Goal: Task Accomplishment & Management: Complete application form

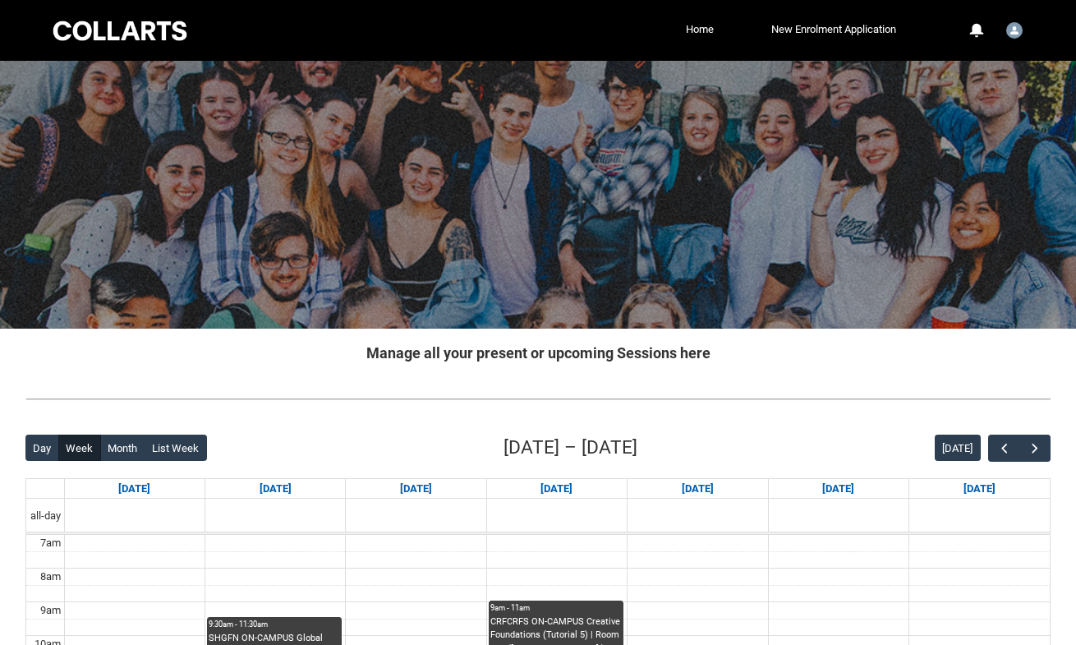
click at [1042, 447] on span "button" at bounding box center [1034, 448] width 16 height 16
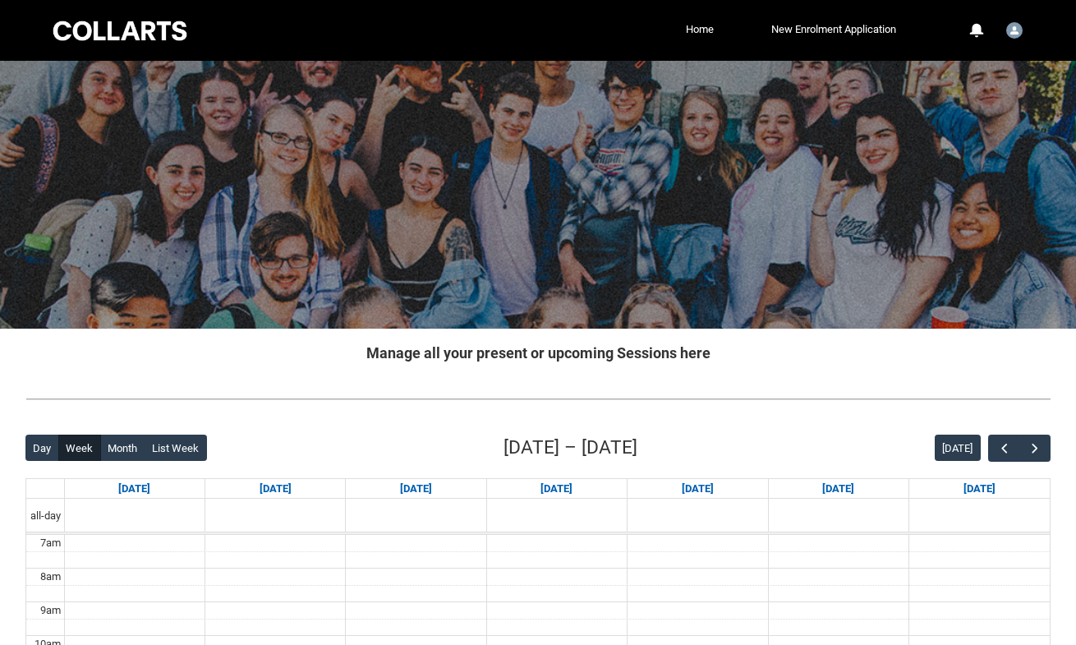
click at [1042, 447] on span "button" at bounding box center [1034, 448] width 16 height 16
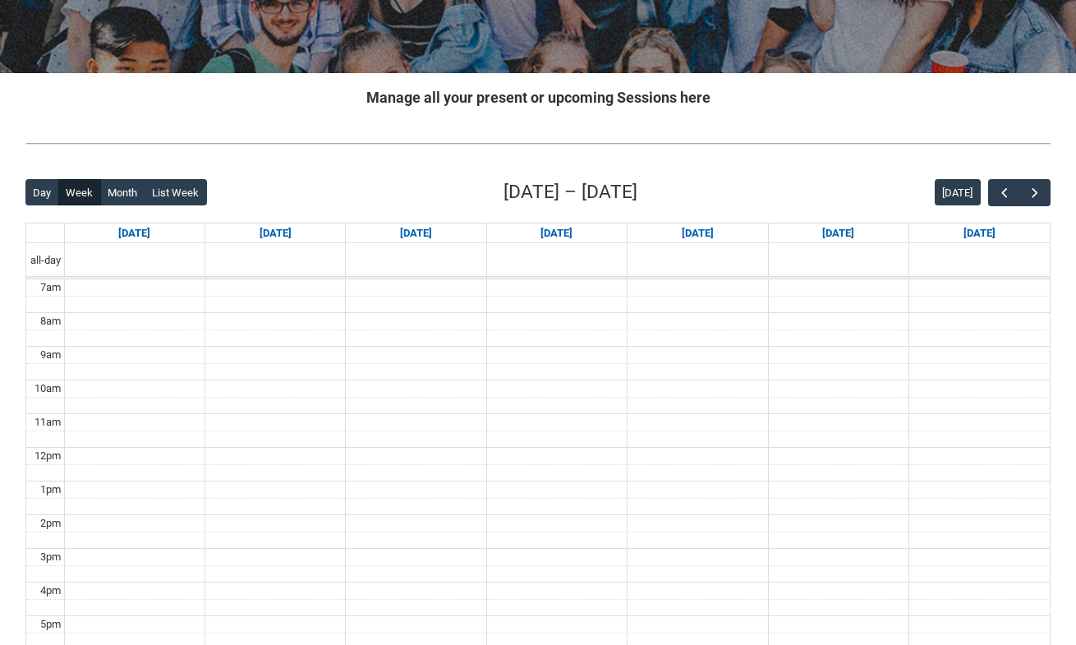
scroll to position [250, 0]
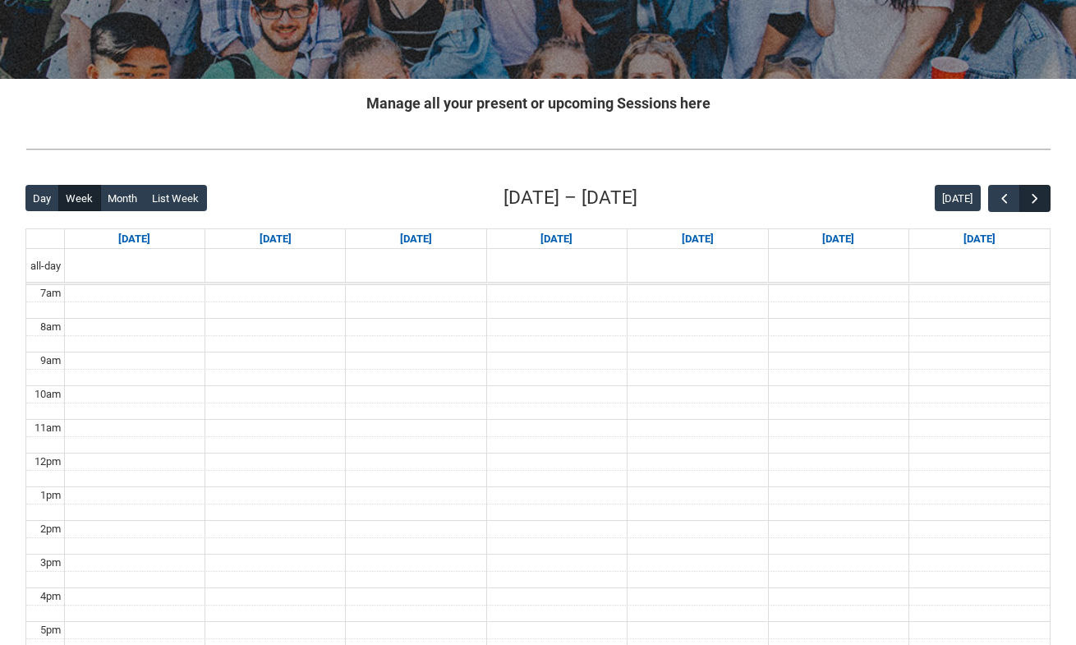
click at [1028, 200] on span "button" at bounding box center [1034, 198] width 16 height 16
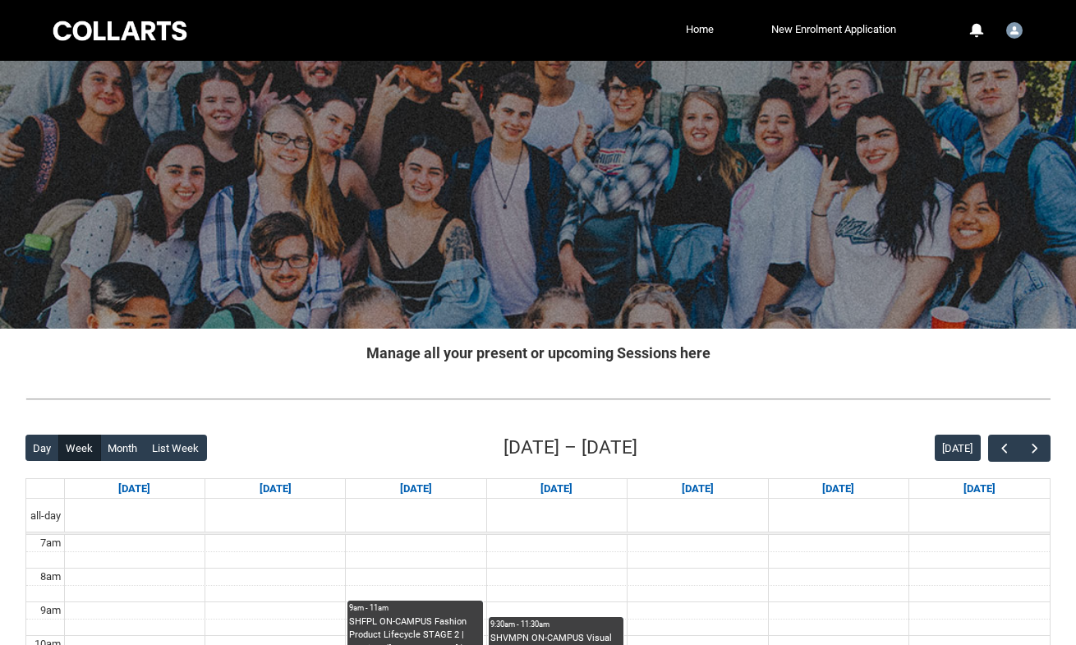
scroll to position [0, 0]
click at [52, 443] on button "Day" at bounding box center [42, 447] width 34 height 26
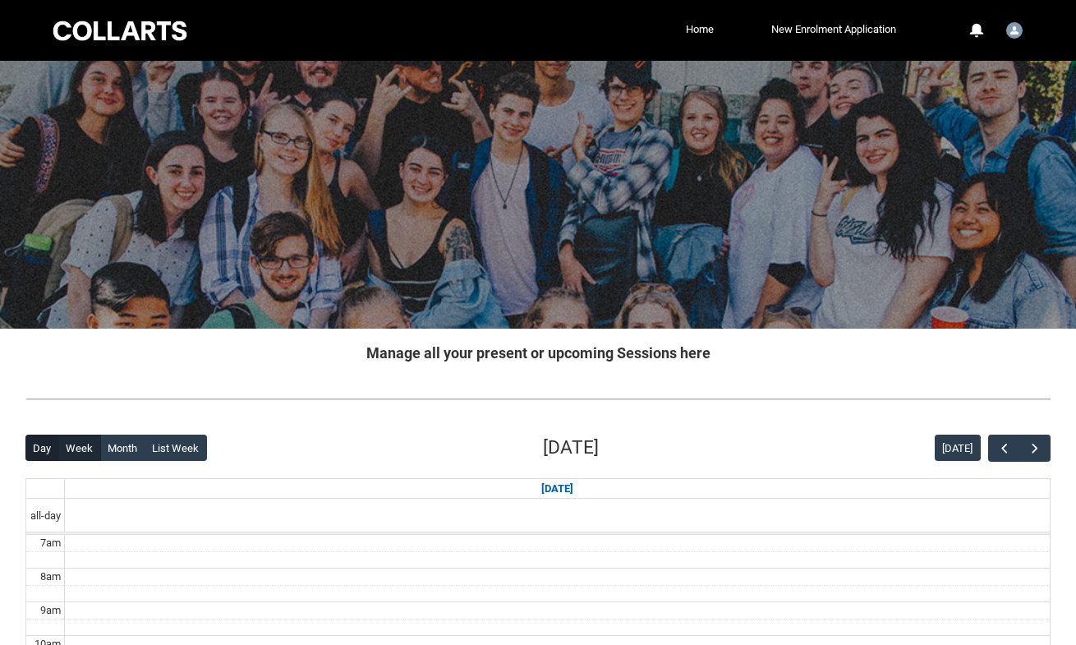
click at [80, 441] on button "Week" at bounding box center [79, 447] width 43 height 26
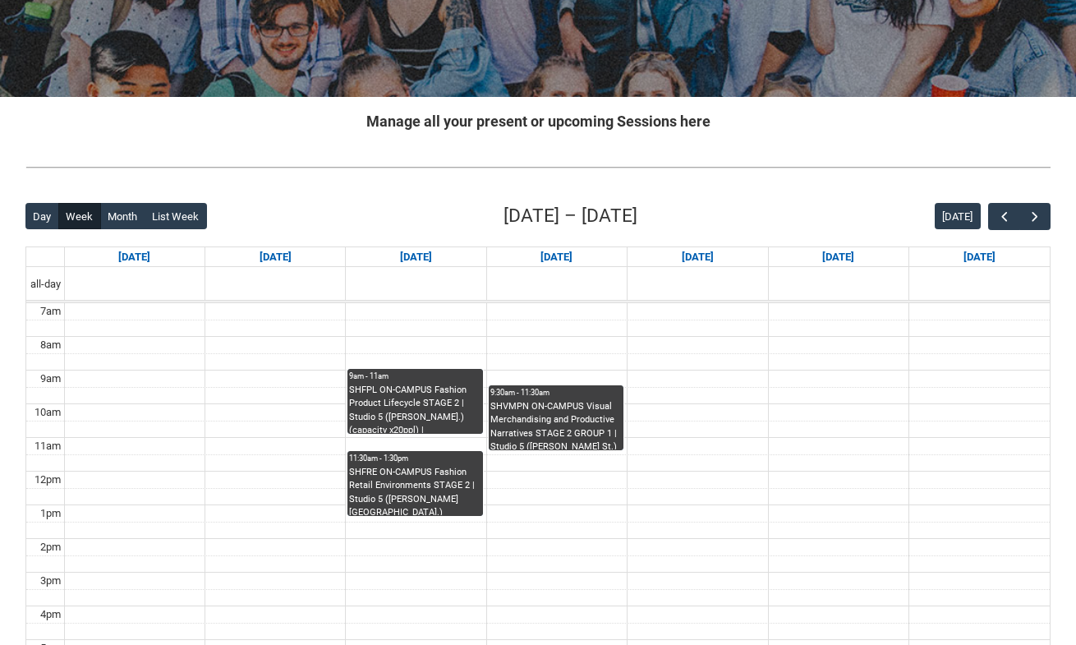
scroll to position [231, 0]
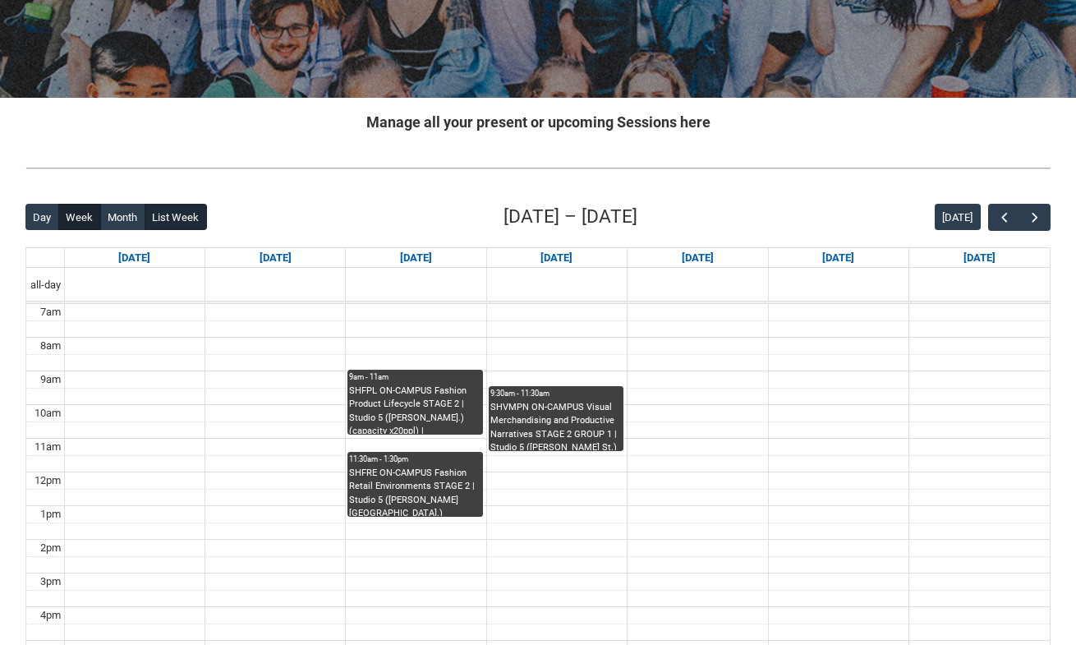
click at [193, 214] on button "List Week" at bounding box center [176, 217] width 62 height 26
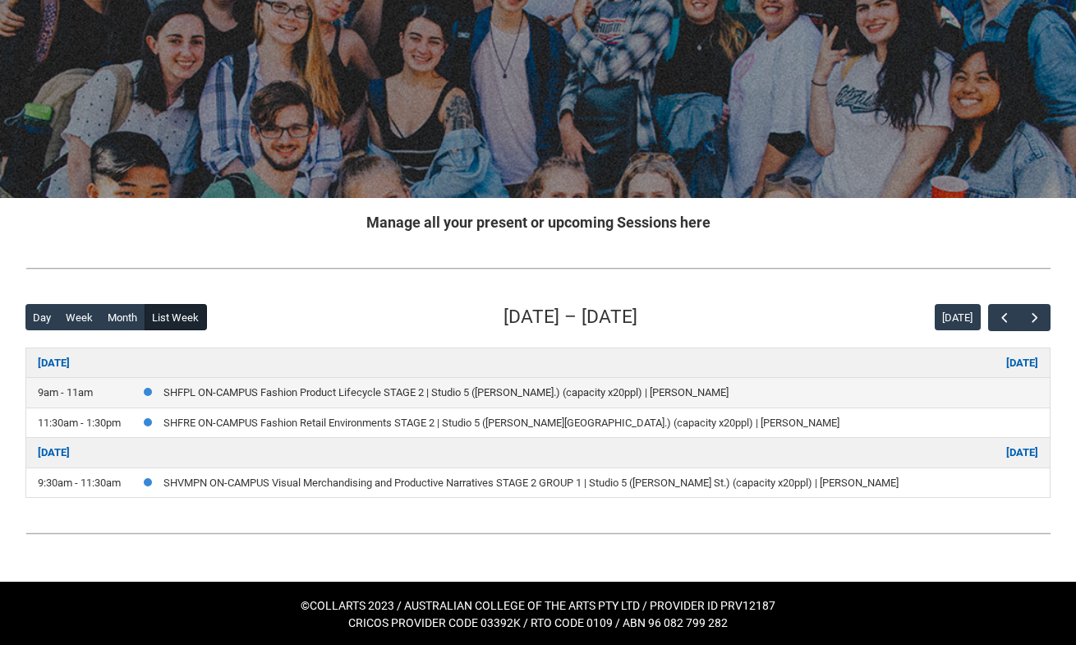
click at [458, 396] on link "SHFPL ON-CAMPUS Fashion Product Lifecycle STAGE 2 | Studio 5 ([PERSON_NAME].) (…" at bounding box center [445, 392] width 565 height 12
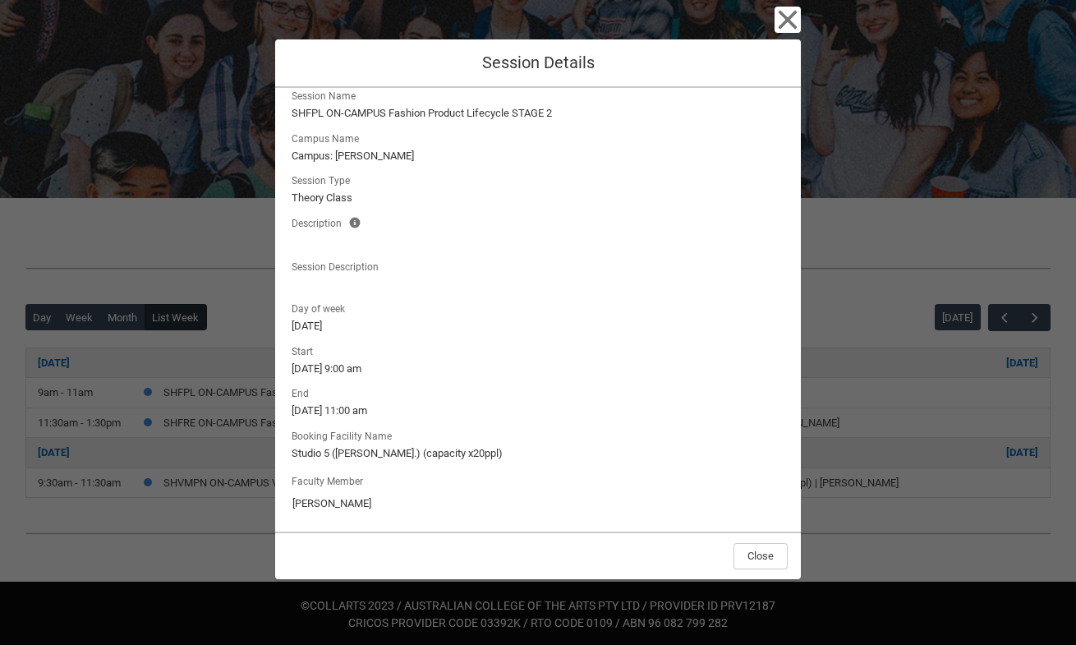
click at [783, 30] on icon "button" at bounding box center [787, 20] width 26 height 26
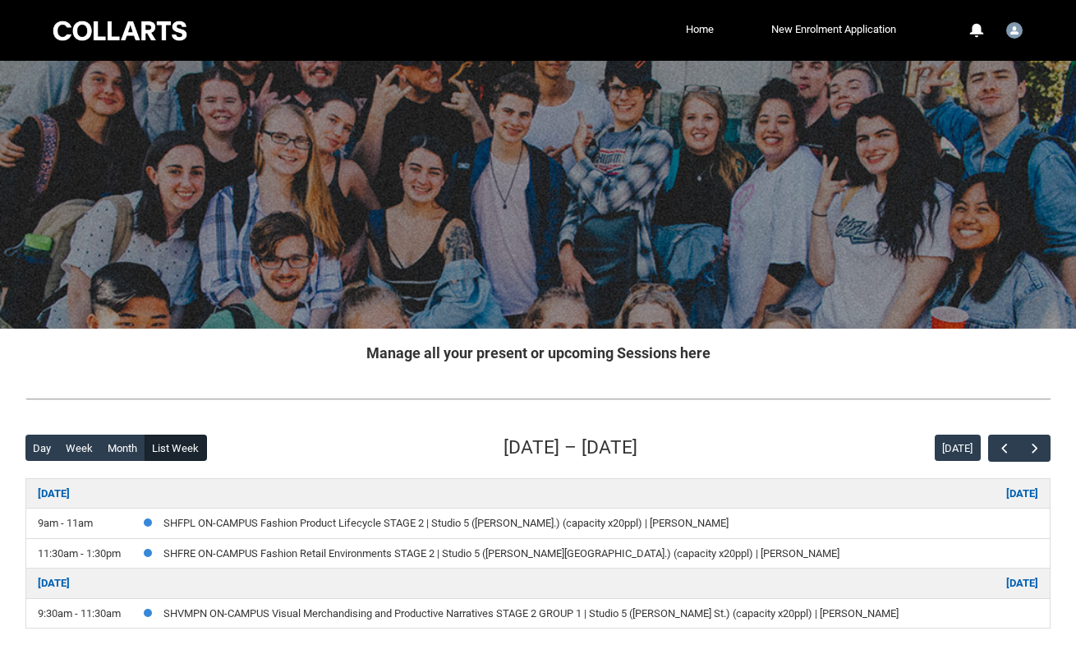
scroll to position [0, 0]
click at [681, 40] on link "Home" at bounding box center [699, 29] width 36 height 25
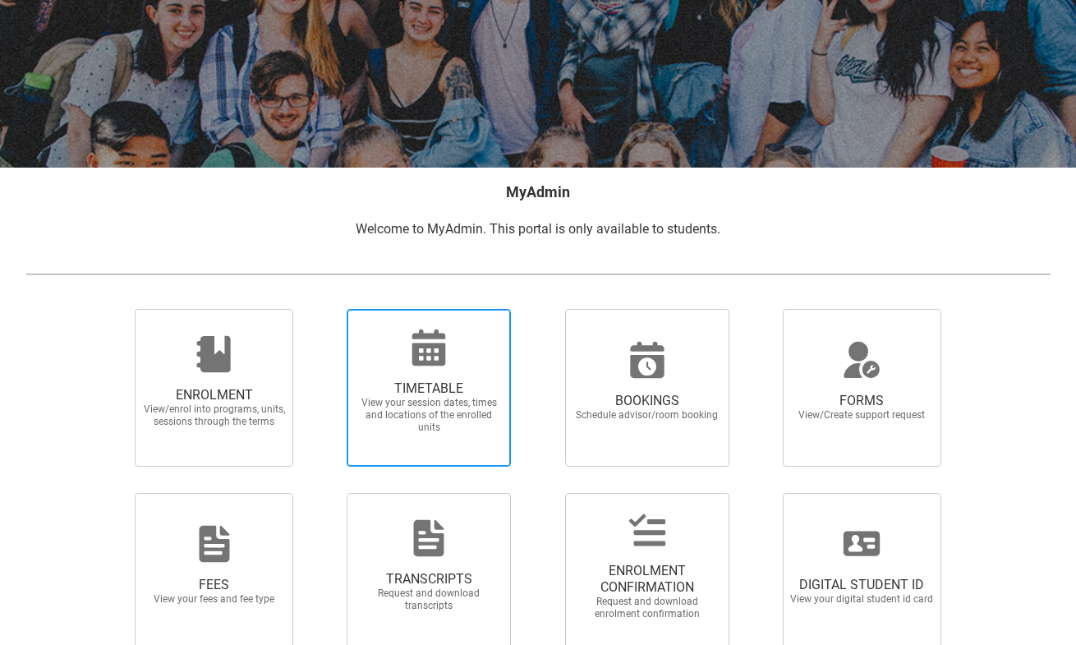
scroll to position [184, 0]
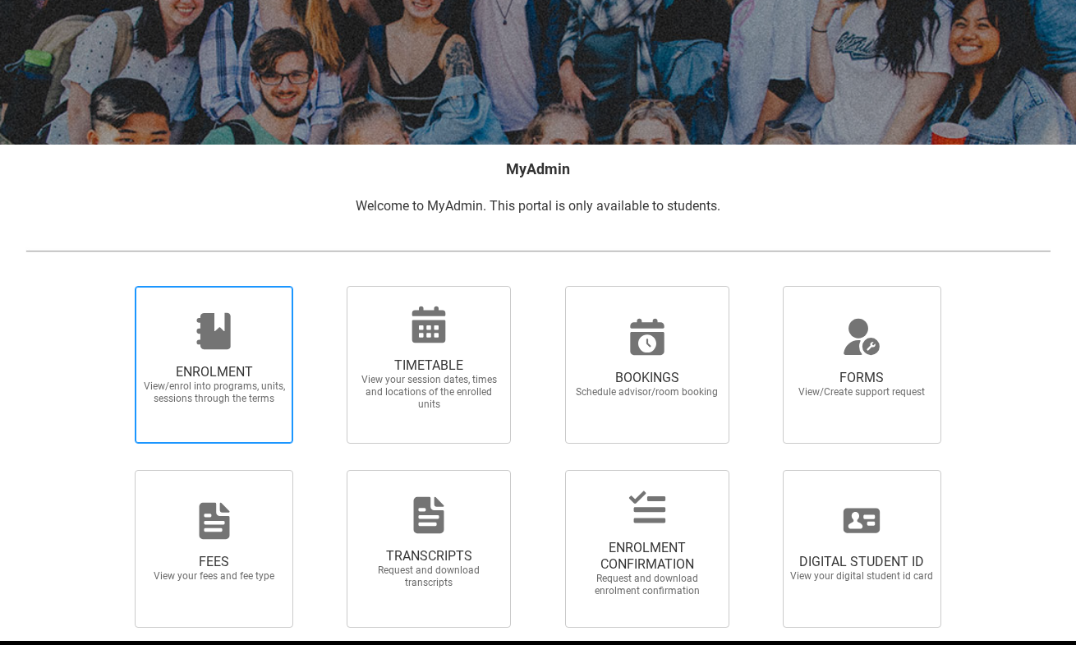
click at [249, 417] on span "ENROLMENT View/enrol into programs, units, sessions through the terms" at bounding box center [214, 384] width 158 height 67
click at [115, 286] on input "ENROLMENT View/enrol into programs, units, sessions through the terms" at bounding box center [114, 285] width 1 height 1
radio input "true"
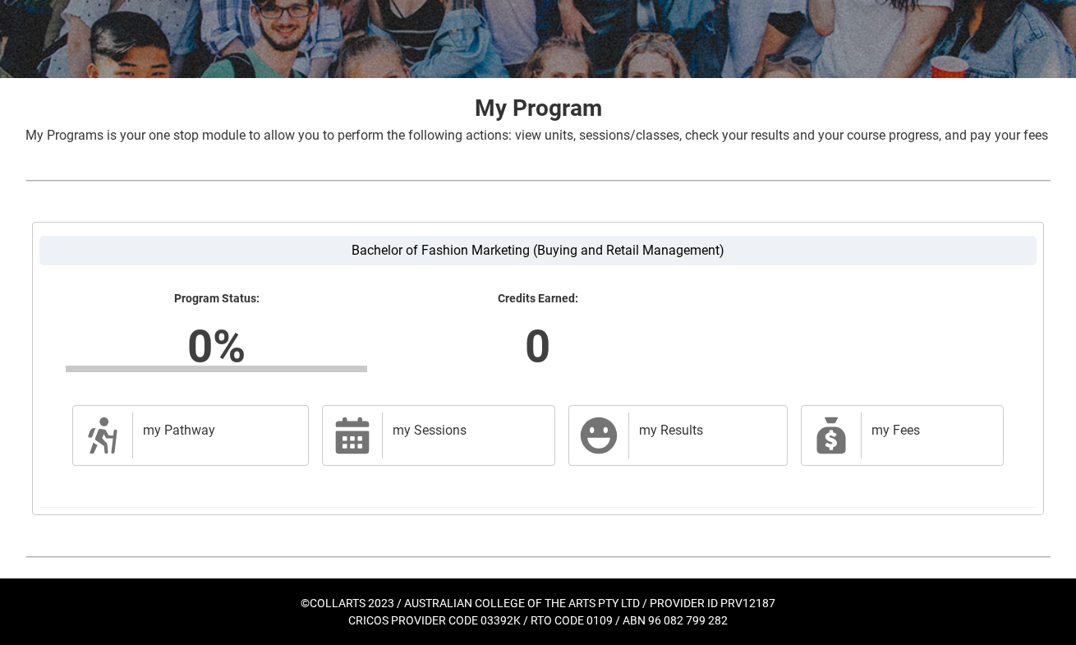
scroll to position [269, 0]
click at [275, 430] on h2 "my Pathway" at bounding box center [217, 430] width 149 height 16
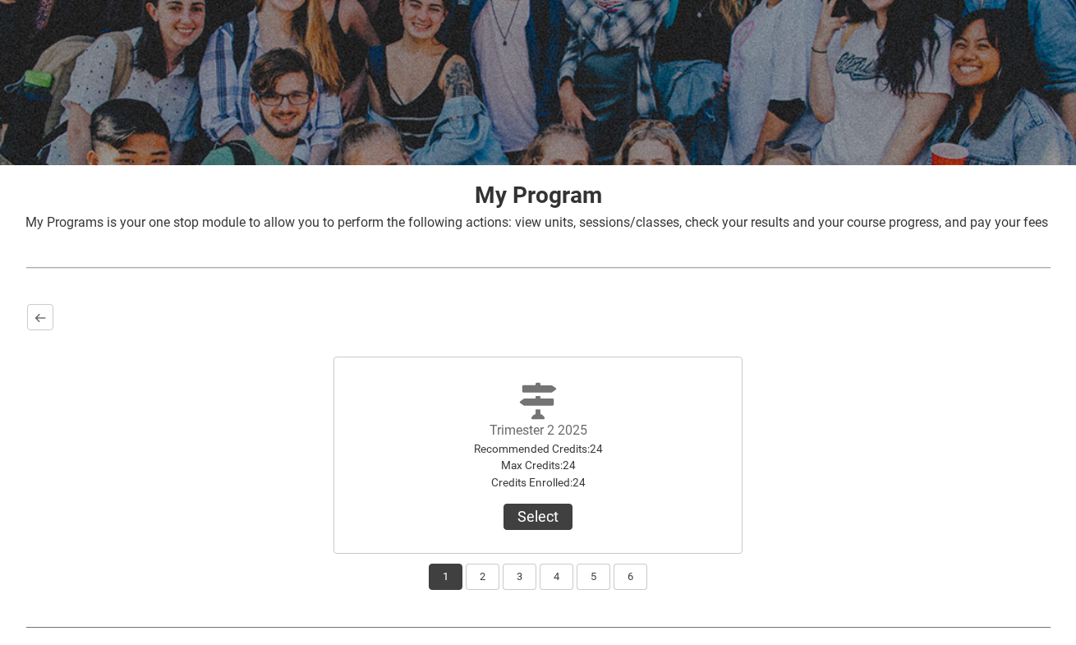
scroll to position [247, 0]
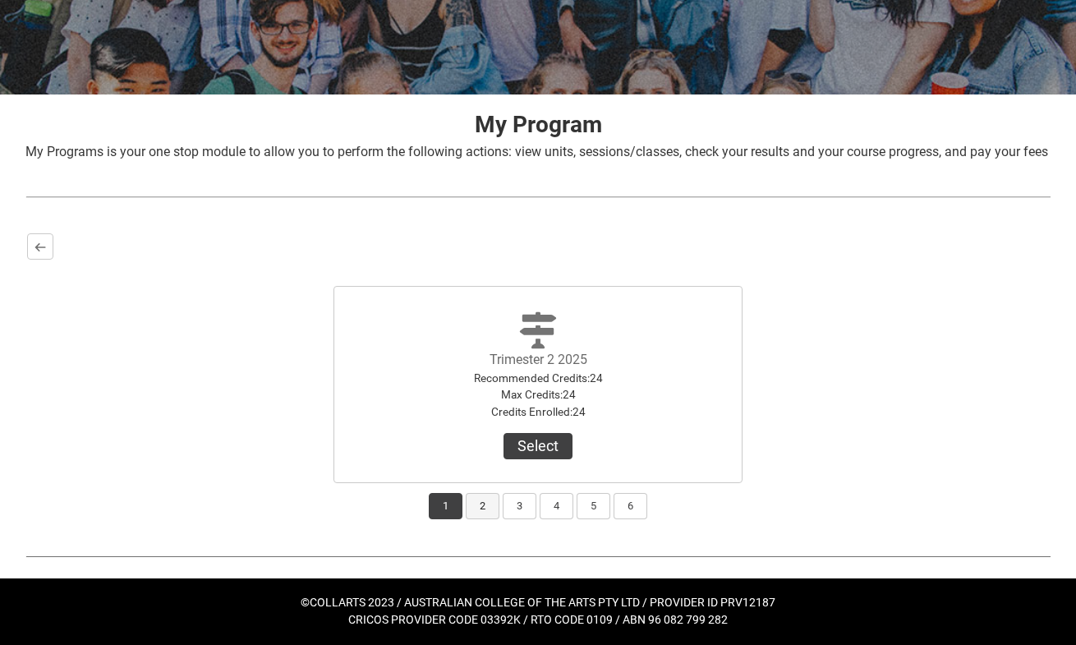
click at [486, 512] on button "2" at bounding box center [483, 506] width 34 height 26
click at [534, 452] on button "Select" at bounding box center [537, 446] width 69 height 26
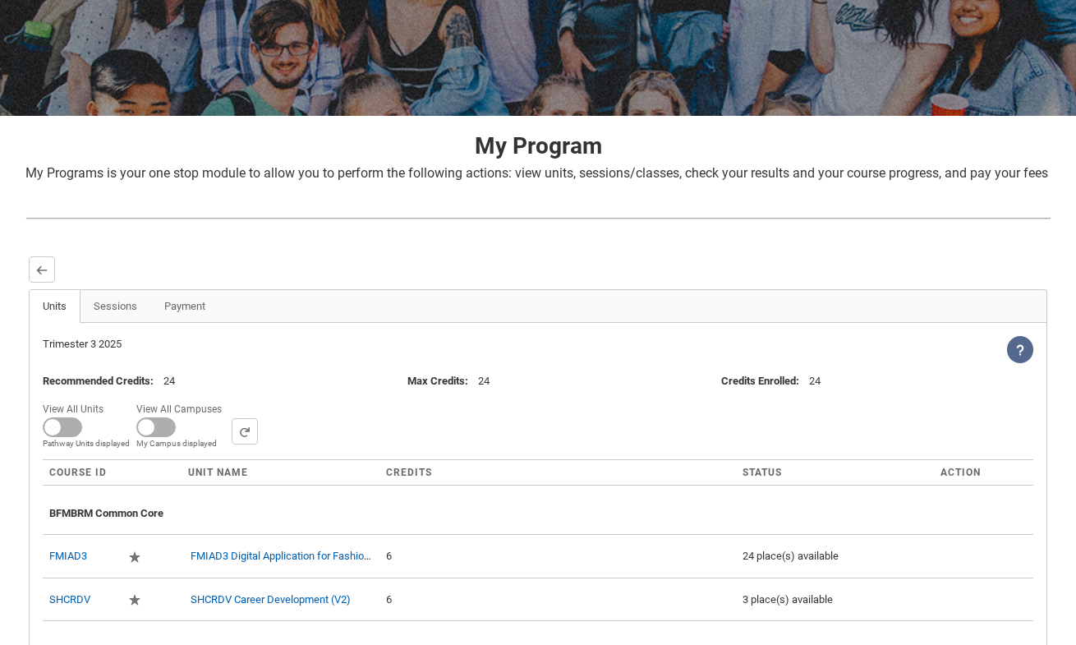
scroll to position [212, 0]
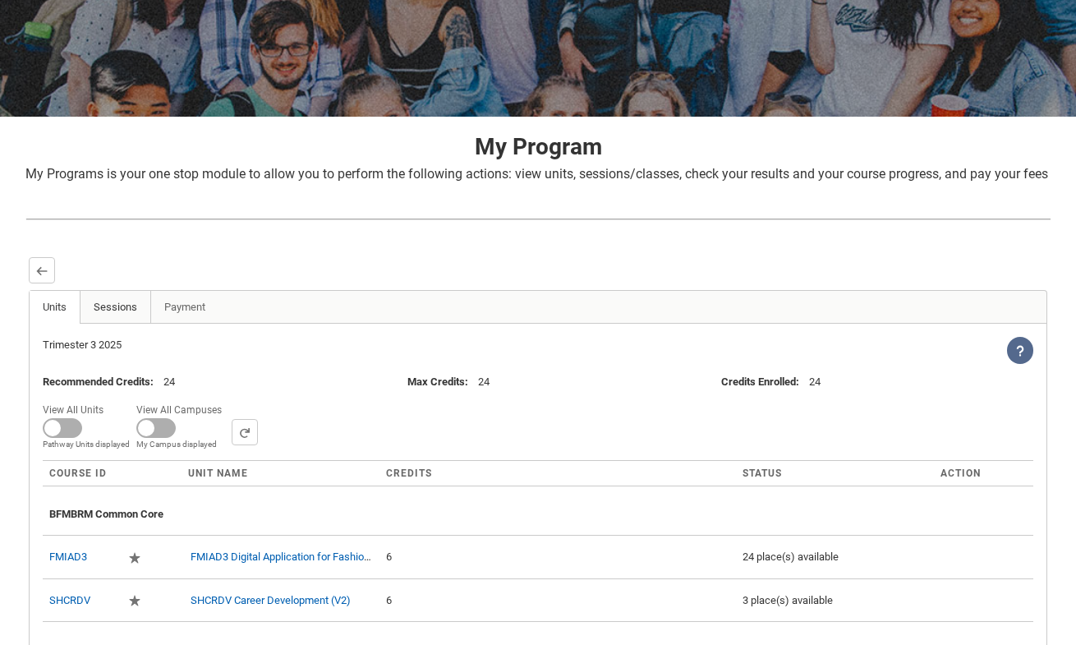
click at [113, 324] on link "Sessions" at bounding box center [115, 307] width 71 height 33
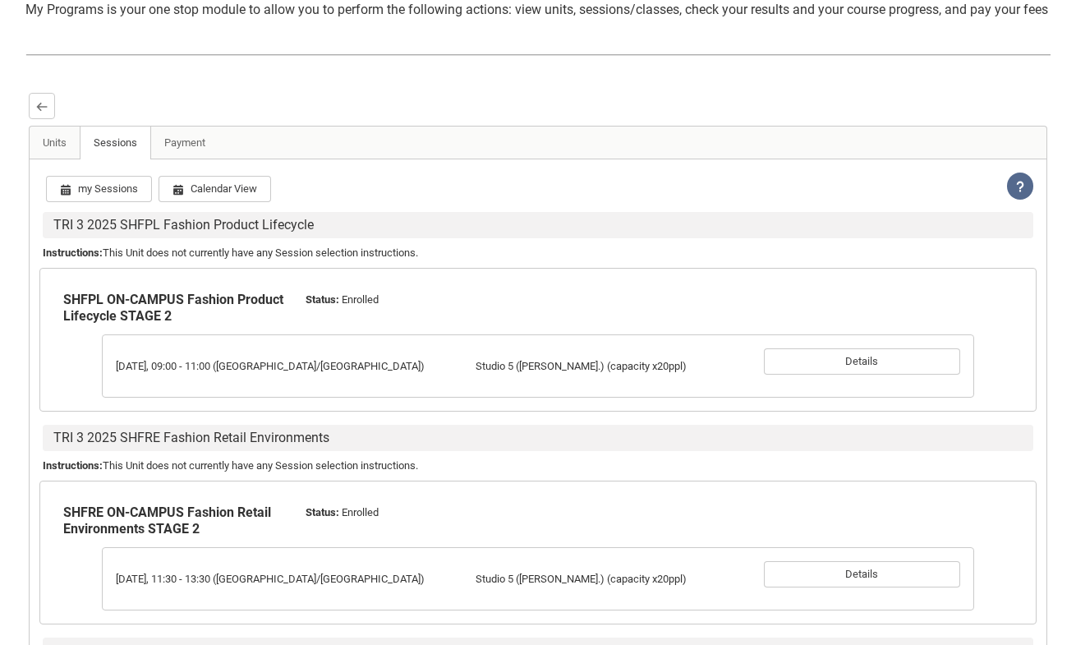
scroll to position [387, 0]
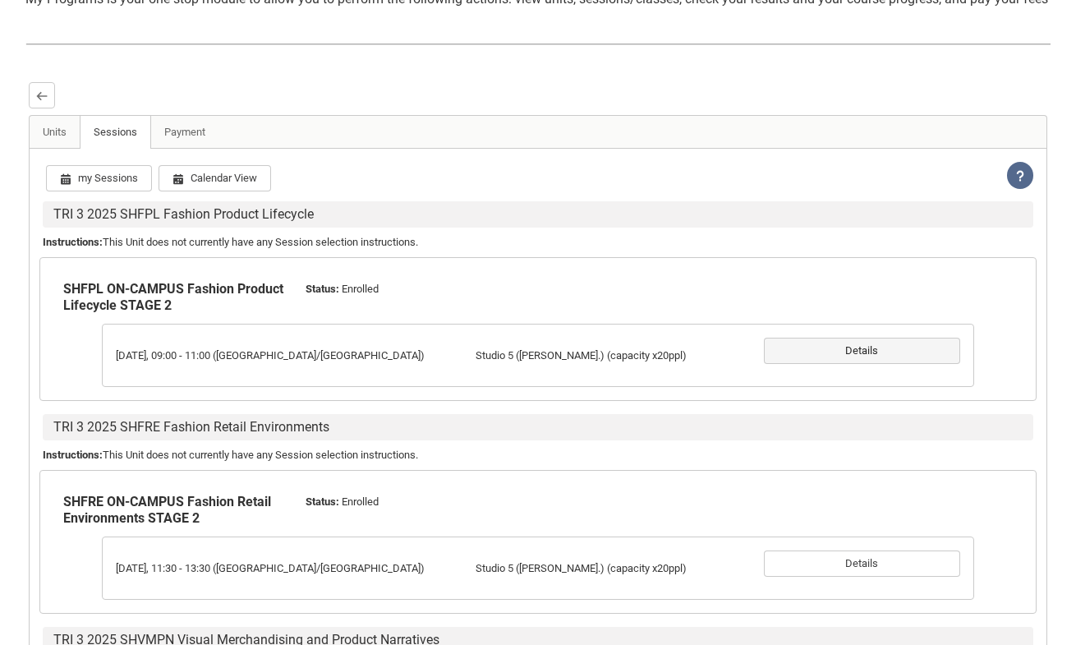
click at [866, 364] on button "Details" at bounding box center [862, 350] width 196 height 26
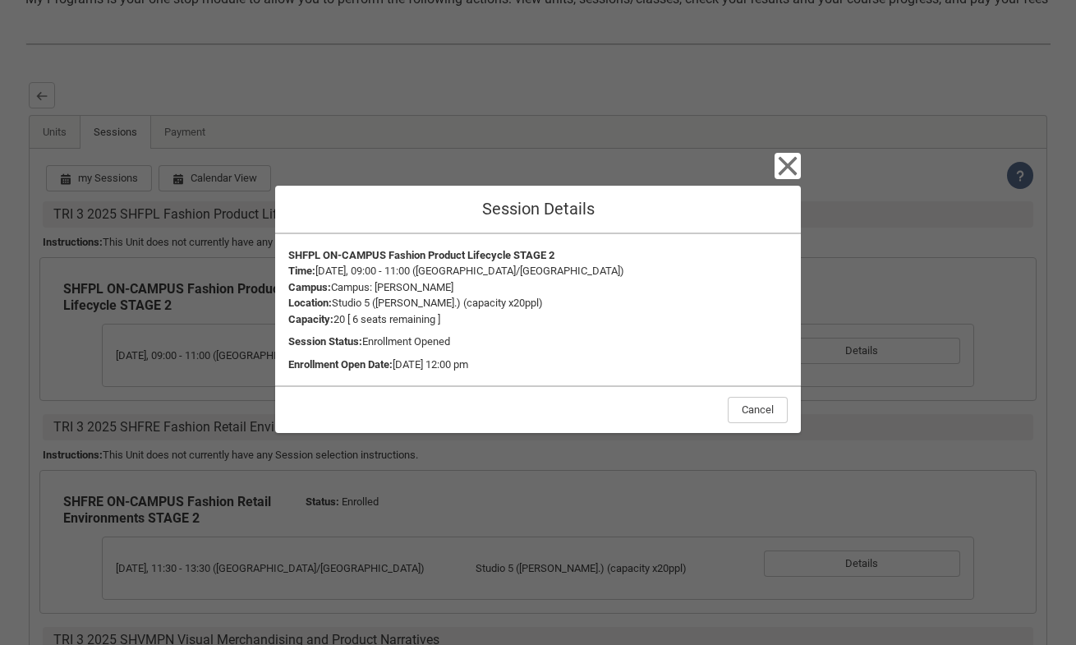
click at [792, 158] on icon "button" at bounding box center [787, 166] width 26 height 26
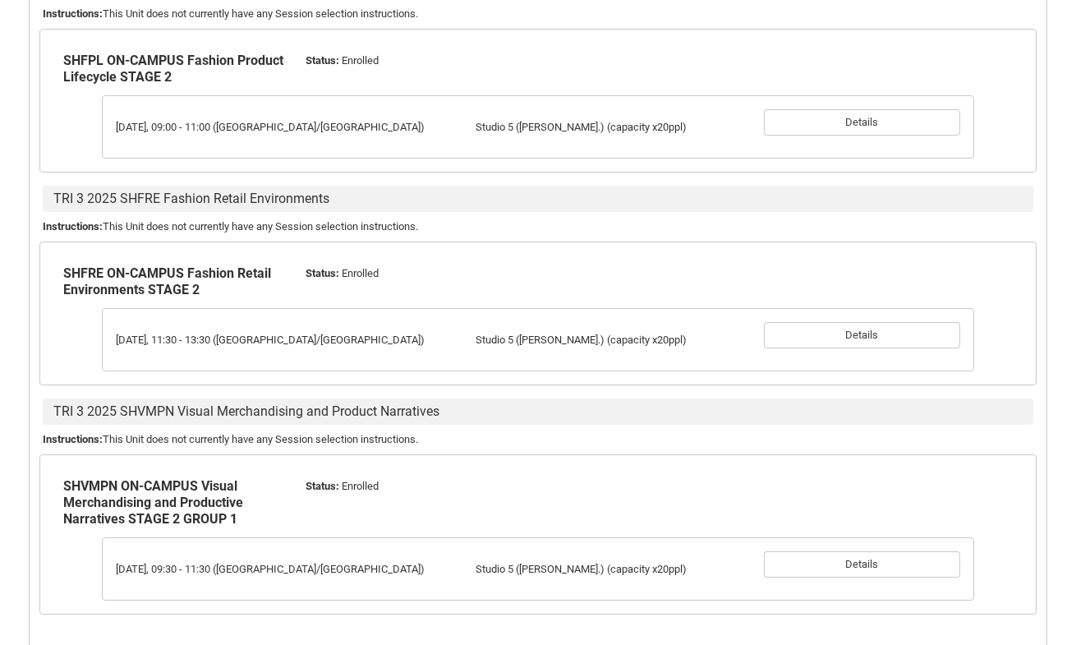
scroll to position [619, 0]
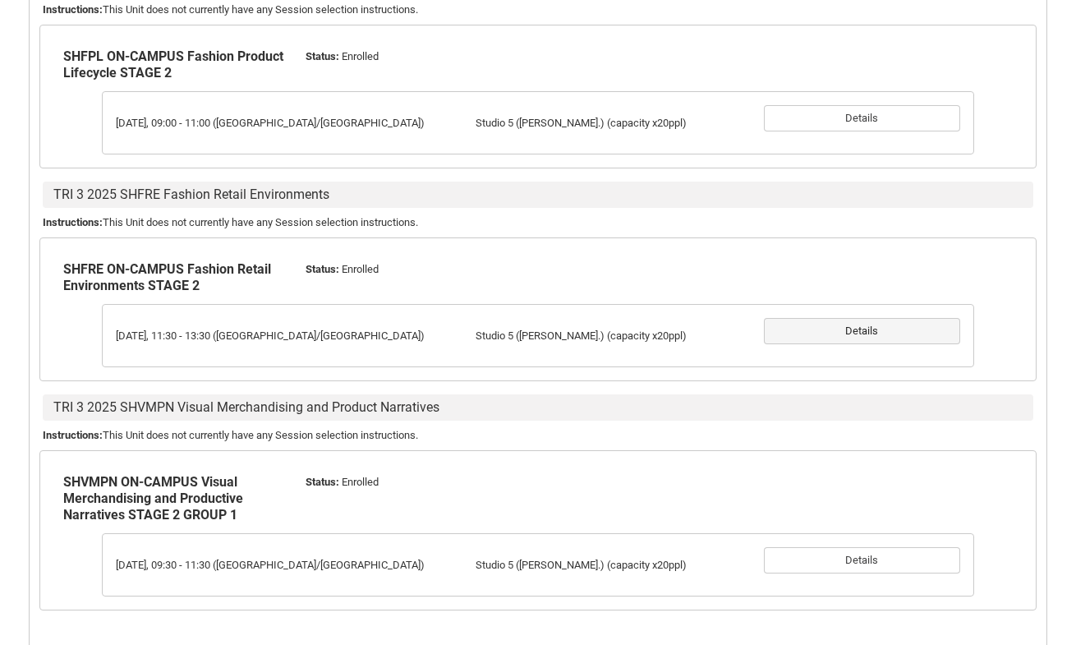
click at [802, 344] on button "Details" at bounding box center [862, 331] width 196 height 26
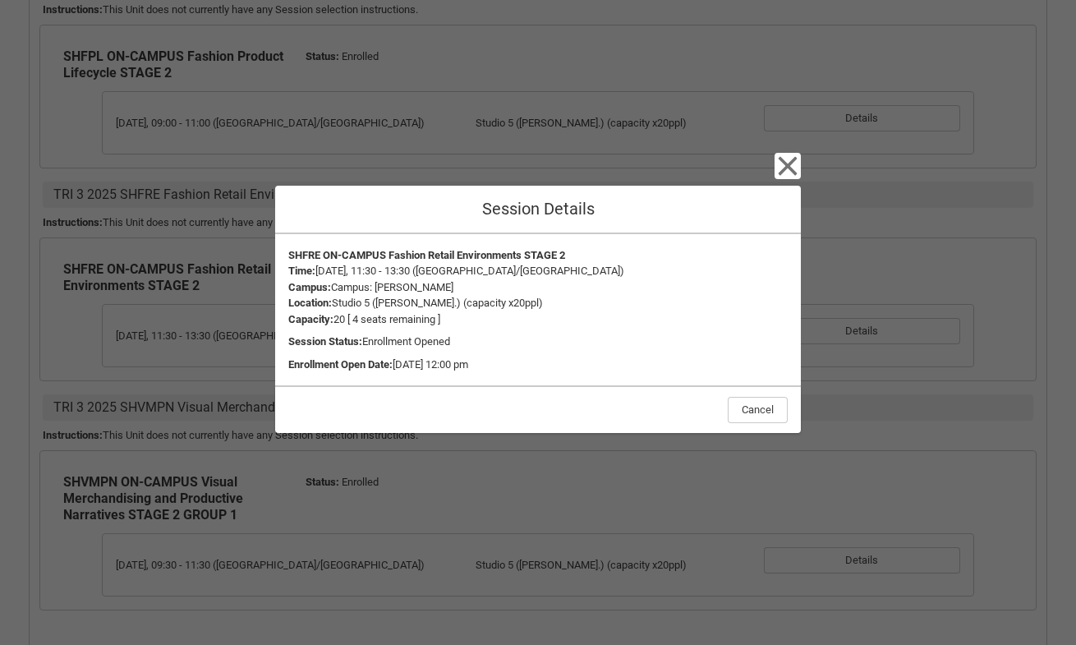
click at [785, 153] on div "Close Session Details SHFRE ON-CAMPUS Fashion Retail Environments STAGE 2 Time …" at bounding box center [537, 322] width 525 height 645
click at [788, 166] on icon "button" at bounding box center [787, 165] width 19 height 19
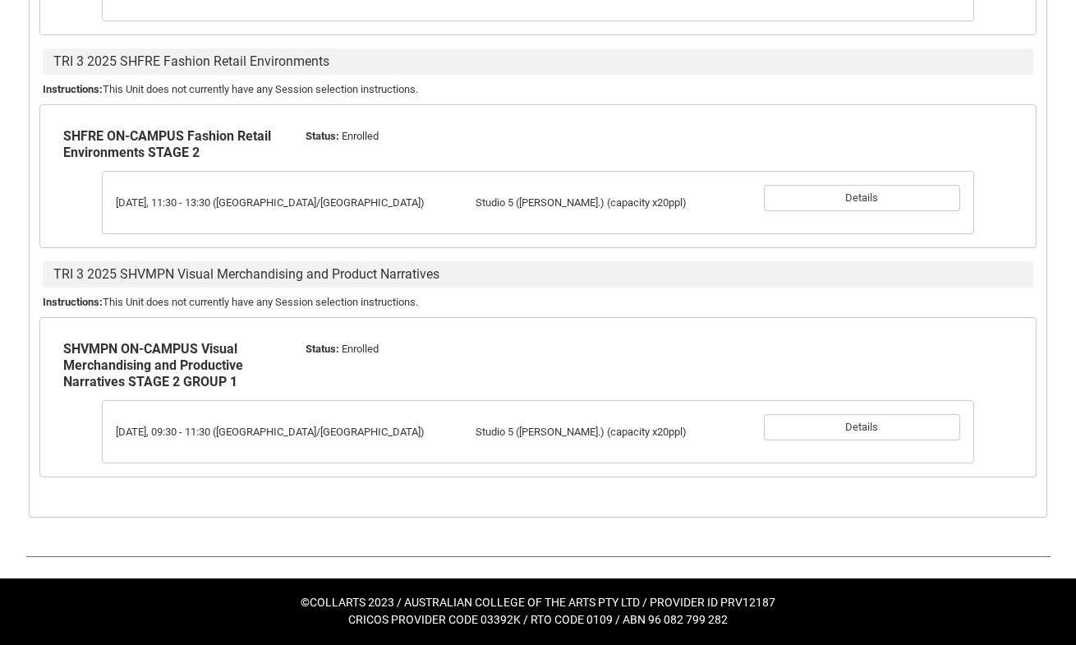
scroll to position [769, 0]
click at [832, 434] on button "Details" at bounding box center [862, 427] width 196 height 26
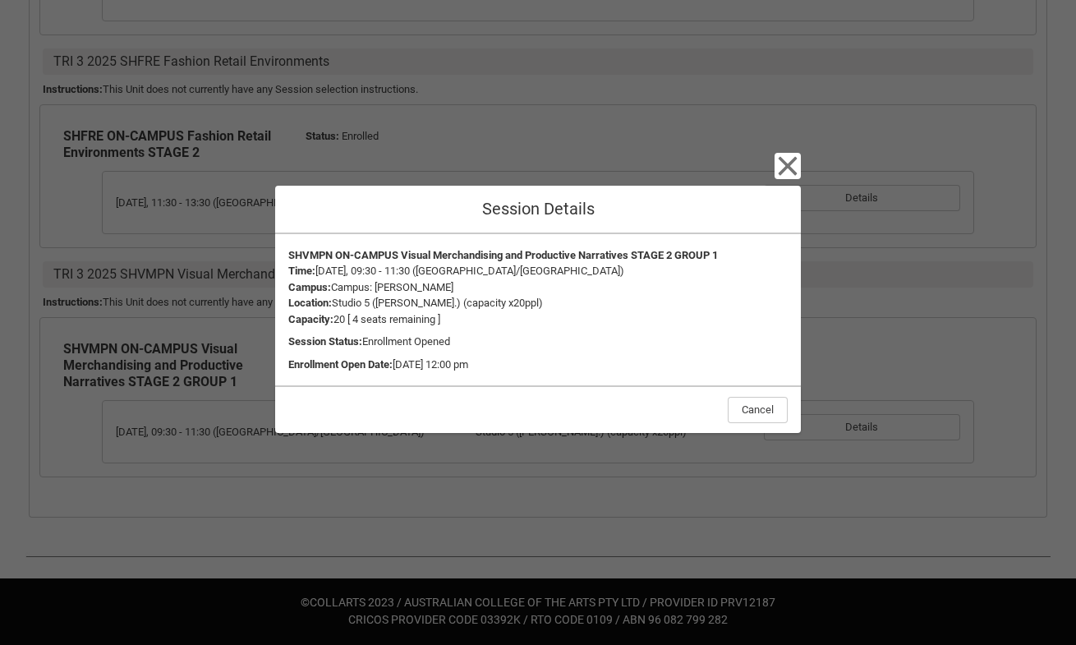
click at [787, 168] on icon "button" at bounding box center [787, 165] width 19 height 19
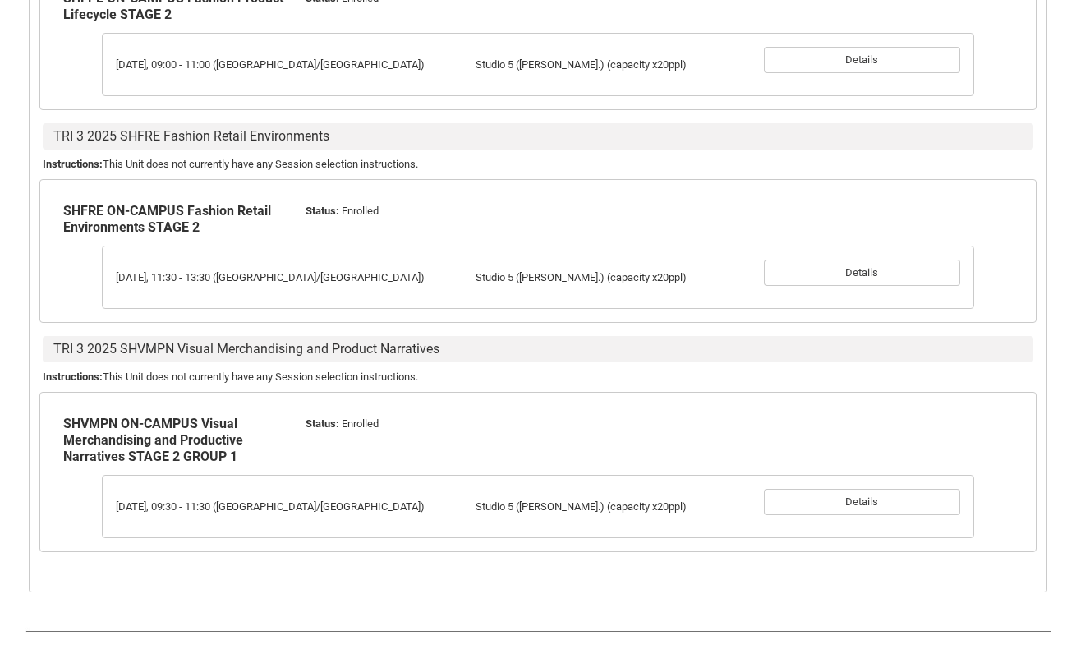
scroll to position [679, 0]
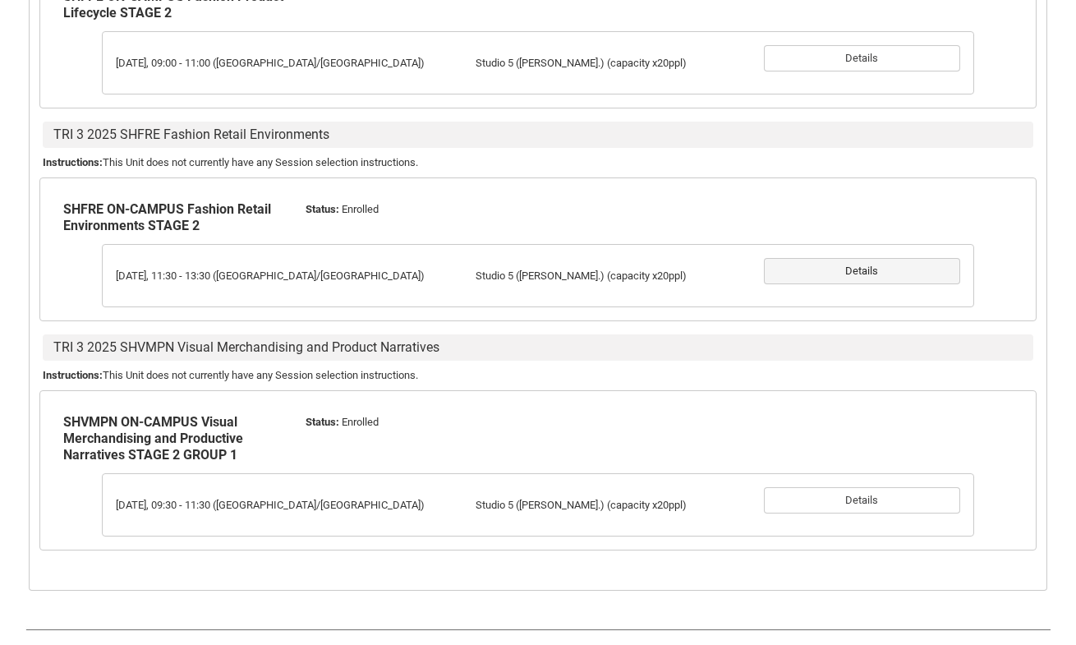
click at [853, 284] on button "Details" at bounding box center [862, 271] width 196 height 26
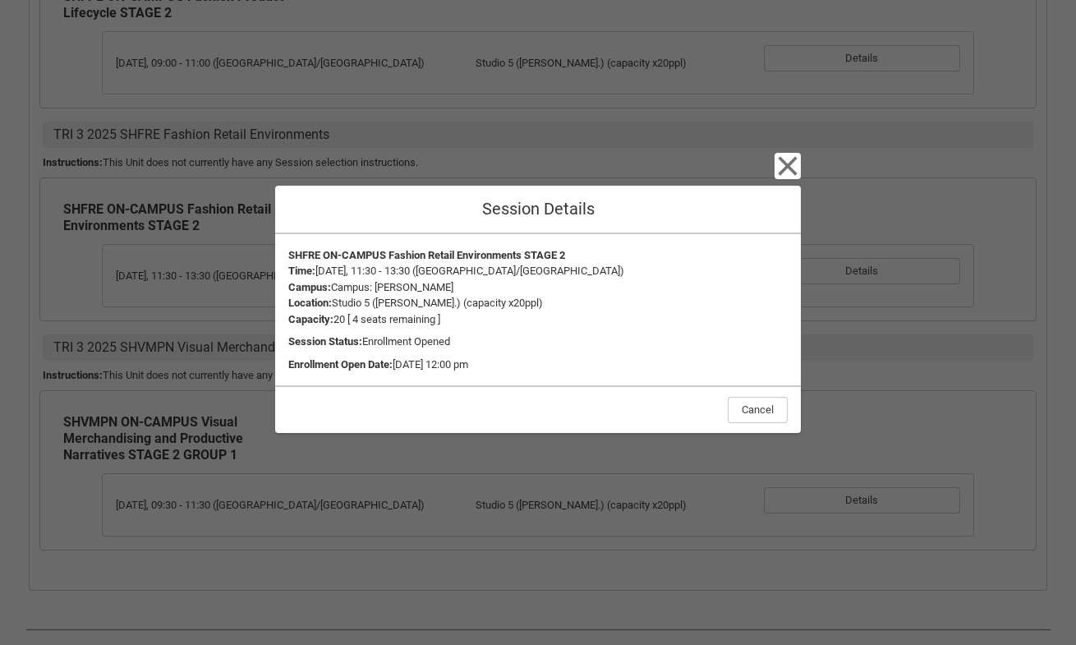
click at [787, 167] on icon "button" at bounding box center [787, 165] width 19 height 19
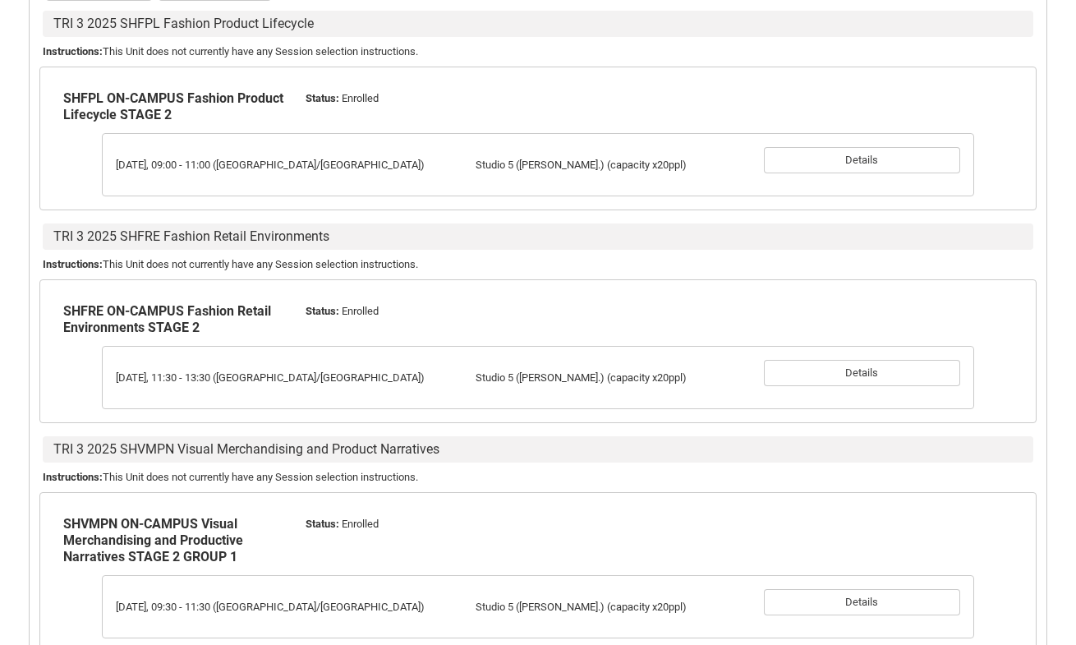
scroll to position [584, 0]
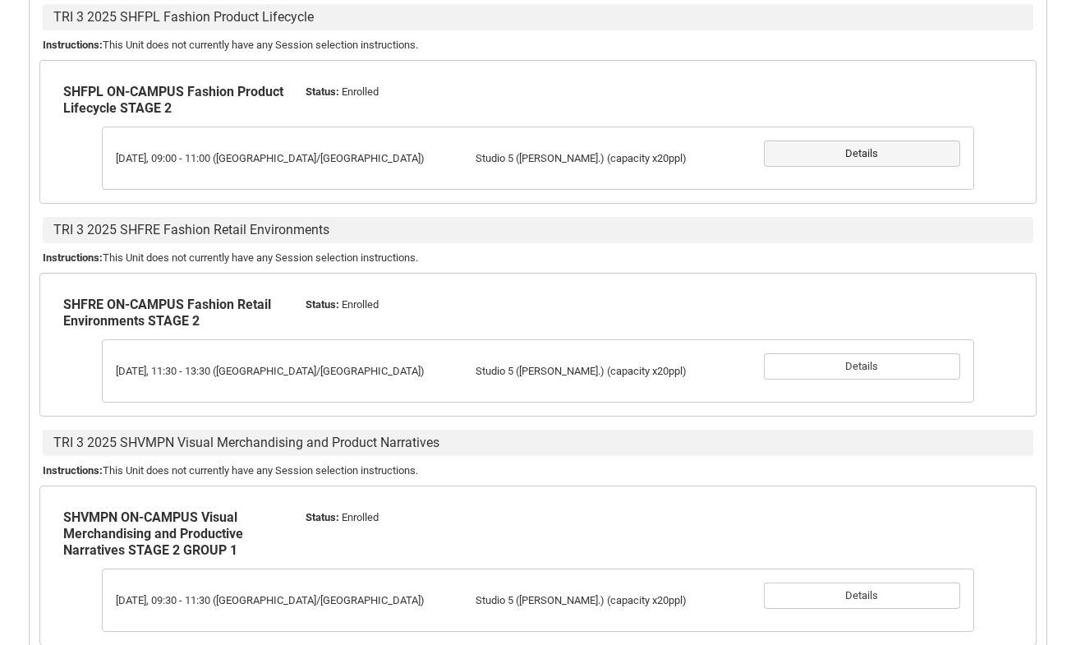
click at [827, 167] on button "Details" at bounding box center [862, 153] width 196 height 26
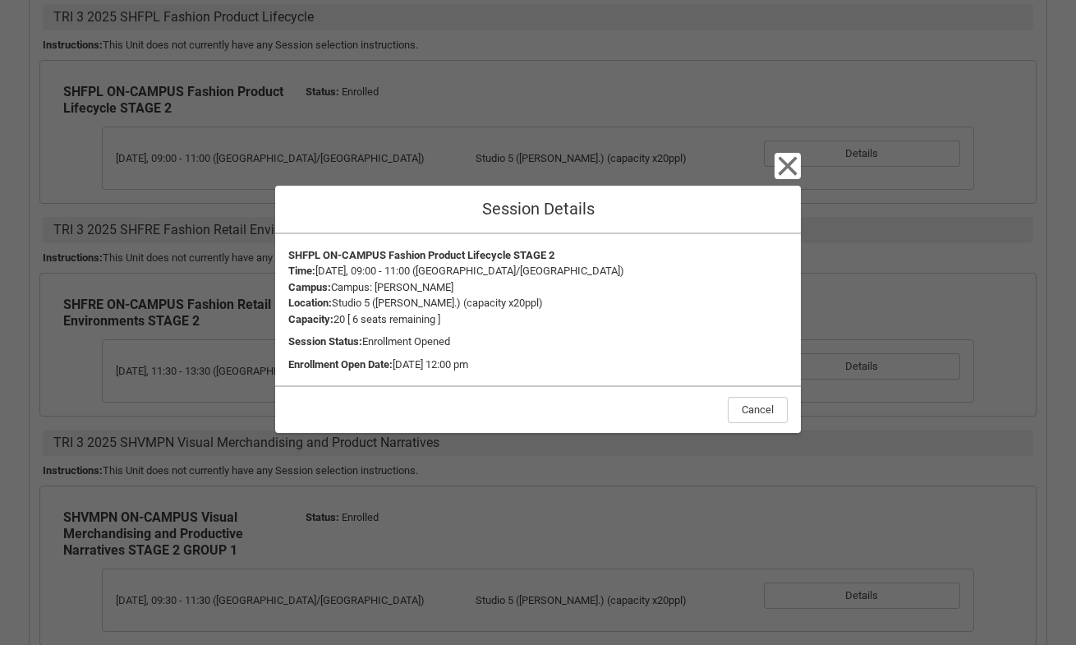
click at [793, 169] on icon "button" at bounding box center [787, 166] width 26 height 26
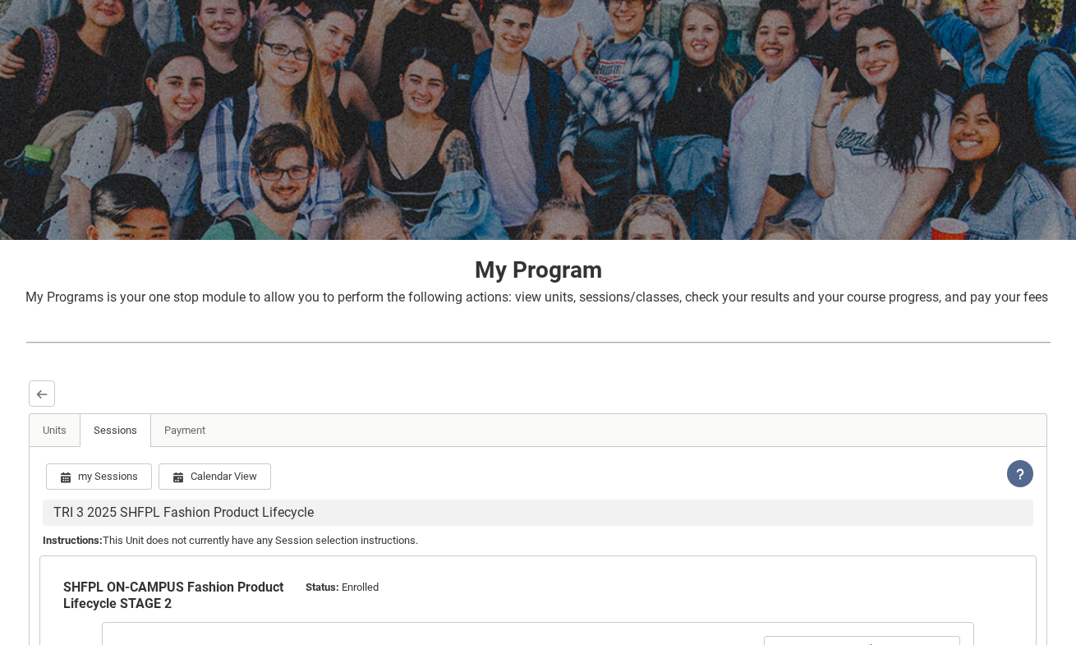
scroll to position [32, 0]
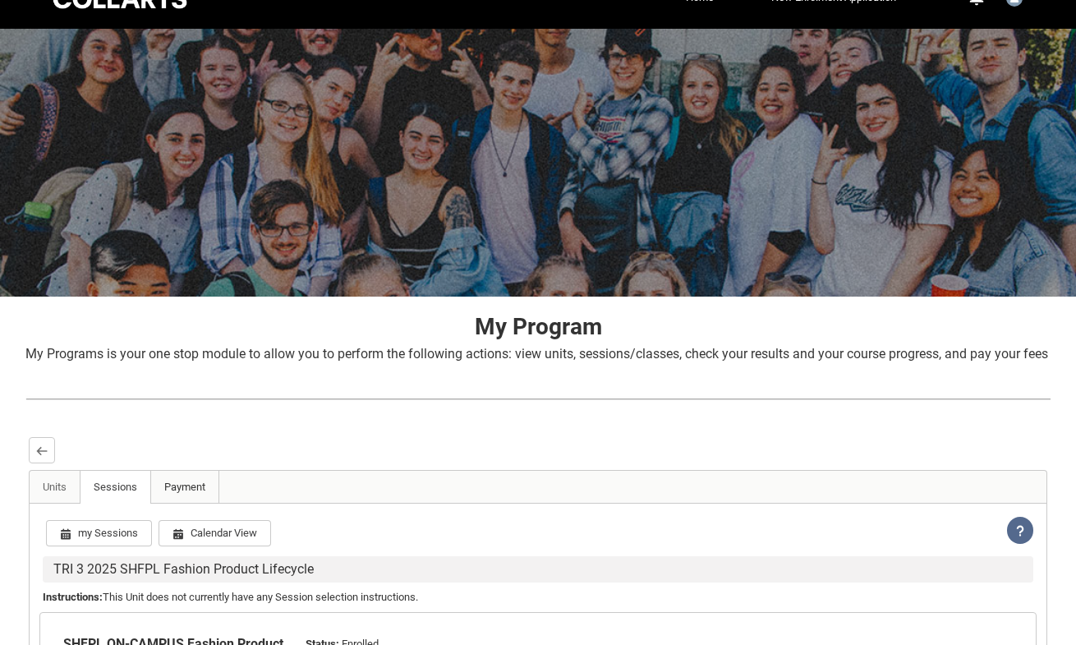
click at [204, 493] on link "Payment" at bounding box center [184, 486] width 69 height 33
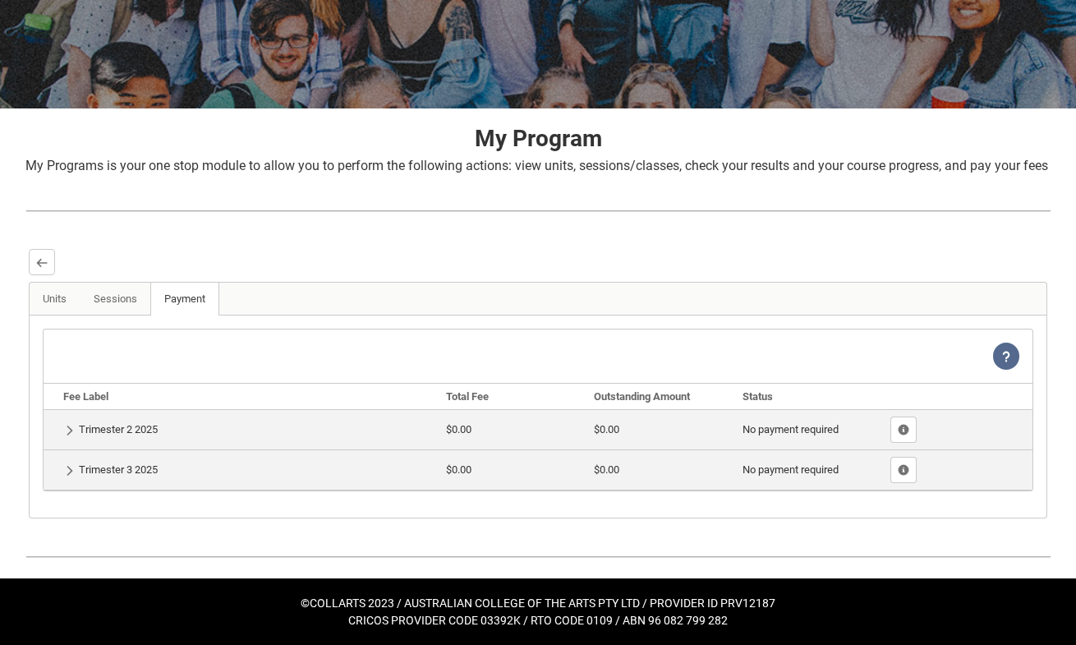
scroll to position [239, 0]
click at [898, 437] on button "Show Fee Lines" at bounding box center [903, 429] width 26 height 26
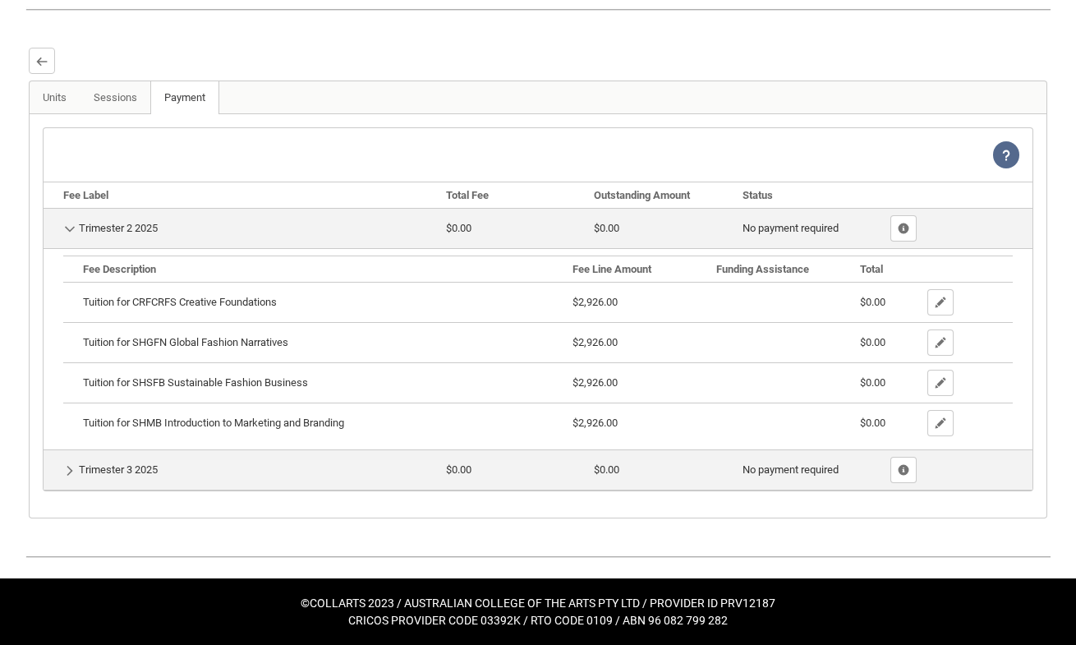
scroll to position [440, 0]
click at [83, 473] on td "Show Details Trimester 3 2025" at bounding box center [242, 469] width 396 height 40
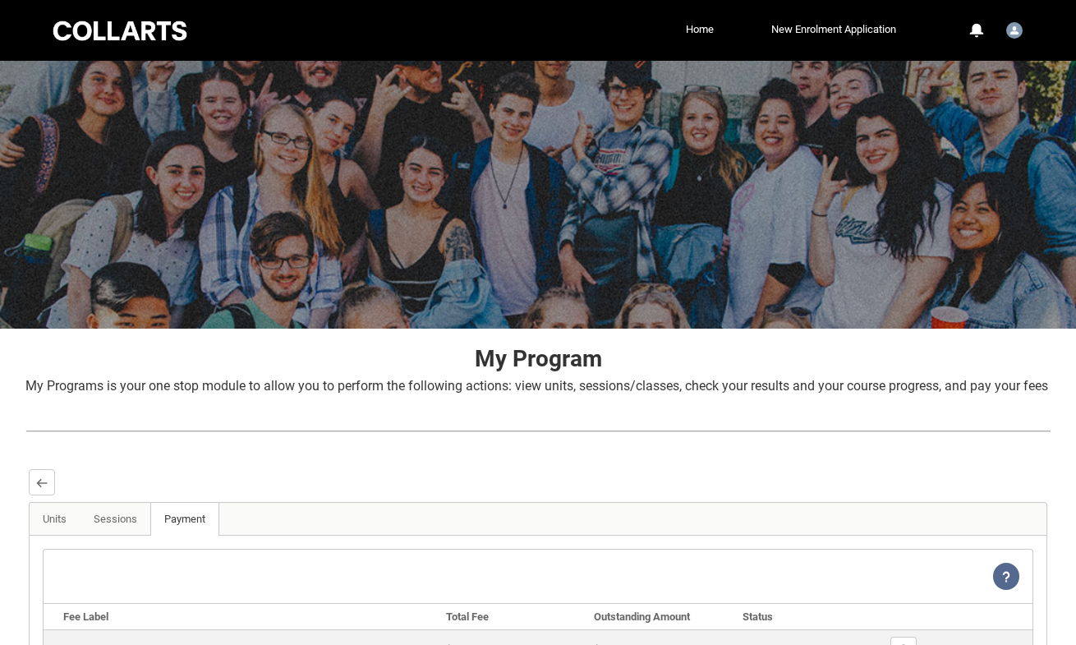
scroll to position [0, 0]
click at [47, 489] on lightning-primitive-icon "button" at bounding box center [41, 482] width 11 height 12
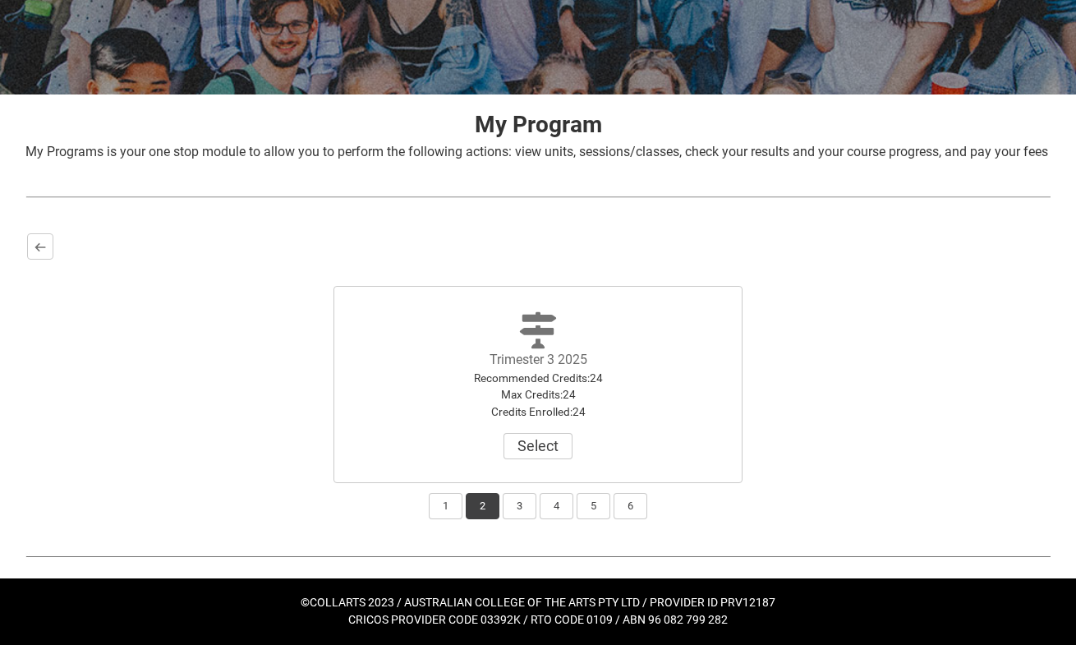
scroll to position [253, 0]
click at [514, 503] on button "3" at bounding box center [519, 506] width 34 height 26
click at [548, 452] on button "Select Term" at bounding box center [537, 446] width 107 height 26
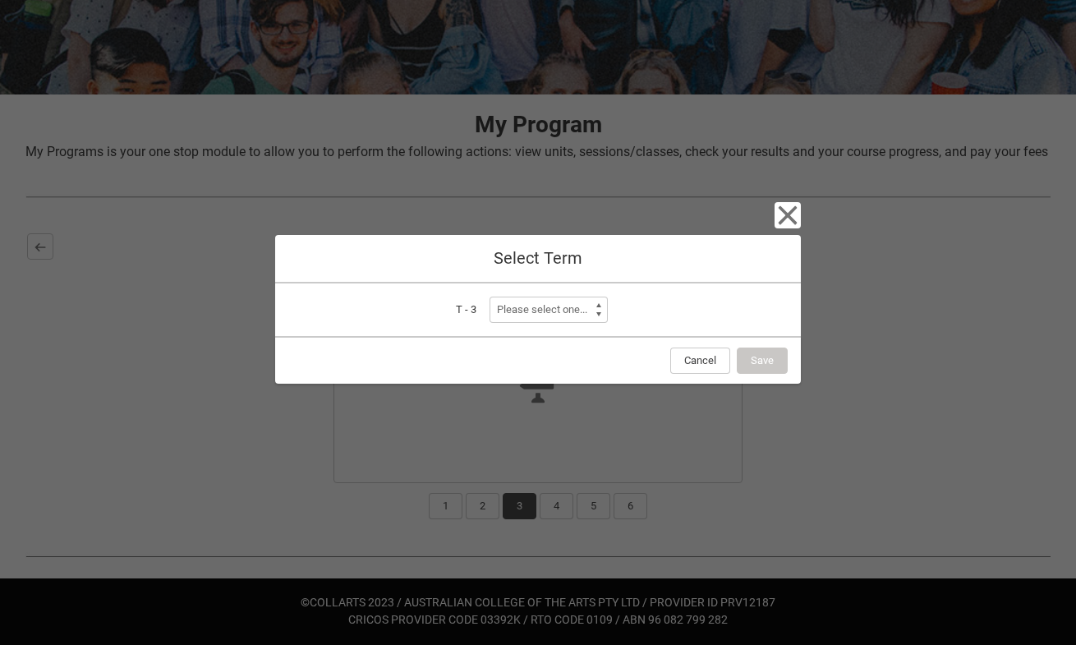
click at [782, 213] on icon "button" at bounding box center [787, 215] width 26 height 26
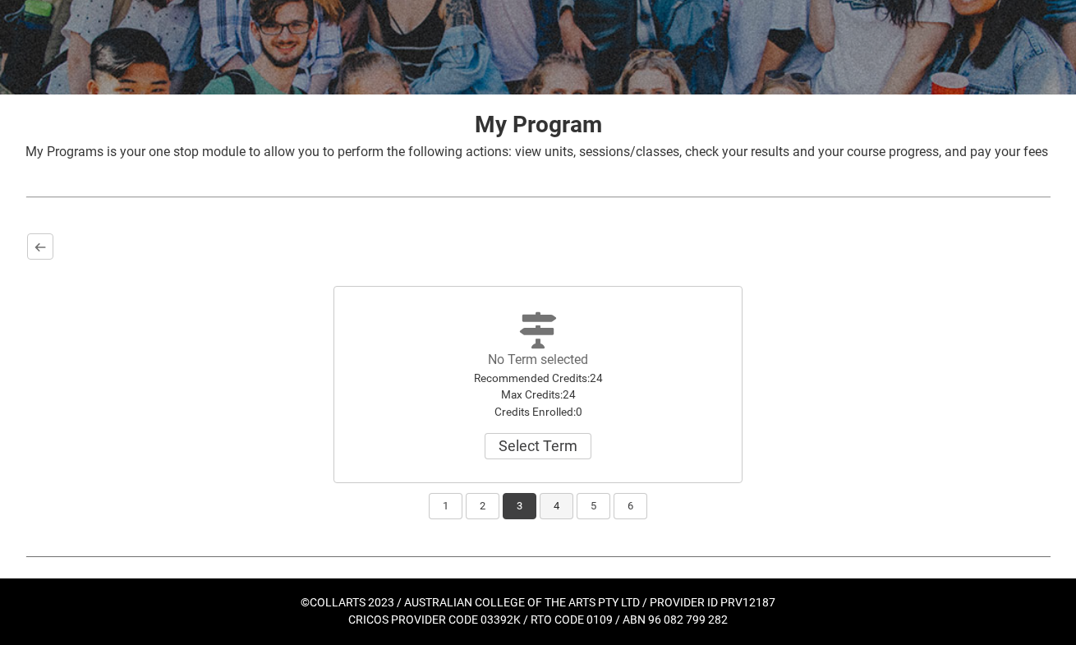
click at [565, 497] on button "4" at bounding box center [556, 506] width 34 height 26
click at [597, 498] on button "5" at bounding box center [593, 506] width 34 height 26
click at [638, 495] on button "6" at bounding box center [630, 506] width 34 height 26
click at [482, 518] on button "2" at bounding box center [483, 506] width 34 height 26
click at [443, 508] on button "1" at bounding box center [446, 506] width 34 height 26
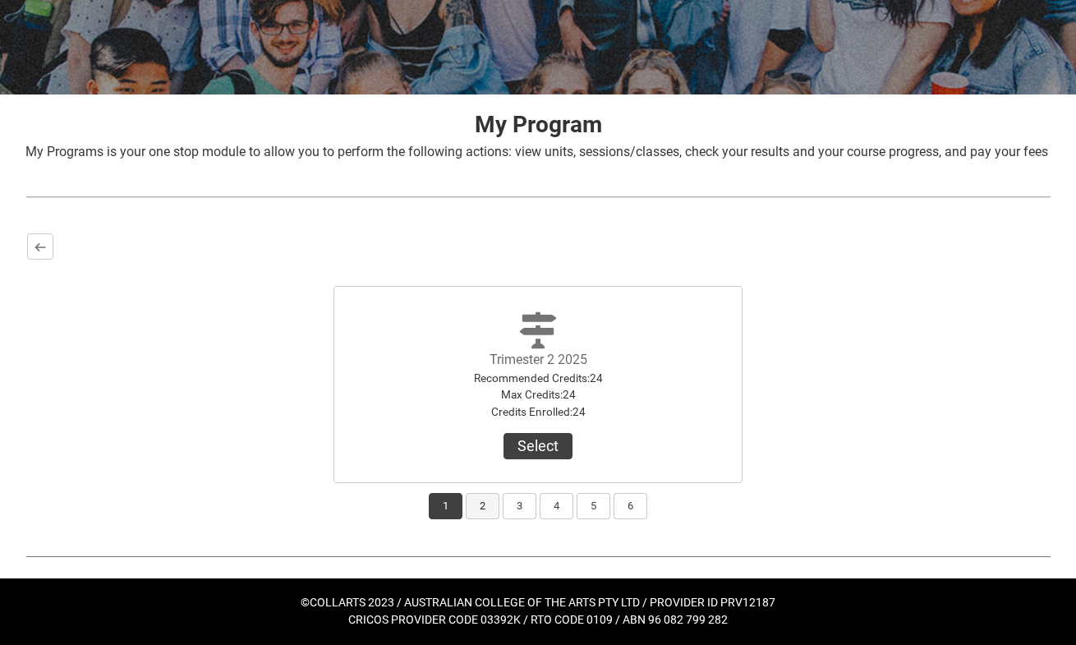
click at [498, 502] on button "2" at bounding box center [483, 506] width 34 height 26
click at [516, 495] on button "3" at bounding box center [519, 506] width 34 height 26
click at [553, 501] on button "4" at bounding box center [556, 506] width 34 height 26
click at [516, 510] on button "3" at bounding box center [519, 506] width 34 height 26
click at [489, 502] on button "2" at bounding box center [483, 506] width 34 height 26
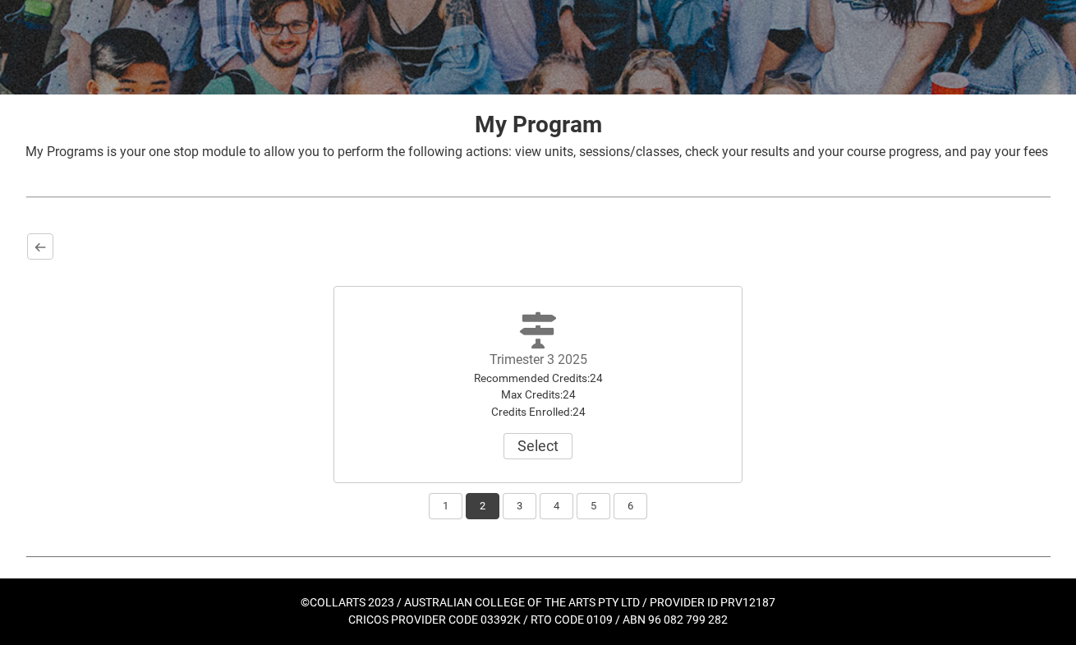
click at [529, 532] on div "Bachelor of Fashion Marketing (Buying and Retail Management) Program Status: 0%…" at bounding box center [537, 375] width 1051 height 315
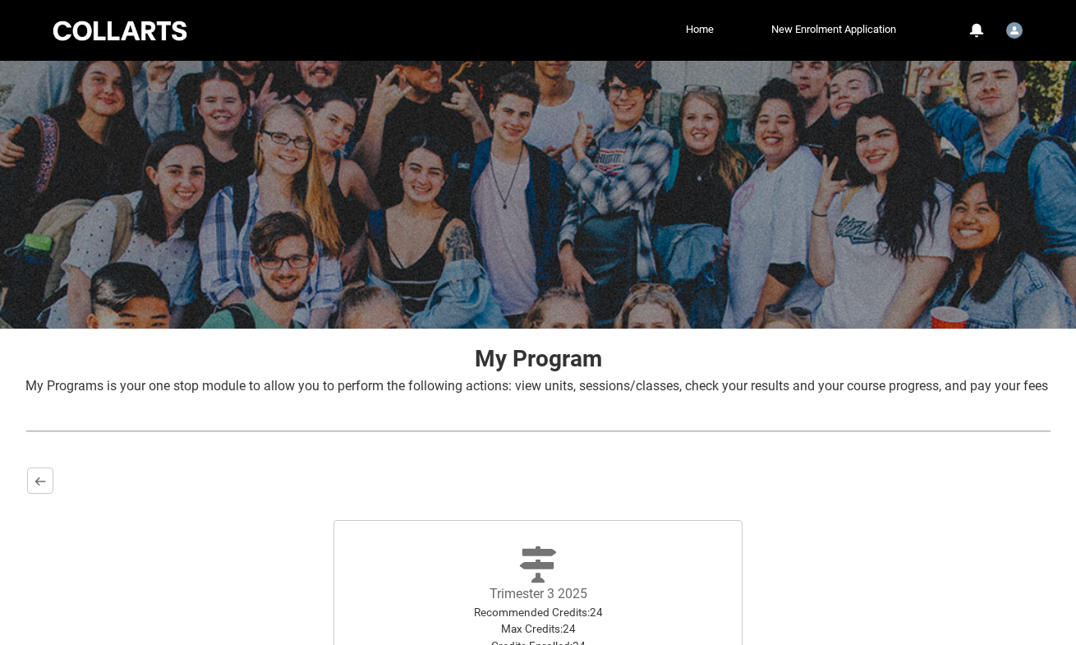
scroll to position [0, 0]
click at [702, 25] on link "Home" at bounding box center [699, 29] width 36 height 25
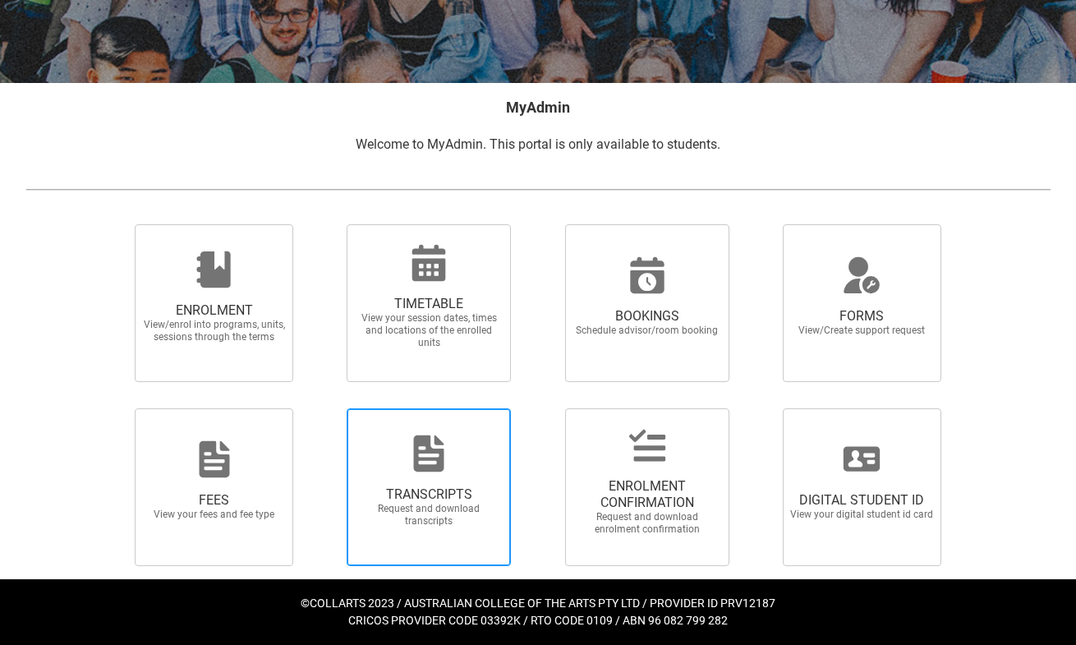
scroll to position [245, 0]
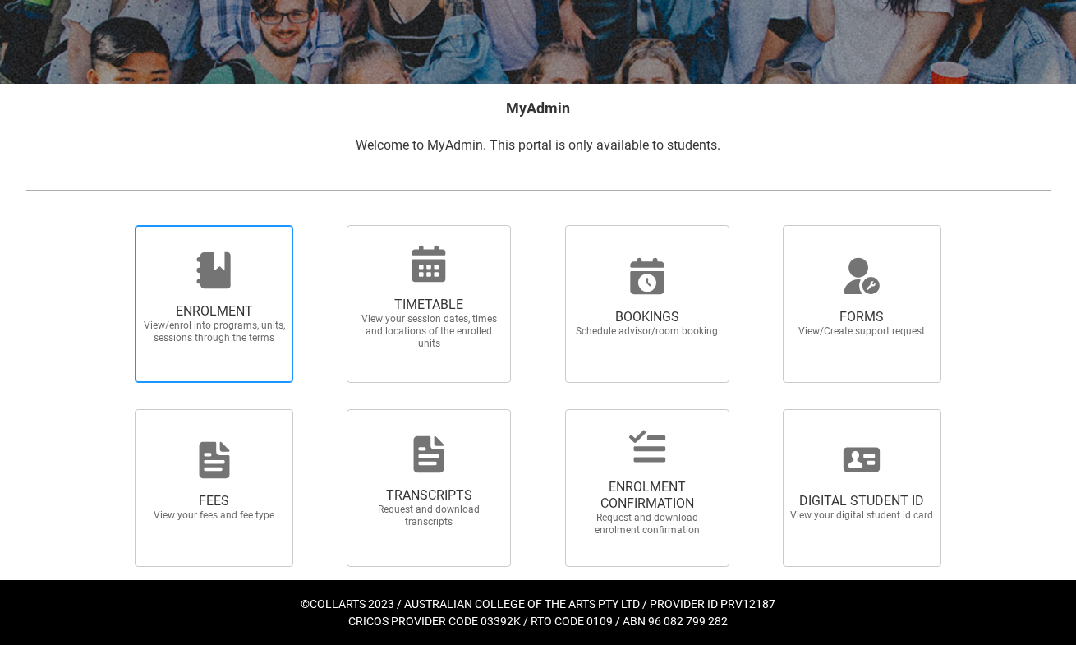
click at [281, 296] on span "ENROLMENT View/enrol into programs, units, sessions through the terms" at bounding box center [214, 323] width 158 height 67
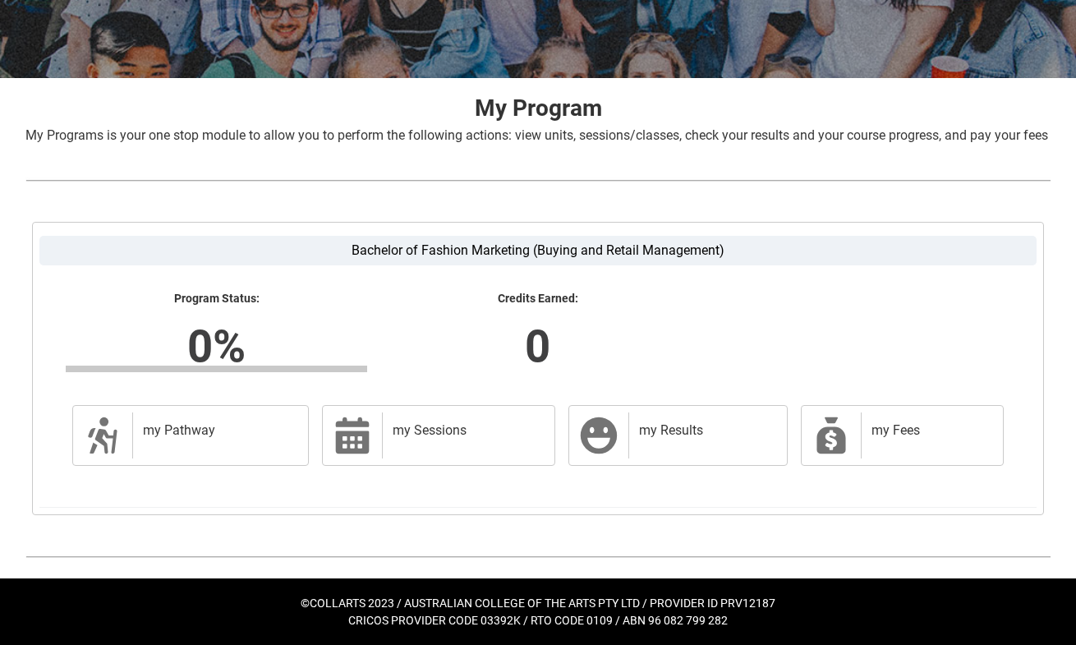
scroll to position [269, 0]
click at [683, 445] on div "my Results" at bounding box center [704, 435] width 152 height 46
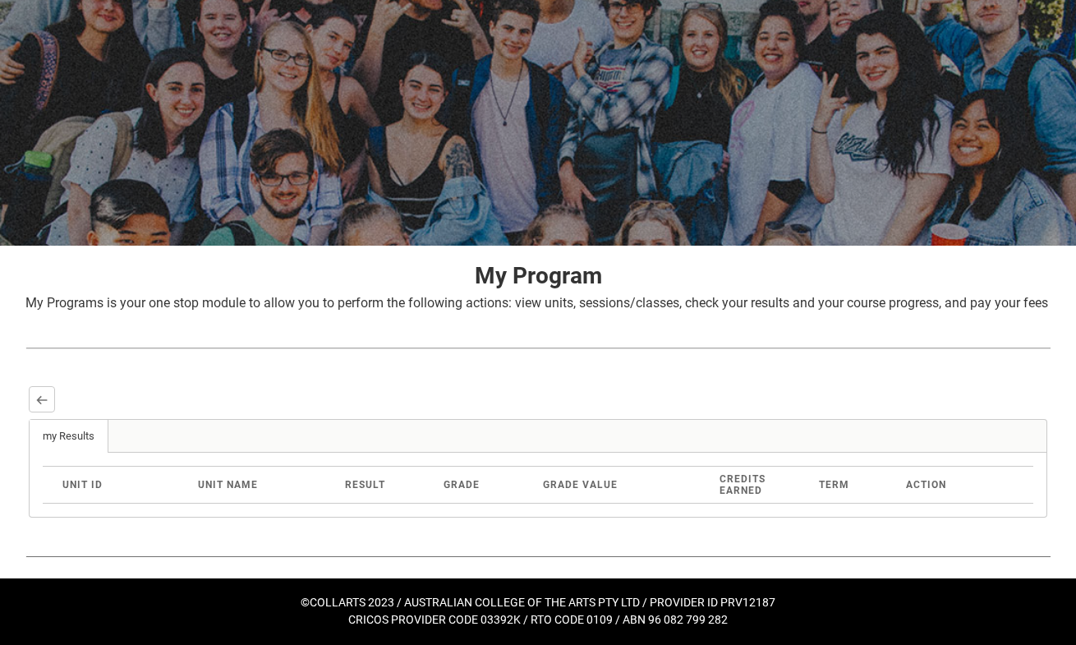
scroll to position [102, 0]
click at [44, 390] on button "Back" at bounding box center [42, 399] width 26 height 26
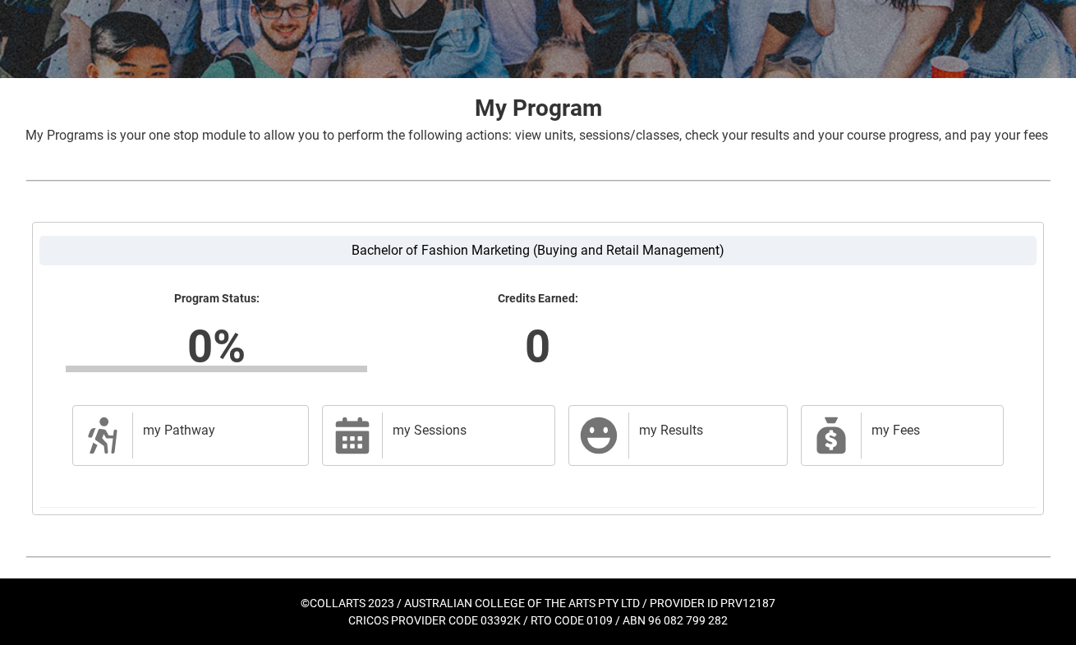
scroll to position [269, 0]
click at [869, 435] on div "my Fees" at bounding box center [927, 435] width 135 height 46
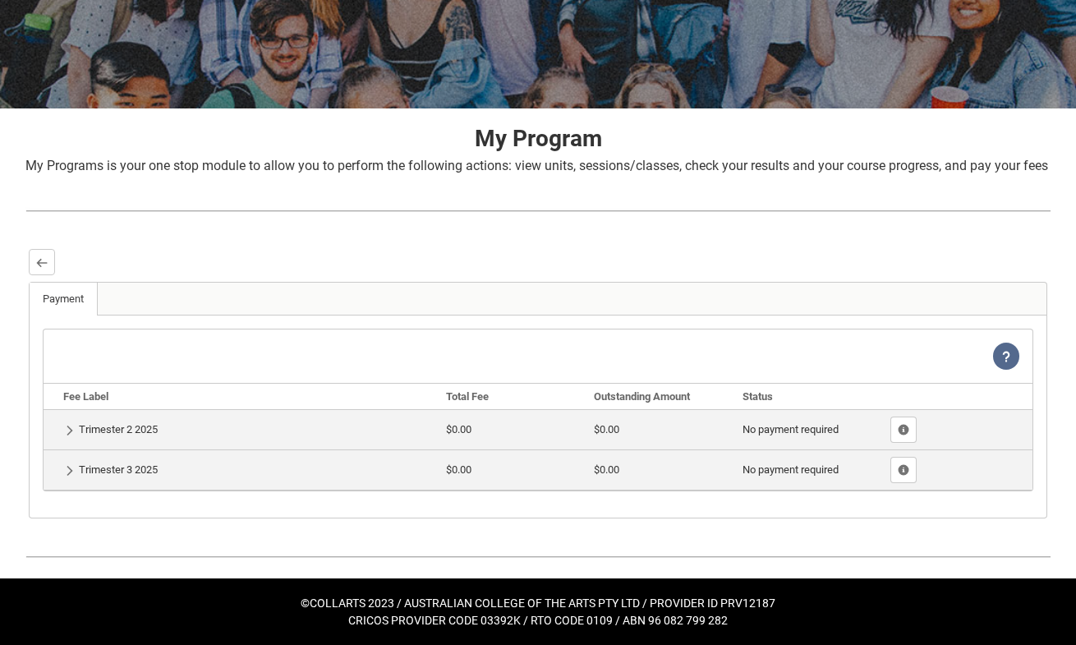
scroll to position [239, 0]
click at [46, 269] on button "Back" at bounding box center [42, 262] width 26 height 26
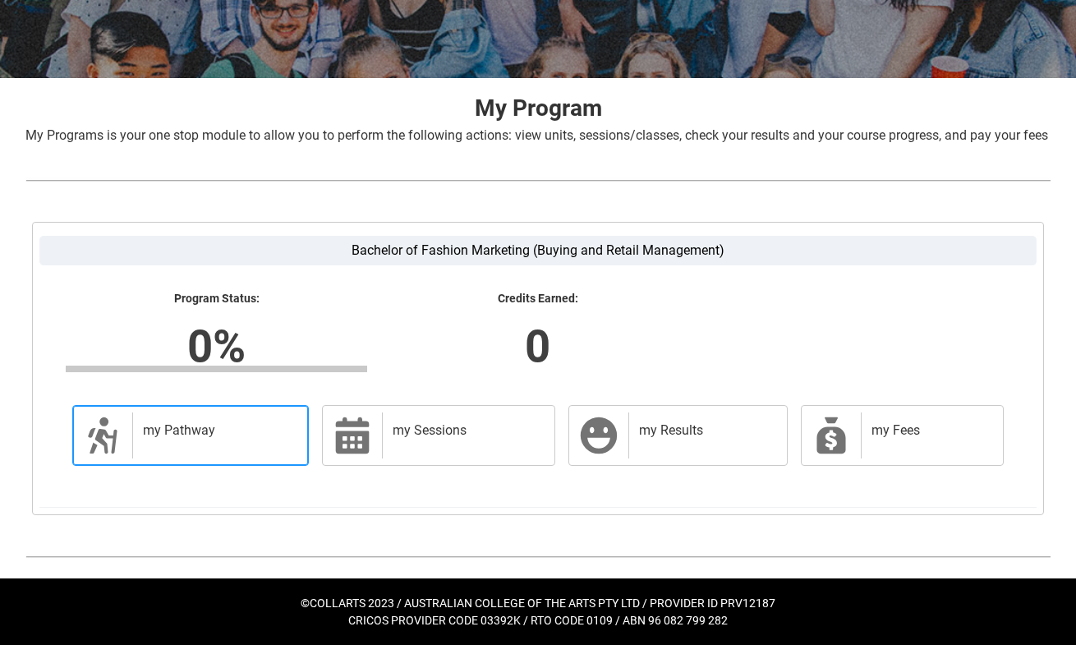
click at [222, 405] on link "my Pathway my Pathway" at bounding box center [190, 435] width 236 height 61
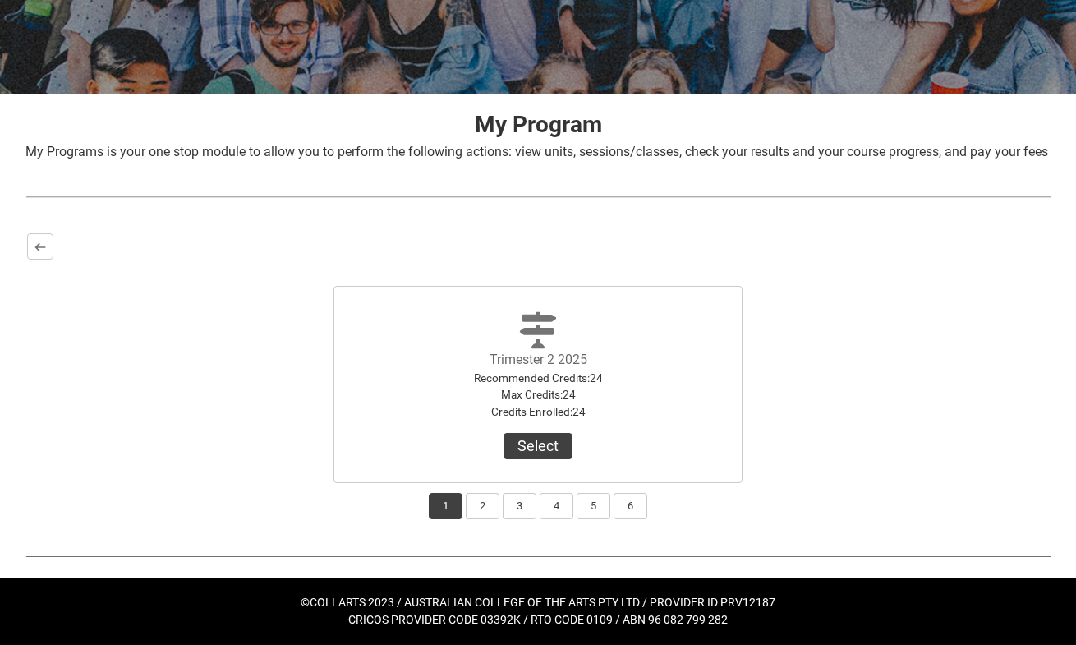
scroll to position [253, 0]
click at [39, 236] on button "Back" at bounding box center [40, 246] width 26 height 26
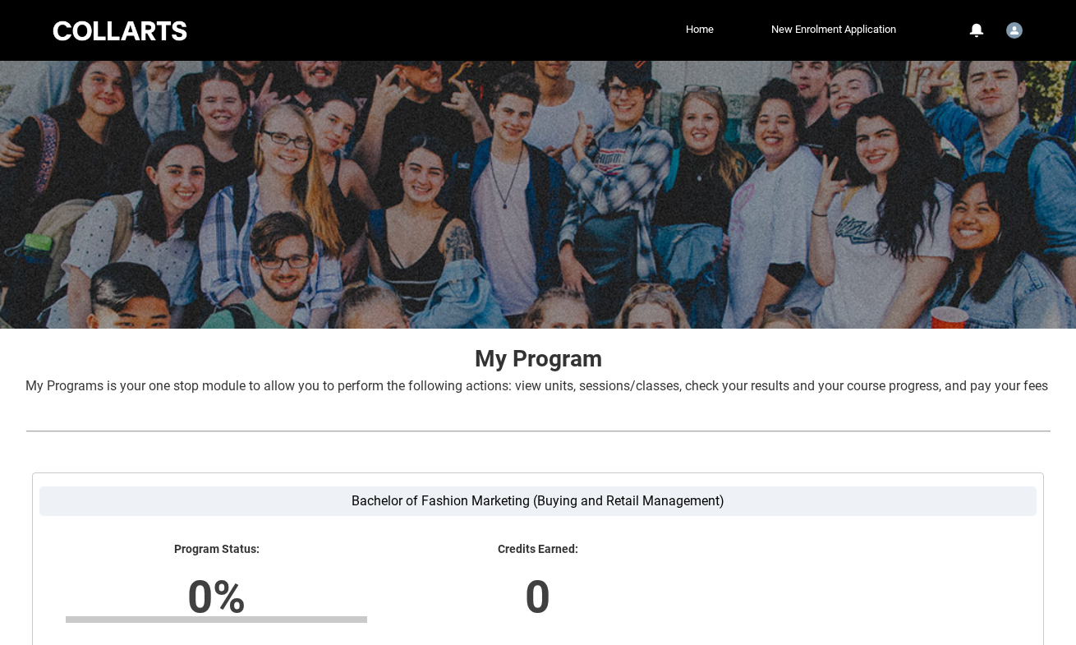
scroll to position [0, 0]
click at [983, 34] on button "0 Notifications" at bounding box center [976, 31] width 20 height 20
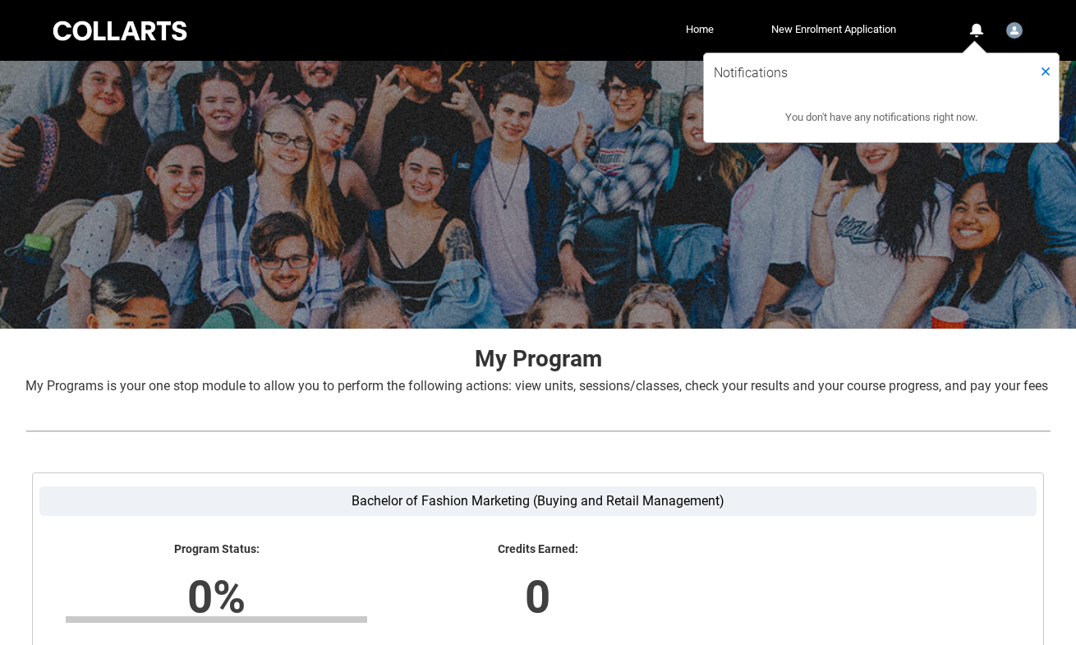
click at [1006, 30] on img "User Profile Student.jrogers.20252899" at bounding box center [1014, 30] width 16 height 16
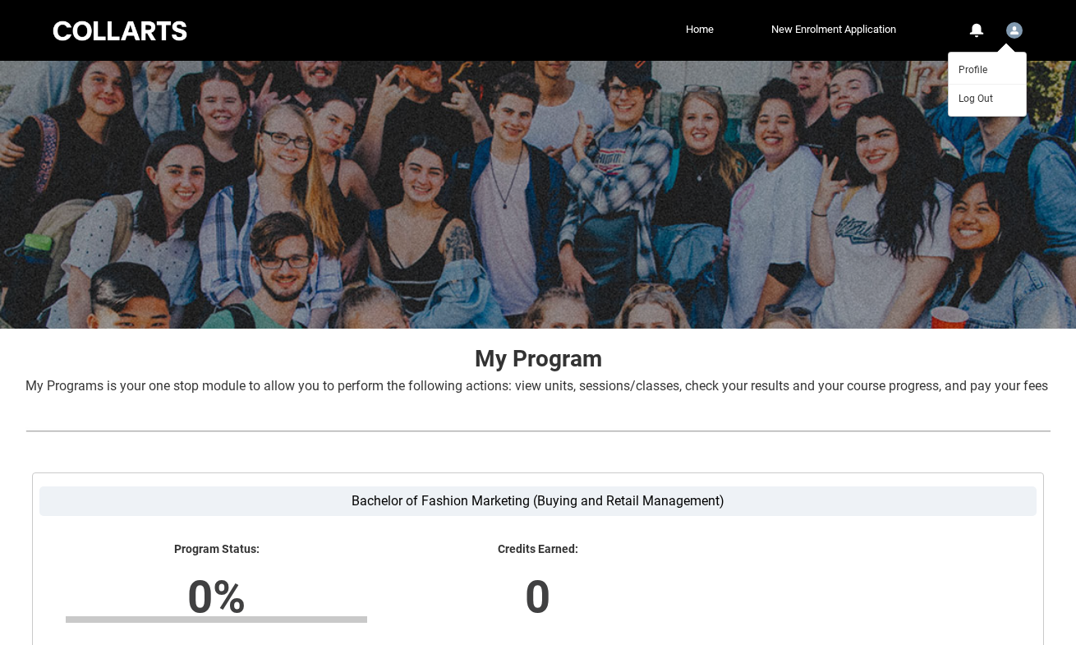
click at [929, 29] on div "0 Notifications Profile Log Out" at bounding box center [963, 31] width 126 height 30
click at [718, 21] on li "New Enrolment Application" at bounding box center [809, 29] width 182 height 25
click at [702, 34] on link "Home" at bounding box center [699, 29] width 36 height 25
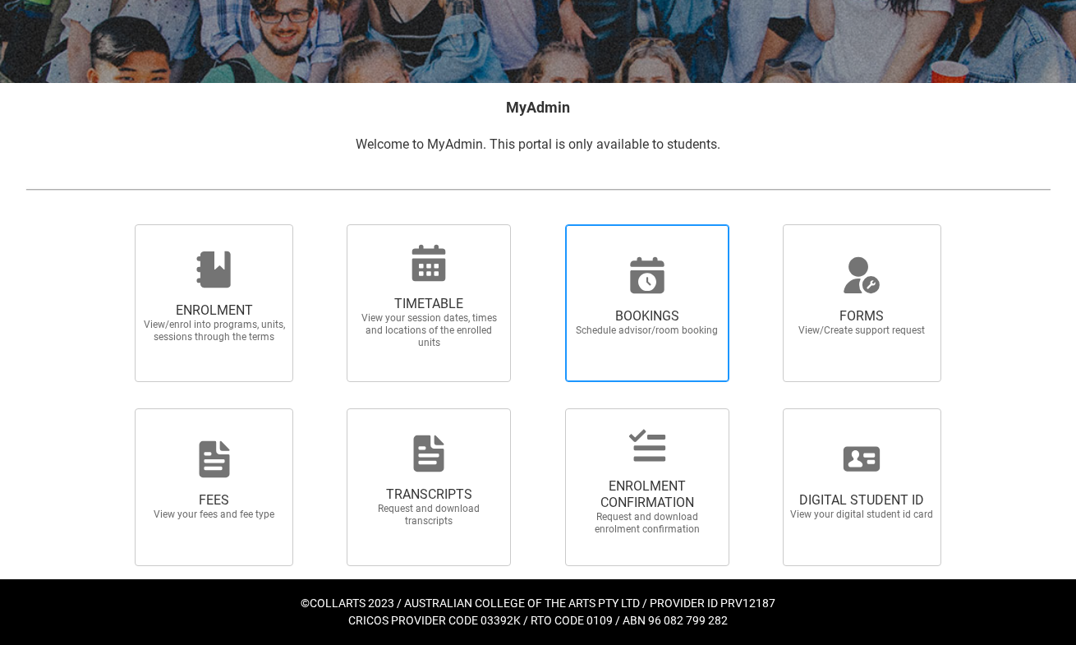
scroll to position [245, 0]
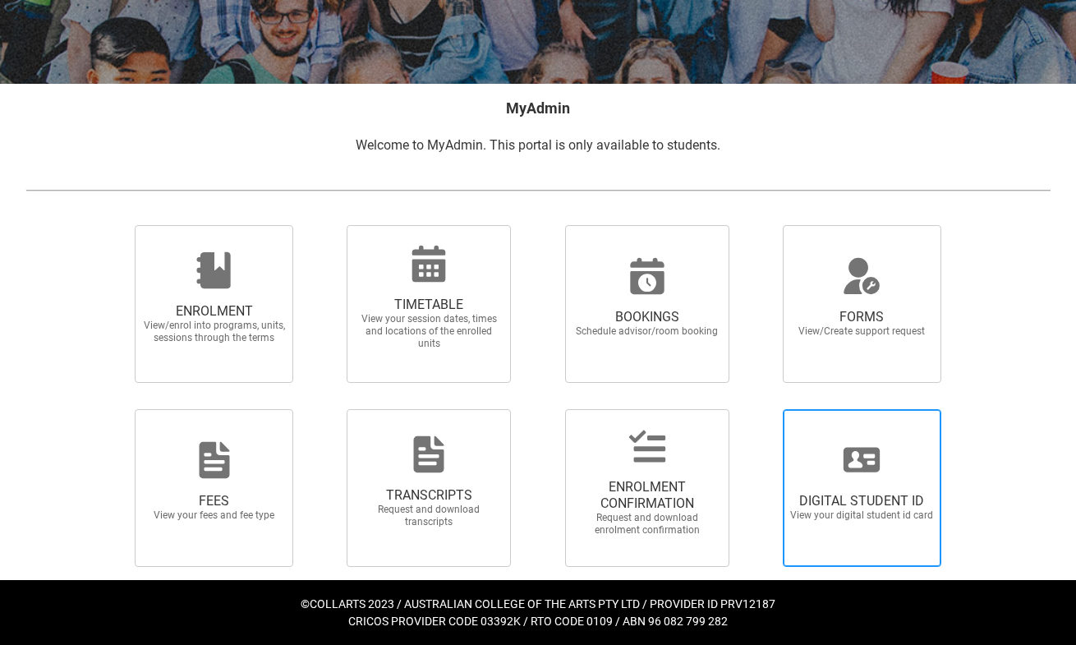
click at [823, 481] on span "DIGITAL STUDENT ID View your digital student id card" at bounding box center [861, 507] width 158 height 55
click at [763, 409] on input "DIGITAL STUDENT ID View your digital student id card" at bounding box center [762, 408] width 1 height 1
radio input "true"
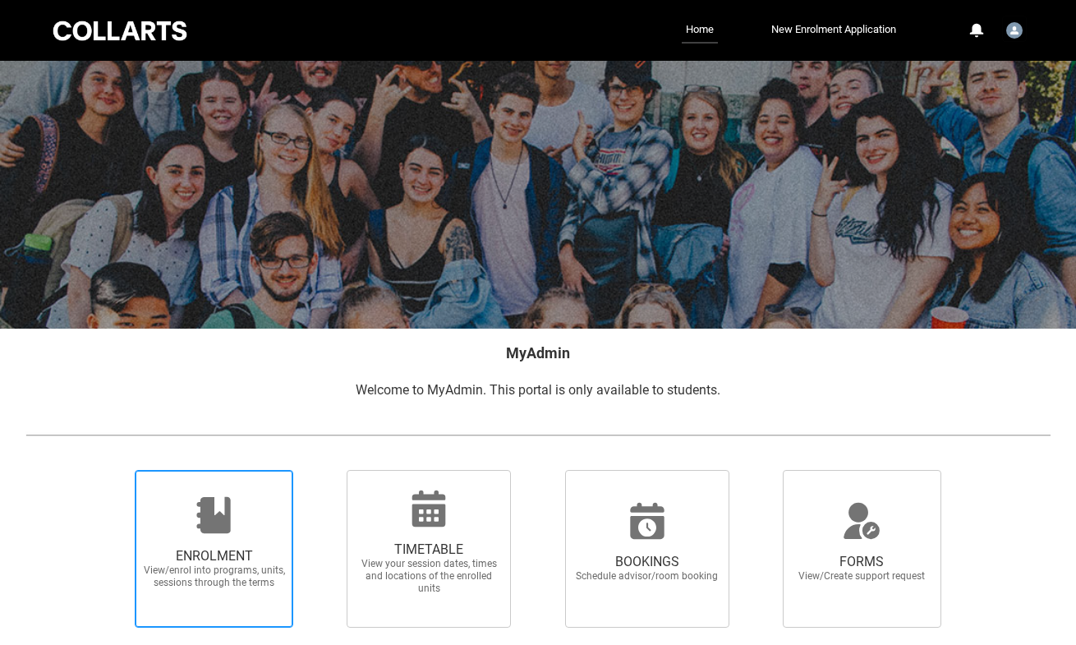
click at [252, 537] on span "ENROLMENT View/enrol into programs, units, sessions through the terms" at bounding box center [214, 568] width 158 height 67
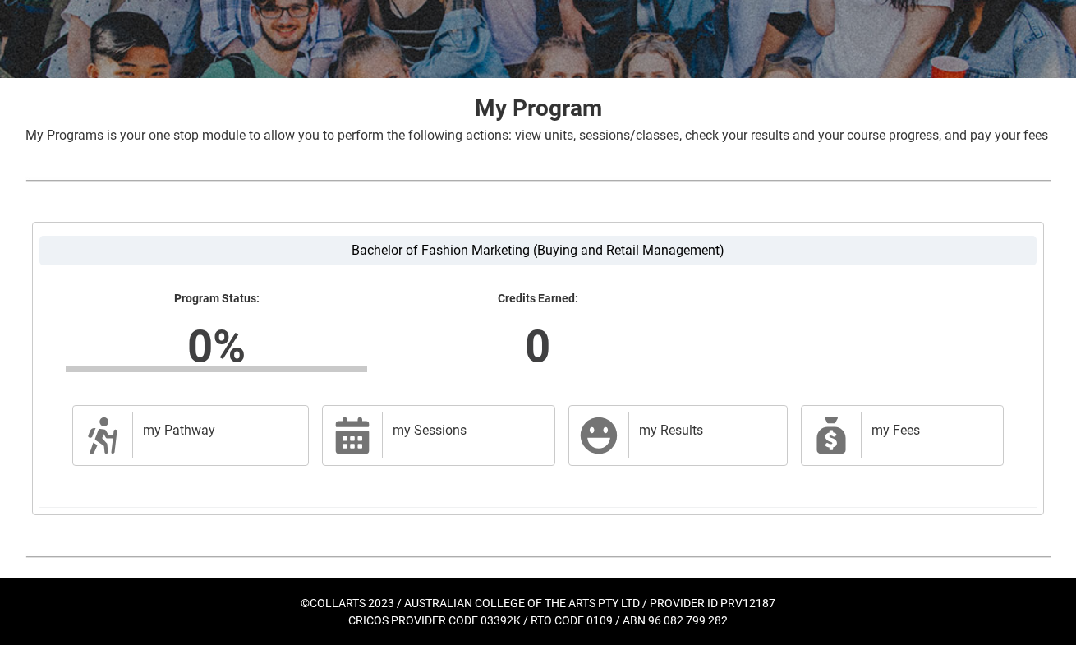
scroll to position [255, 0]
click at [301, 445] on link "my Pathway my Pathway" at bounding box center [190, 435] width 236 height 61
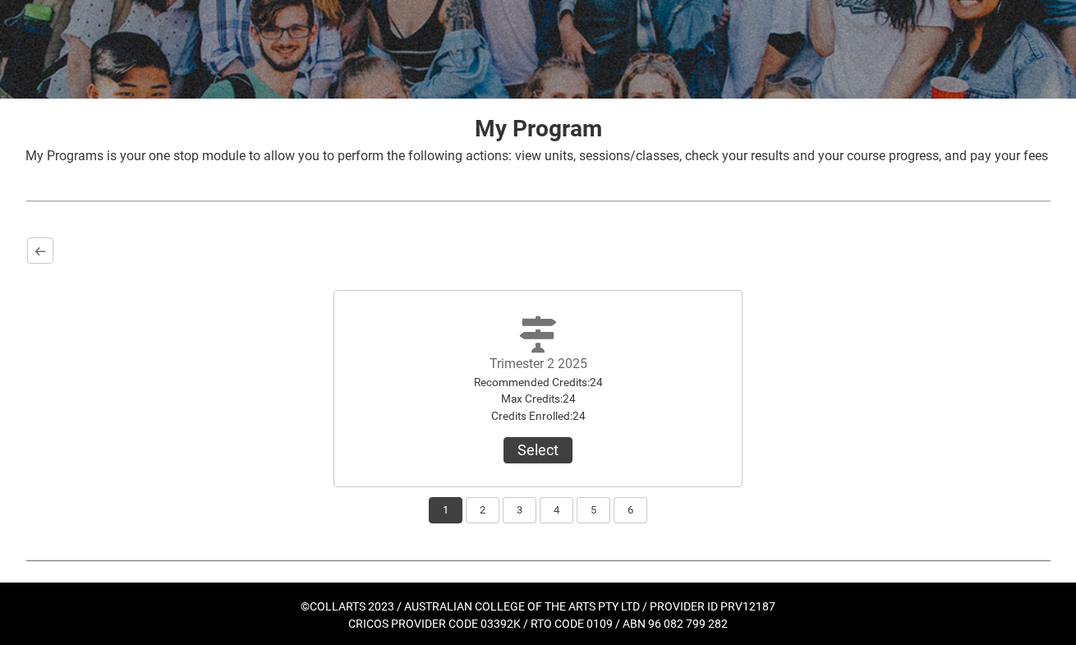
scroll to position [232, 0]
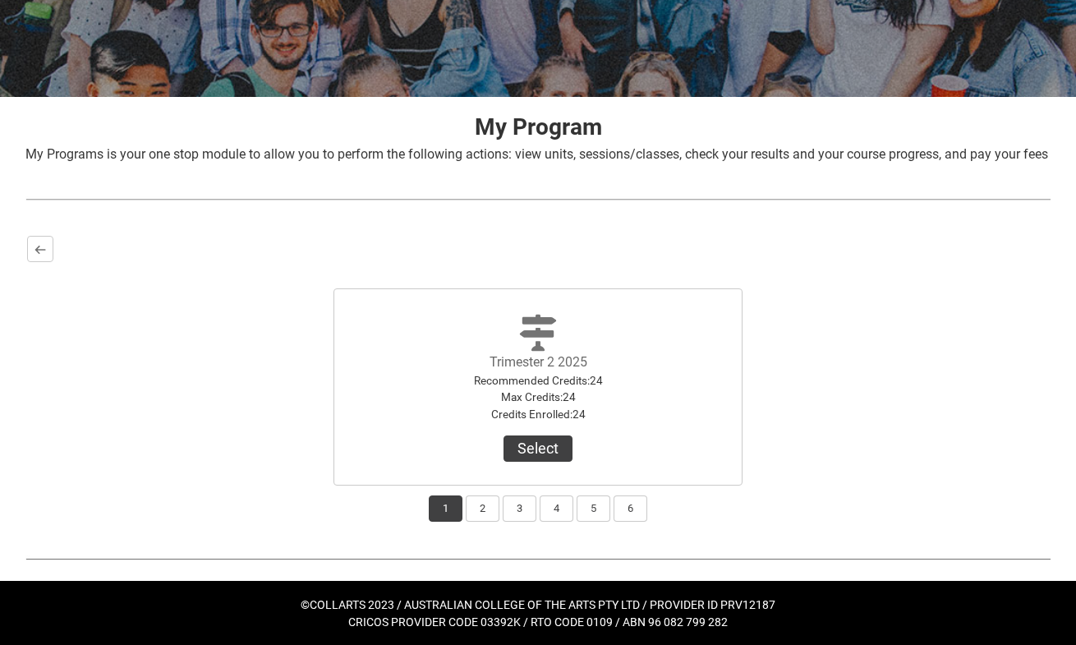
click at [481, 512] on div "1 2 3 4 5 6" at bounding box center [537, 503] width 1021 height 36
click at [486, 521] on button "2" at bounding box center [483, 508] width 34 height 26
click at [514, 521] on button "3" at bounding box center [519, 508] width 34 height 26
click at [487, 521] on button "2" at bounding box center [483, 508] width 34 height 26
click at [461, 521] on button "1" at bounding box center [446, 508] width 34 height 26
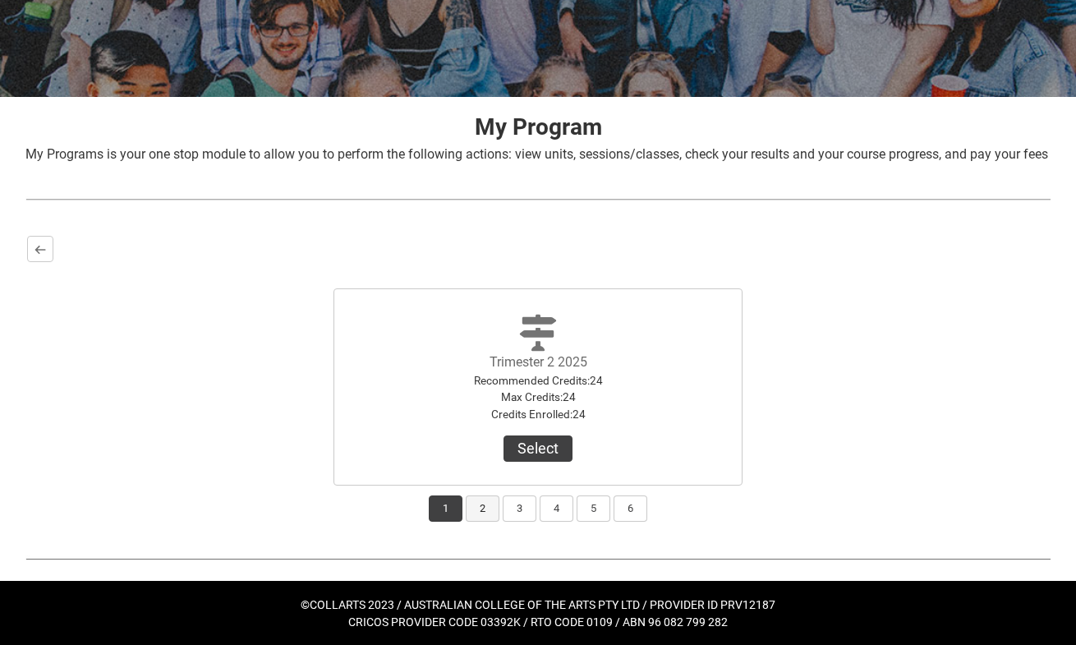
click at [484, 521] on button "2" at bounding box center [483, 508] width 34 height 26
click at [513, 521] on button "3" at bounding box center [519, 508] width 34 height 26
click at [488, 521] on button "2" at bounding box center [483, 508] width 34 height 26
click at [514, 521] on button "3" at bounding box center [519, 508] width 34 height 26
click at [475, 521] on button "2" at bounding box center [483, 508] width 34 height 26
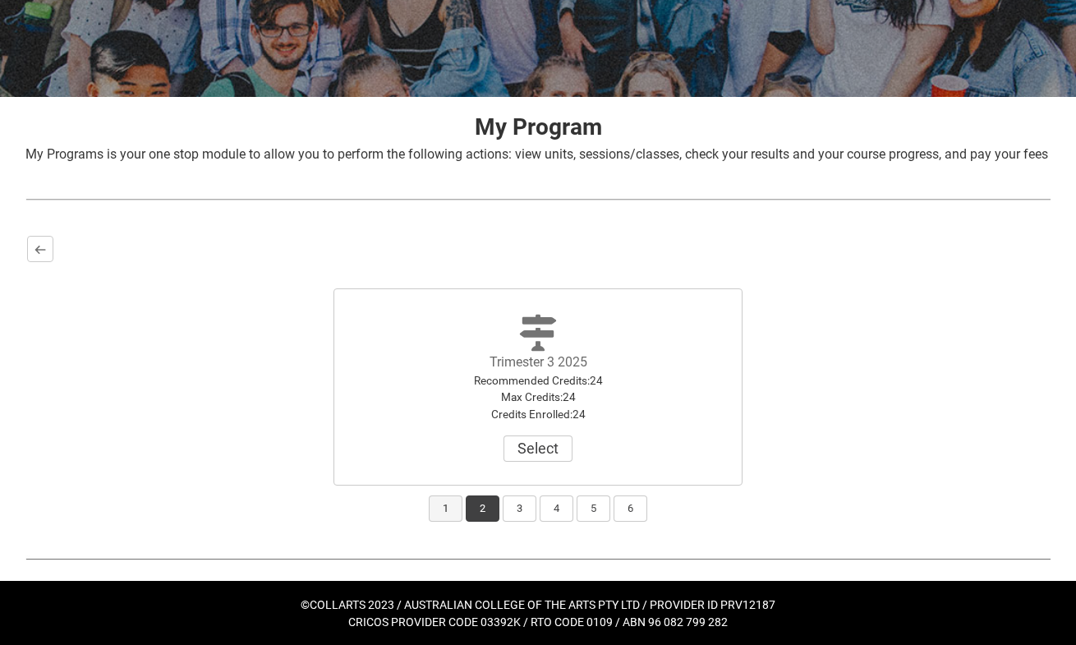
click at [444, 521] on button "1" at bounding box center [446, 508] width 34 height 26
click at [472, 521] on button "2" at bounding box center [483, 508] width 34 height 26
click at [544, 461] on button "Select" at bounding box center [537, 448] width 69 height 26
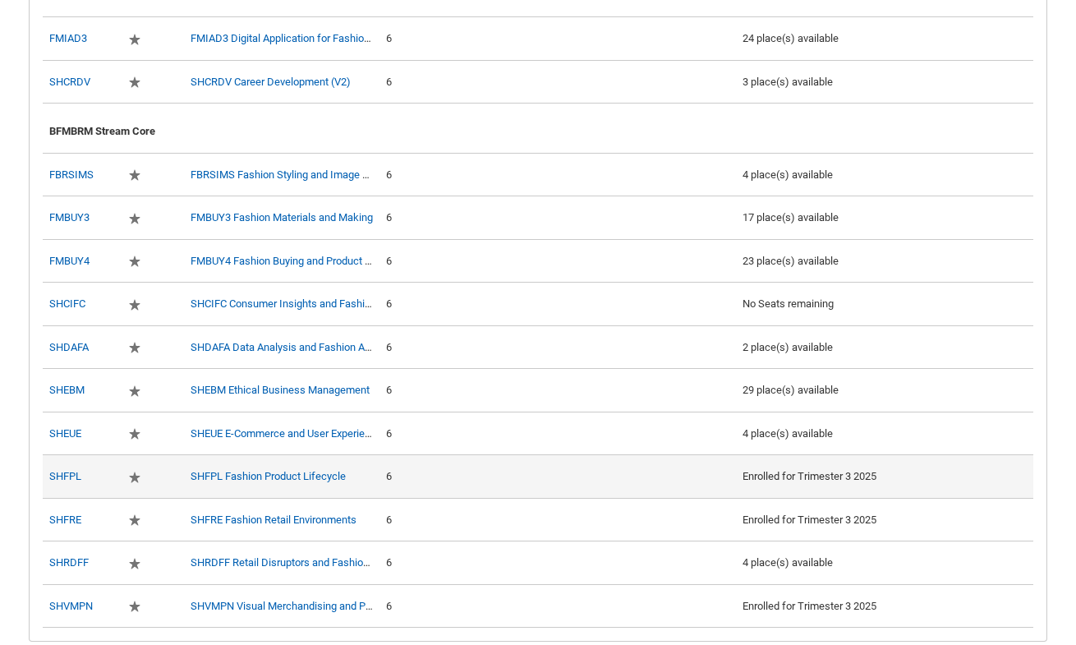
scroll to position [833, 0]
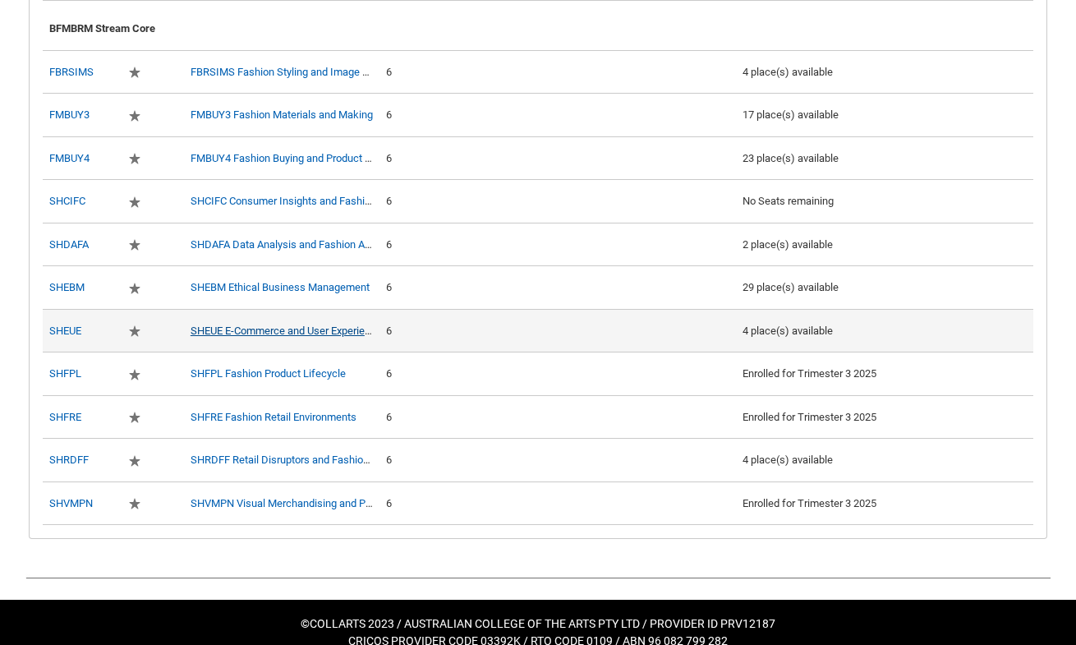
click at [322, 337] on link "SHEUE E-Commerce and User Experience" at bounding box center [285, 330] width 191 height 12
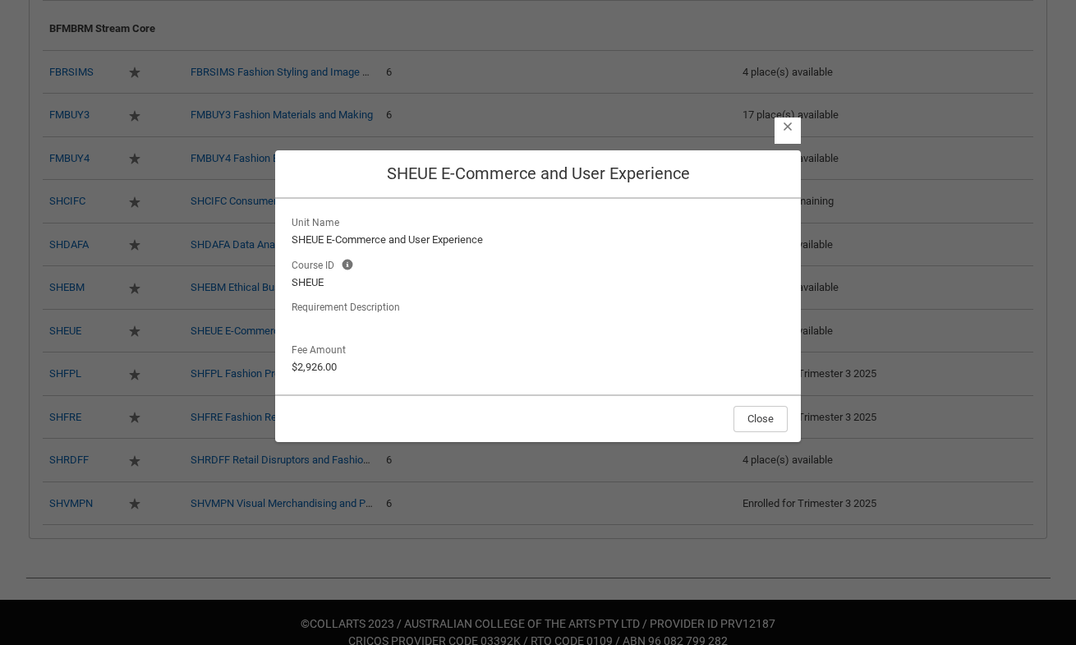
click at [781, 126] on button "Close" at bounding box center [787, 126] width 13 height 14
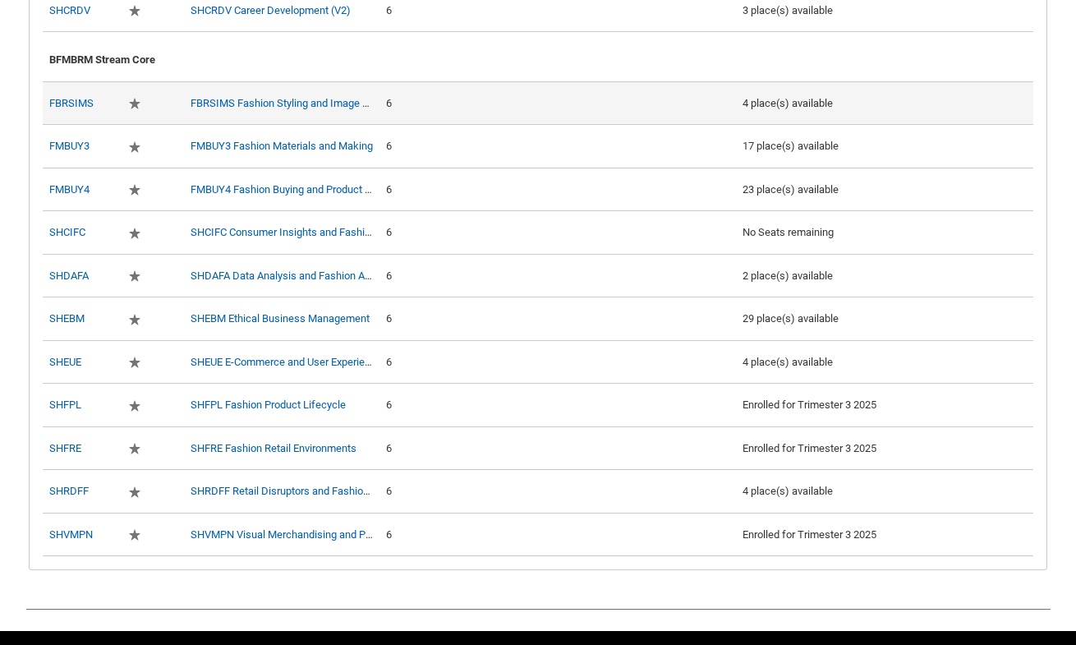
scroll to position [802, 0]
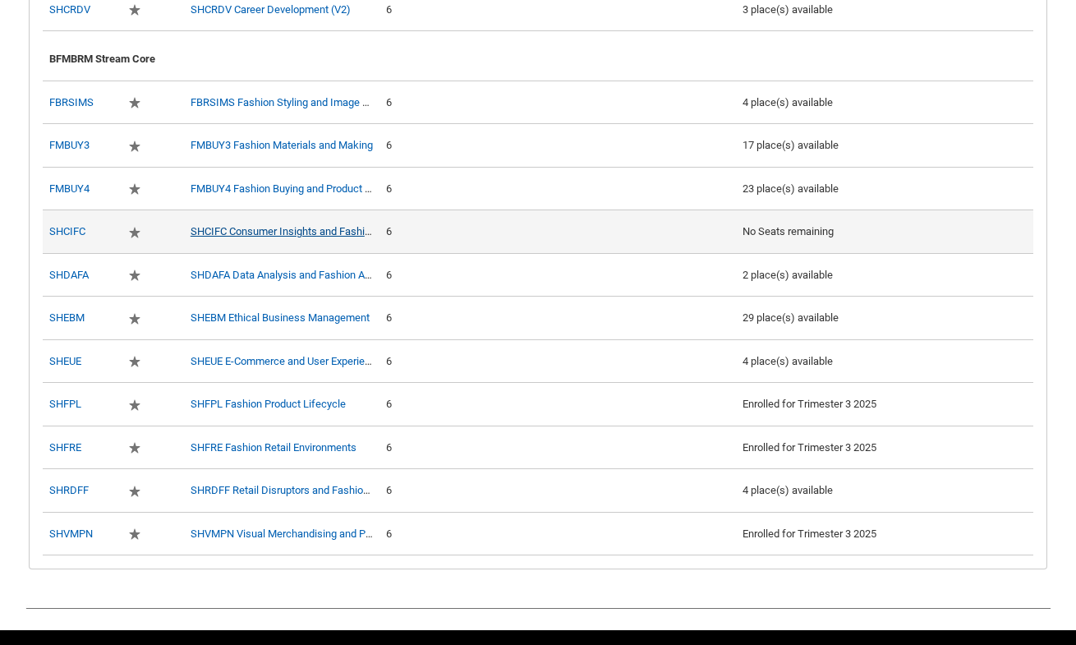
click at [355, 237] on link "SHCIFC Consumer Insights and Fashion Consumption" at bounding box center [315, 231] width 250 height 12
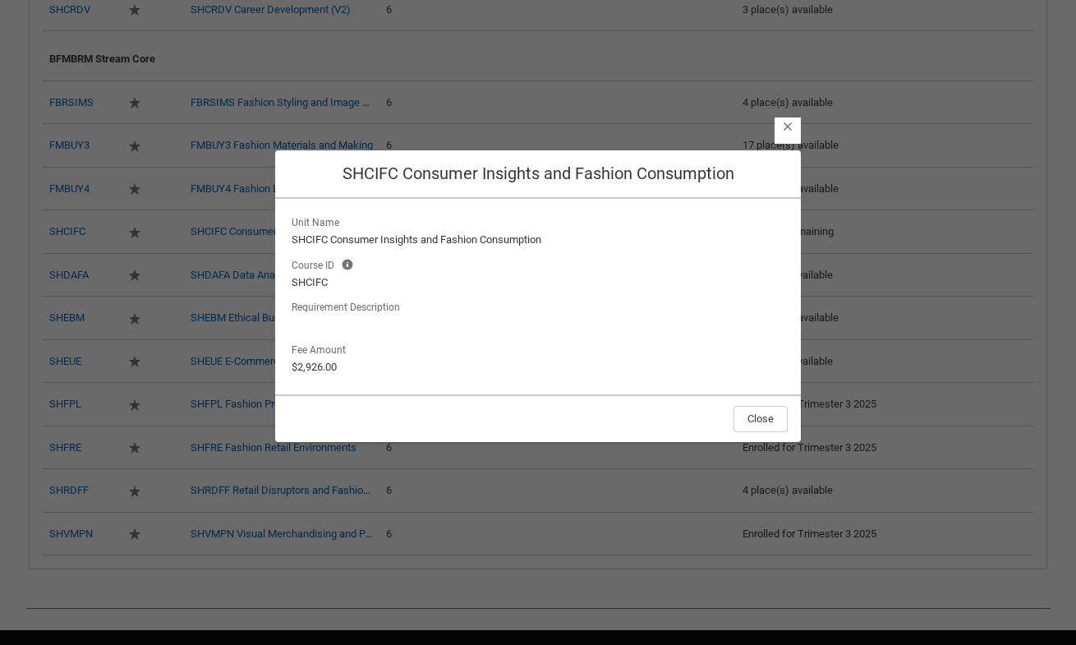
click at [789, 131] on lightning-primitive-icon "button" at bounding box center [787, 126] width 11 height 12
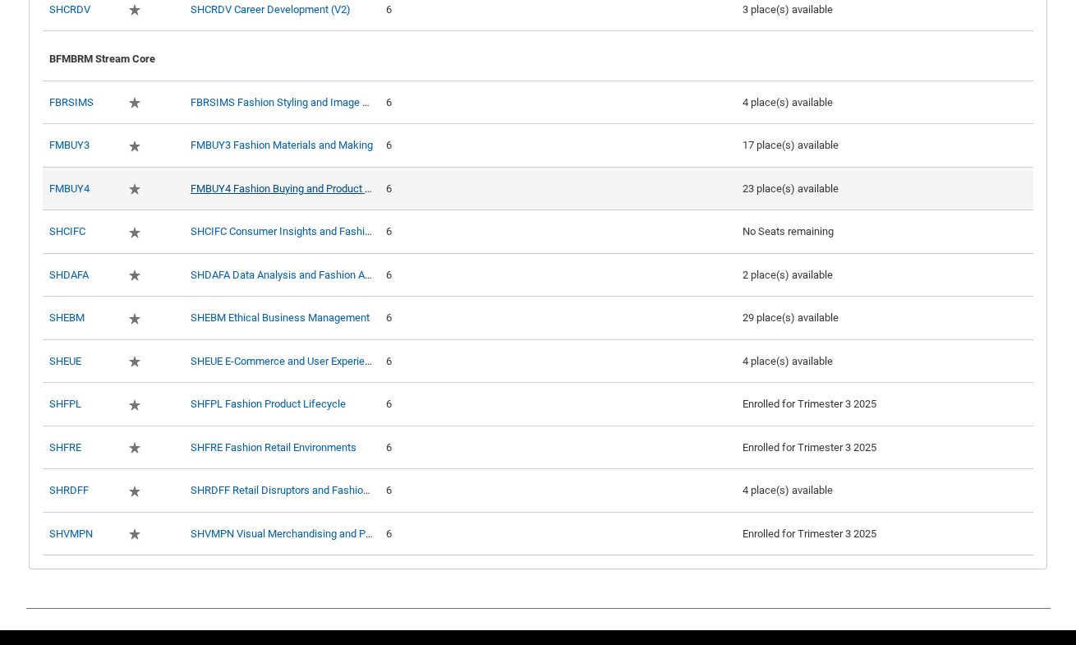
click at [331, 195] on link "FMBUY4 Fashion Buying and Product Curation" at bounding box center [296, 188] width 213 height 12
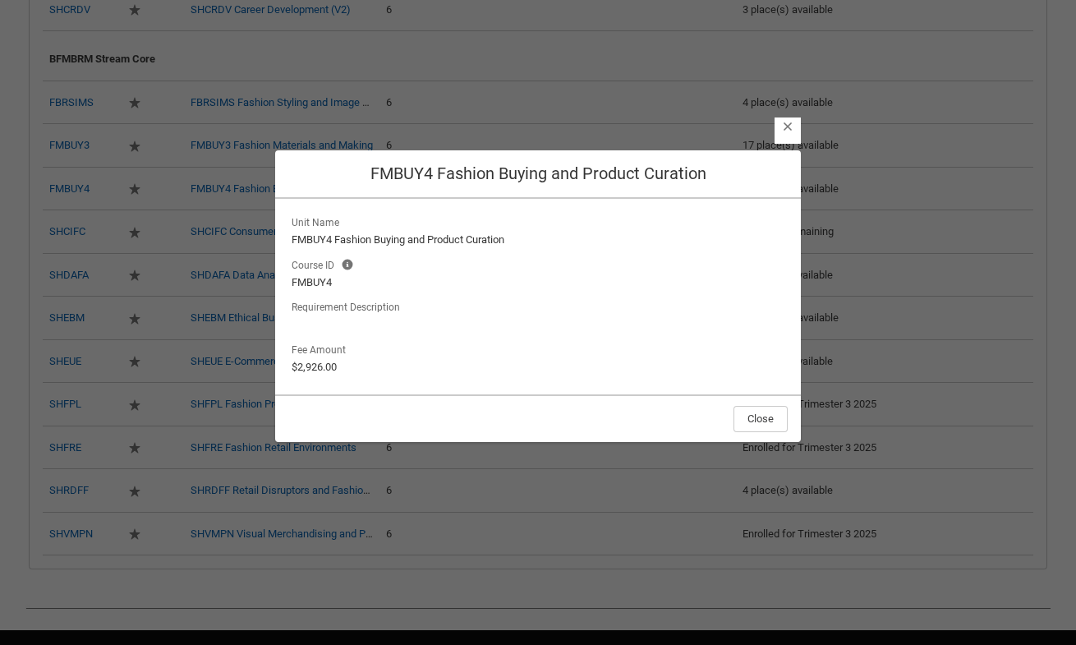
click at [779, 131] on lightning-button-icon "Close" at bounding box center [787, 130] width 26 height 26
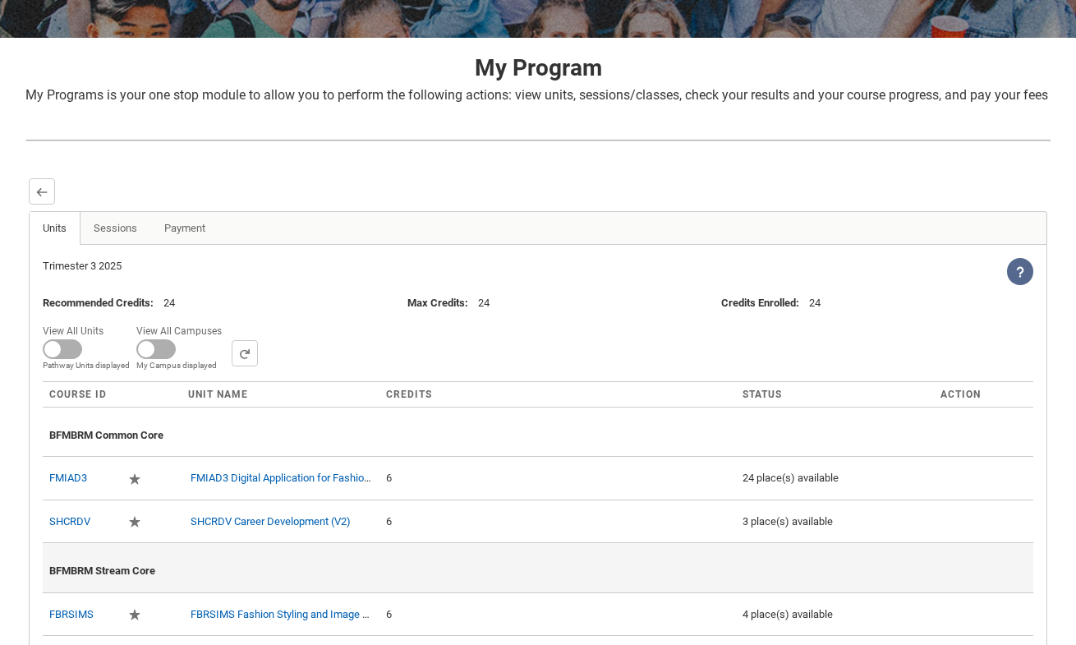
scroll to position [298, 0]
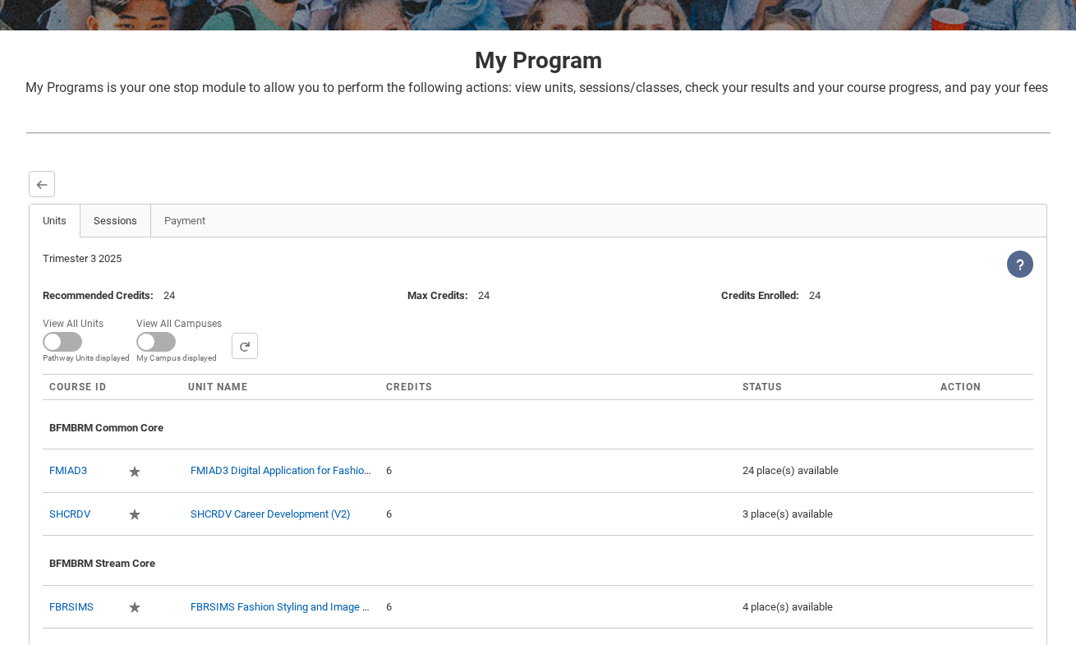
click at [115, 229] on link "Sessions" at bounding box center [115, 220] width 71 height 33
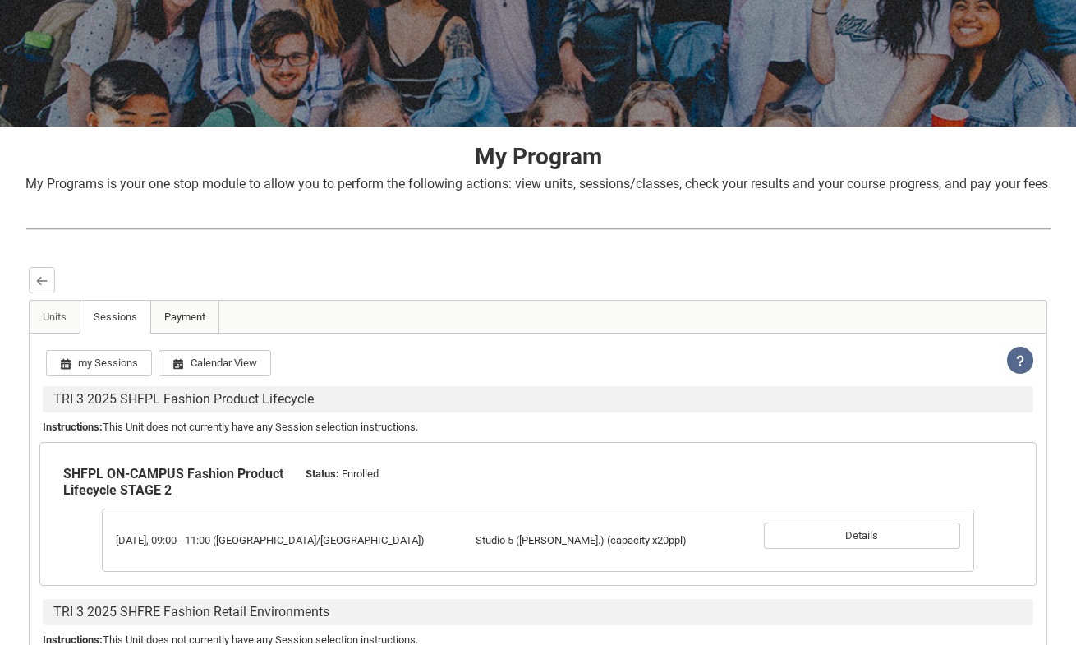
click at [177, 333] on link "Payment" at bounding box center [184, 317] width 69 height 33
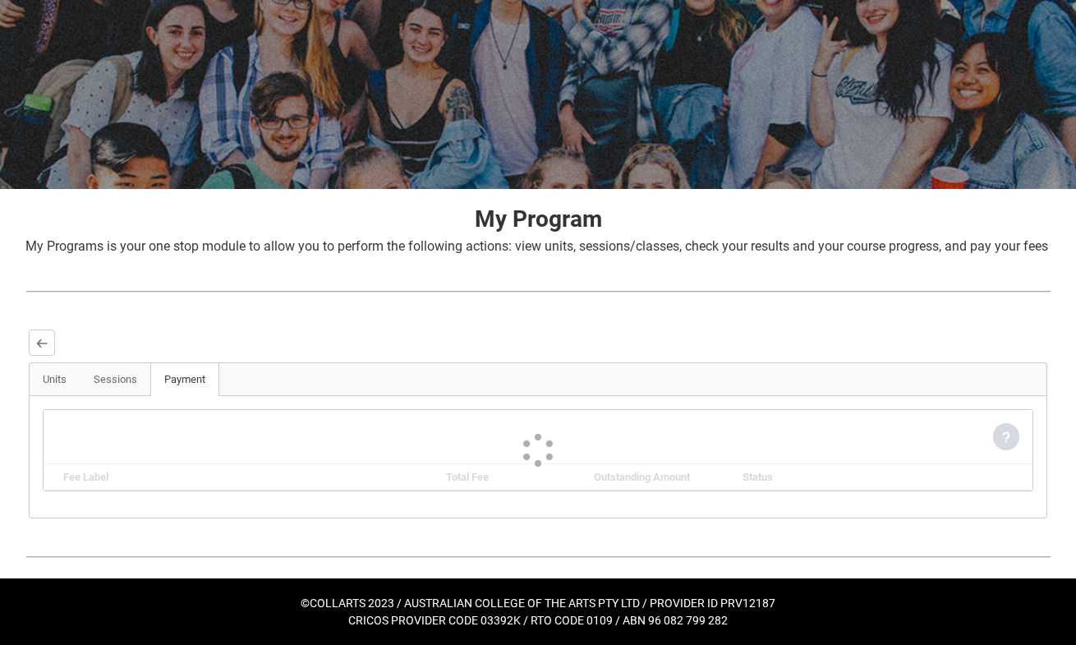
scroll to position [158, 0]
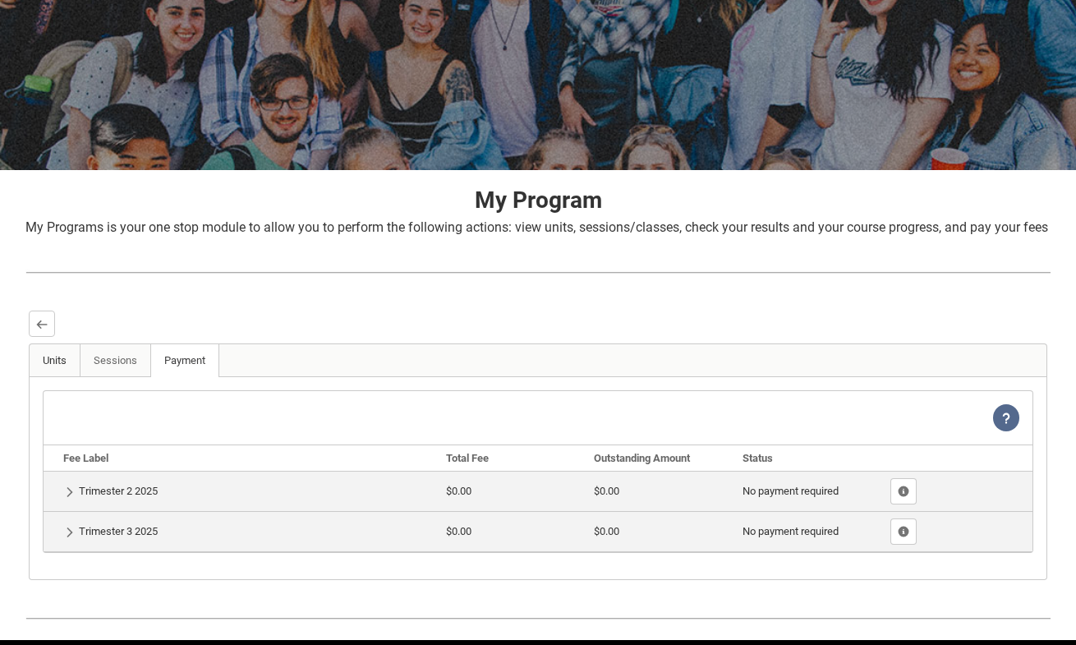
click at [61, 377] on link "Units" at bounding box center [55, 360] width 51 height 33
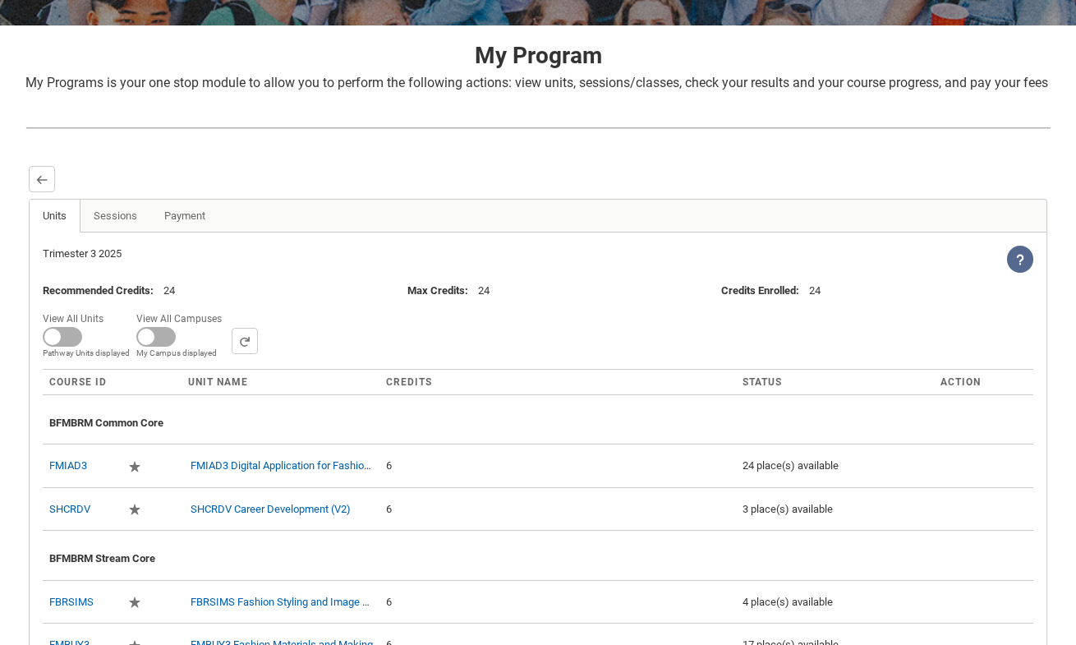
scroll to position [324, 0]
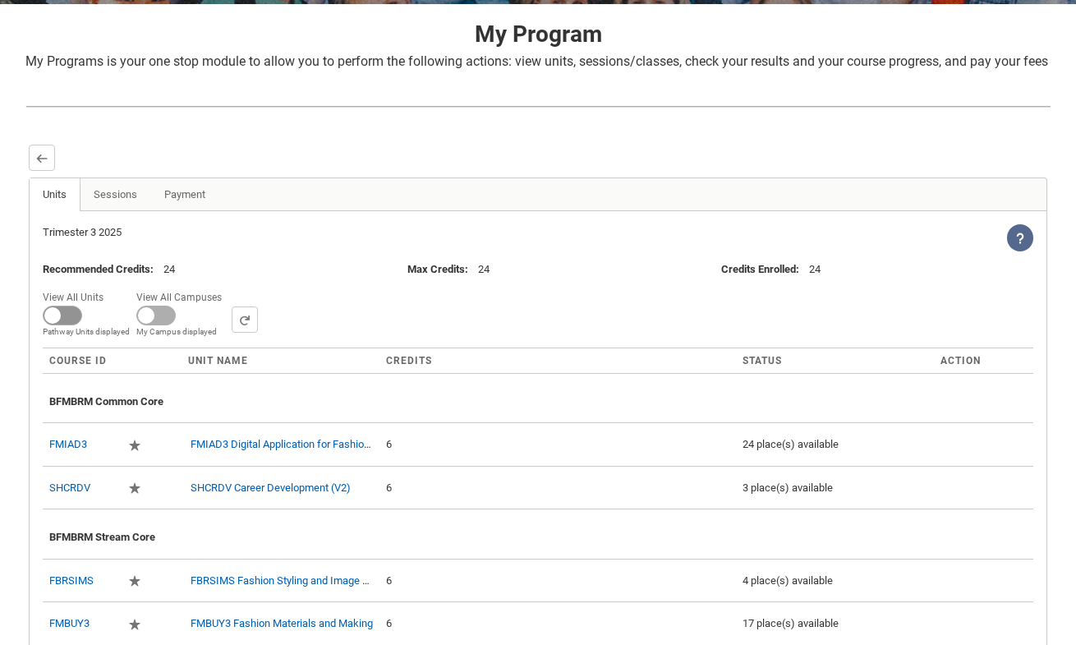
click at [62, 325] on span at bounding box center [62, 315] width 39 height 20
click at [109, 287] on input "View All Units All Units displayed Pathway Units displayed" at bounding box center [109, 286] width 1 height 1
checkbox input "true"
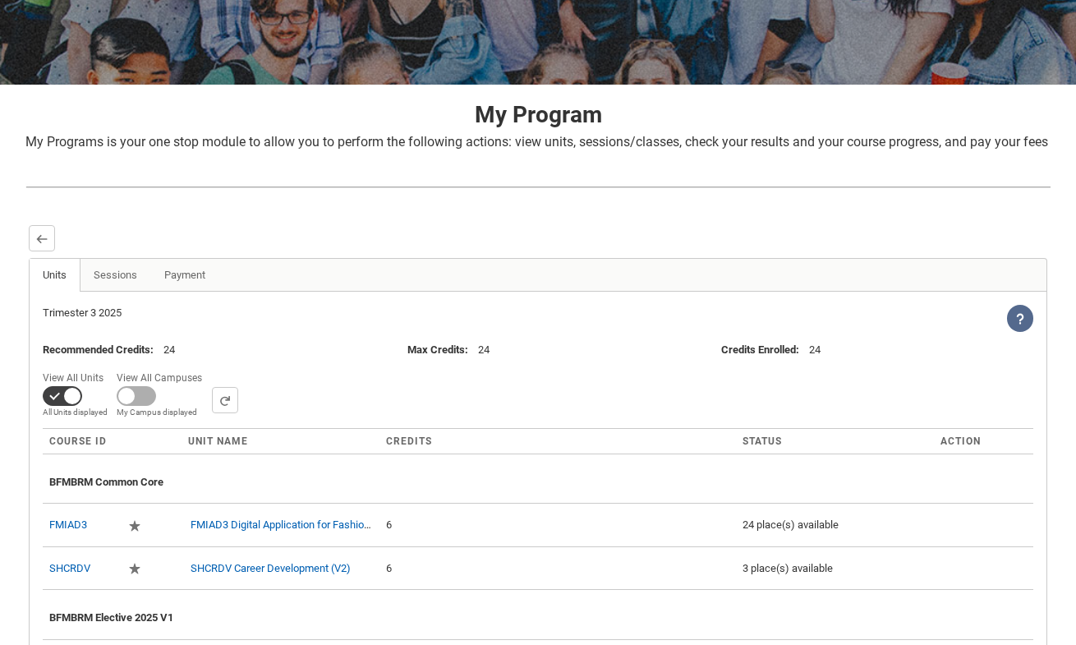
scroll to position [250, 0]
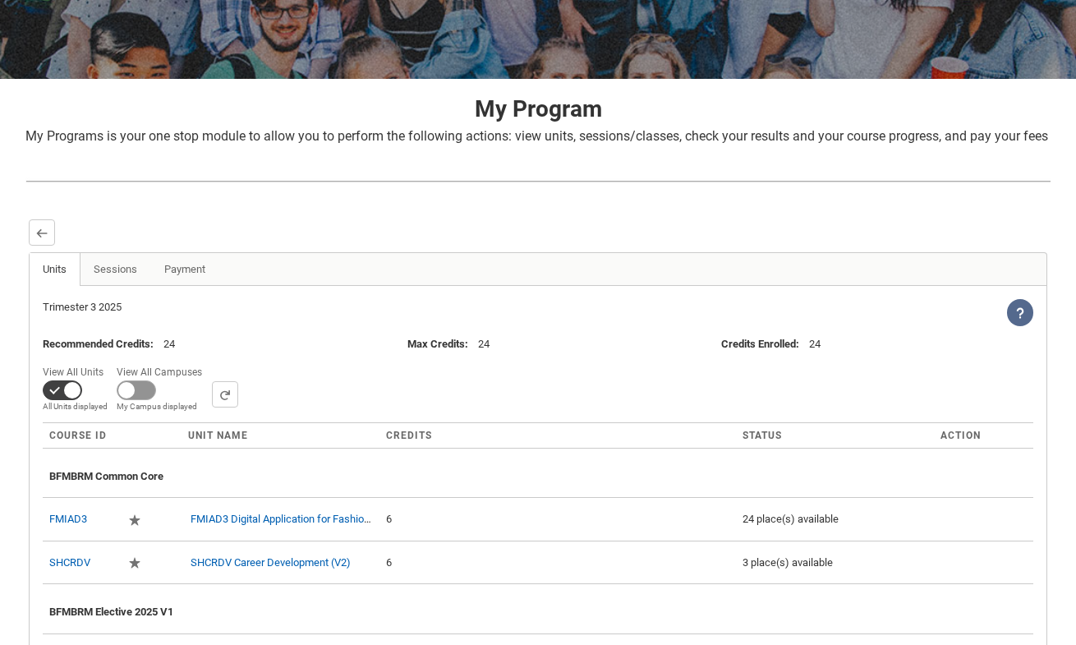
click at [82, 400] on span at bounding box center [62, 390] width 39 height 20
click at [208, 361] on input "View All Campuses Campus filter displayed My Campus displayed" at bounding box center [208, 360] width 1 height 1
checkbox input "true"
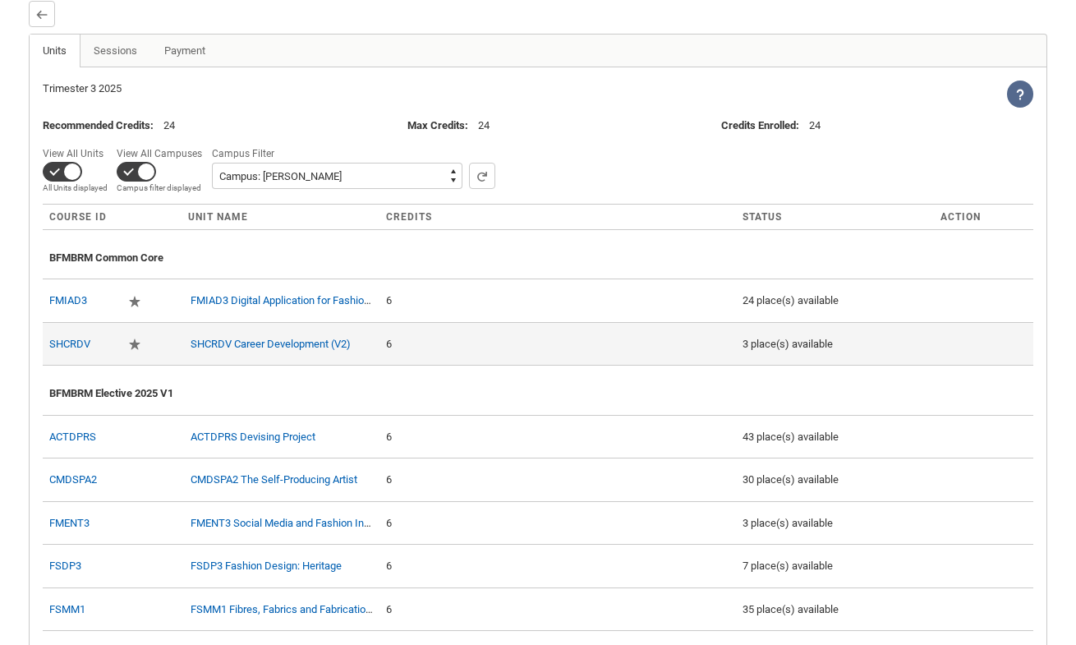
scroll to position [468, 0]
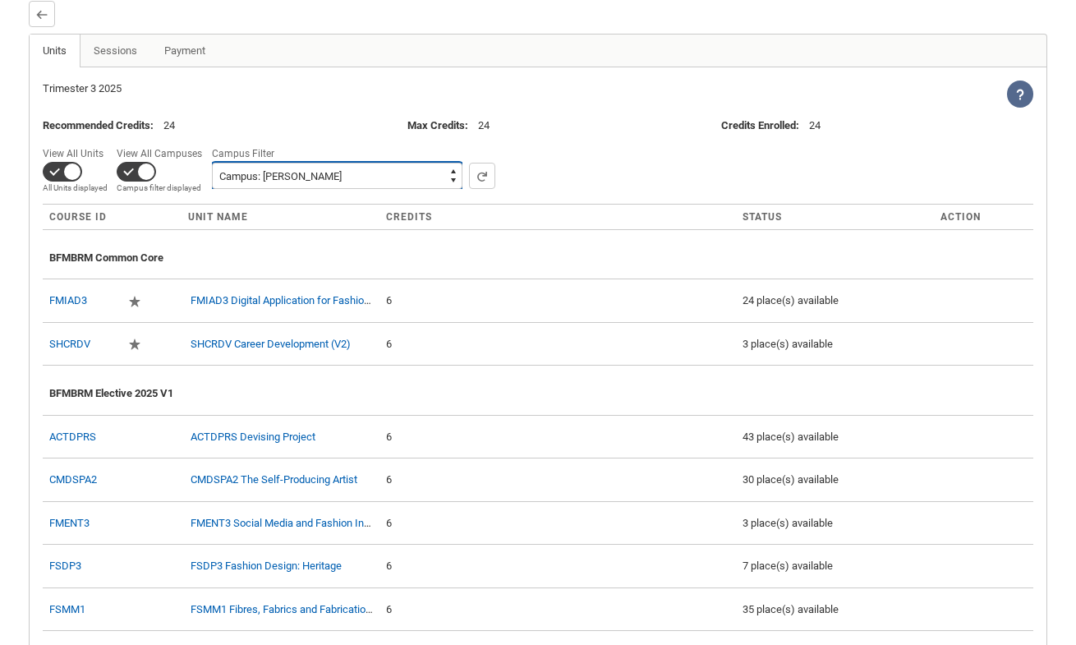
select select
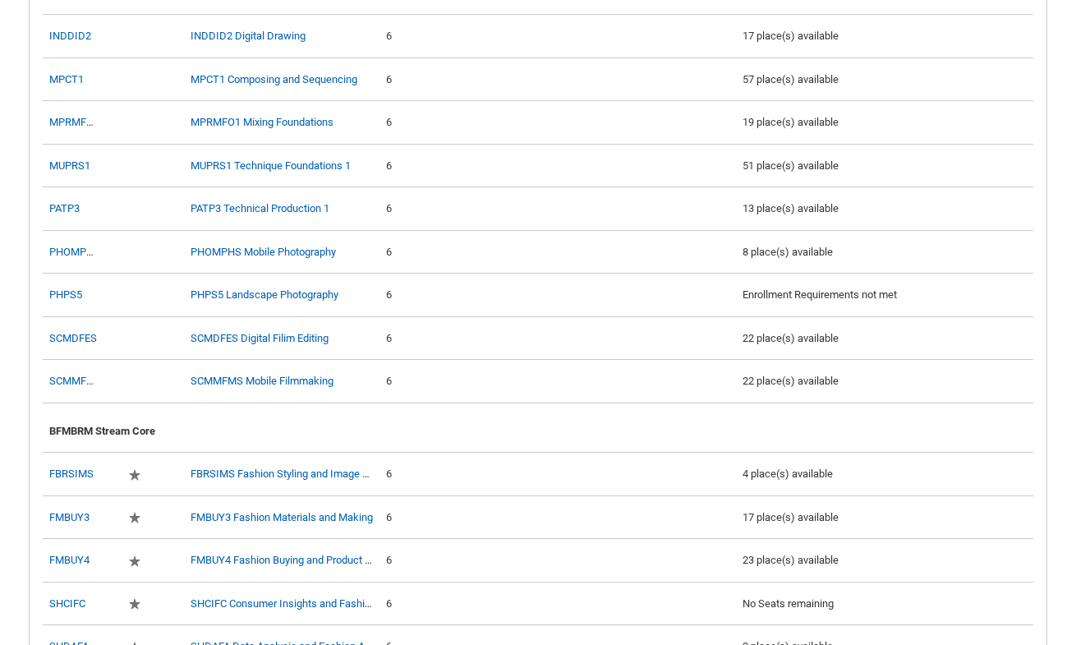
scroll to position [2002, 0]
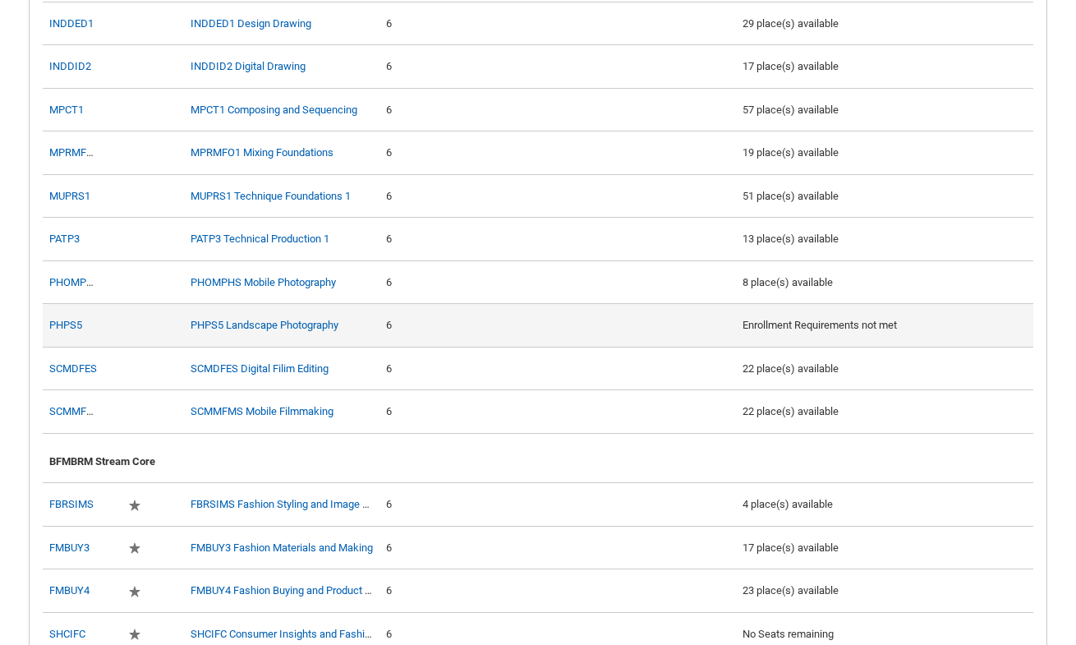
click at [291, 333] on div "PHPS5 Landscape Photography" at bounding box center [280, 325] width 185 height 16
click at [289, 330] on link "PHPS5 Landscape Photography" at bounding box center [264, 325] width 148 height 12
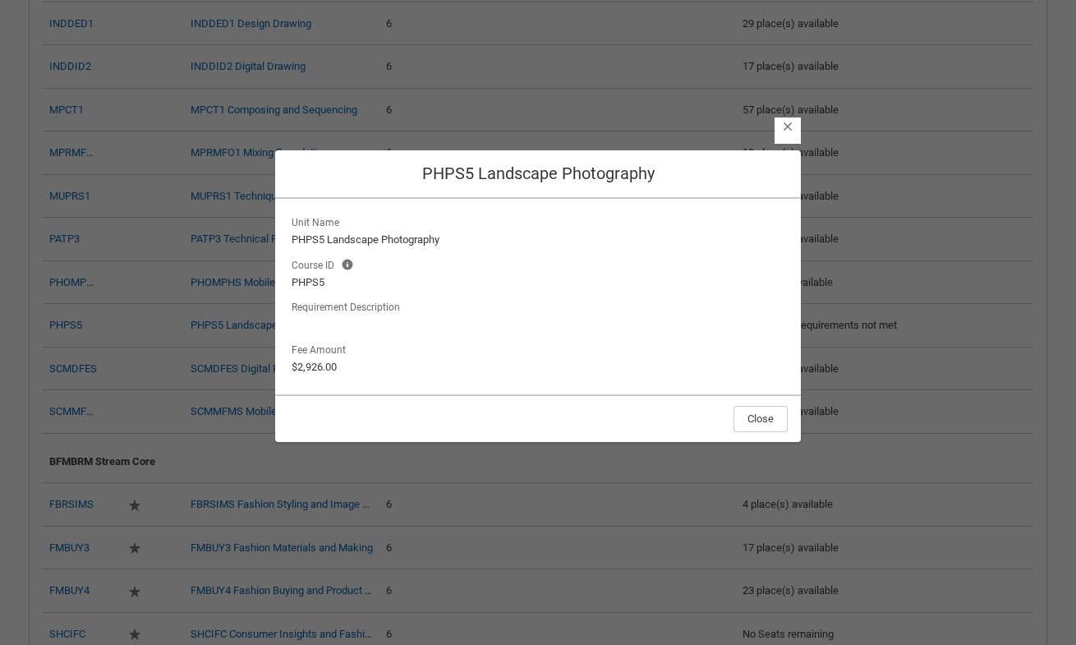
click at [792, 135] on lightning-button-icon "Close" at bounding box center [787, 130] width 26 height 26
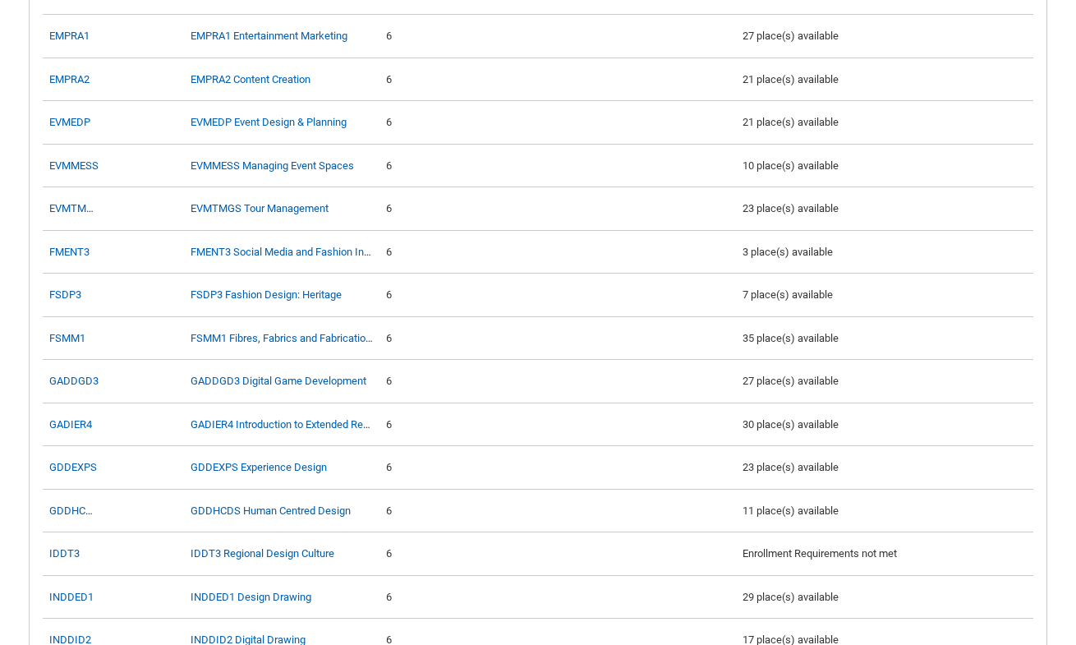
scroll to position [1438, 0]
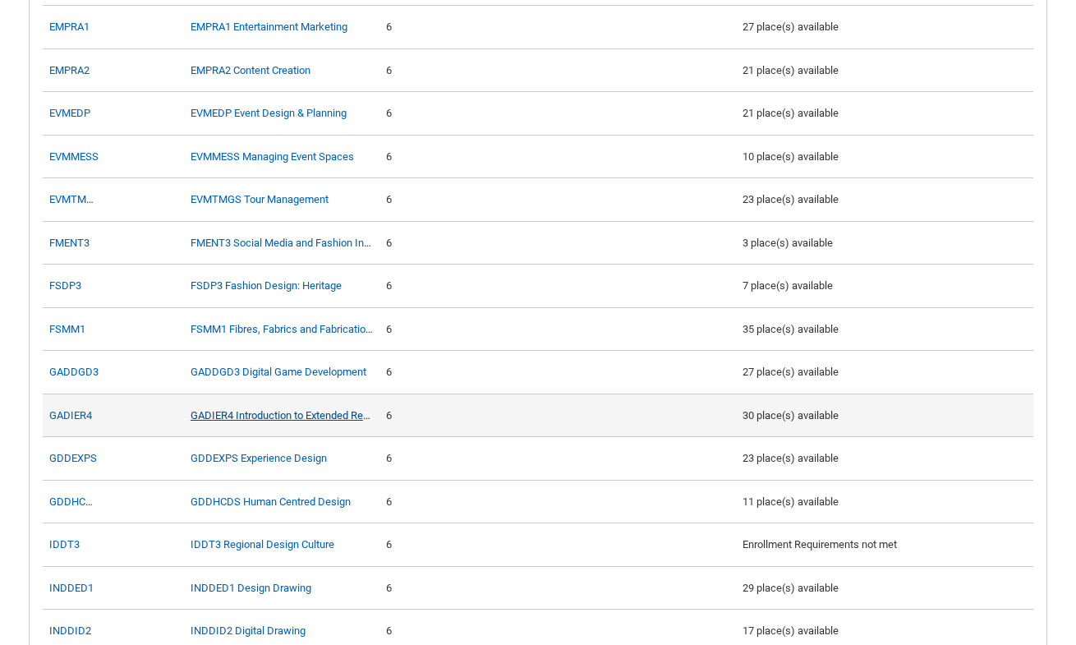
click at [336, 420] on link "GADIER4 Introduction to Extended Reality" at bounding box center [285, 415] width 191 height 12
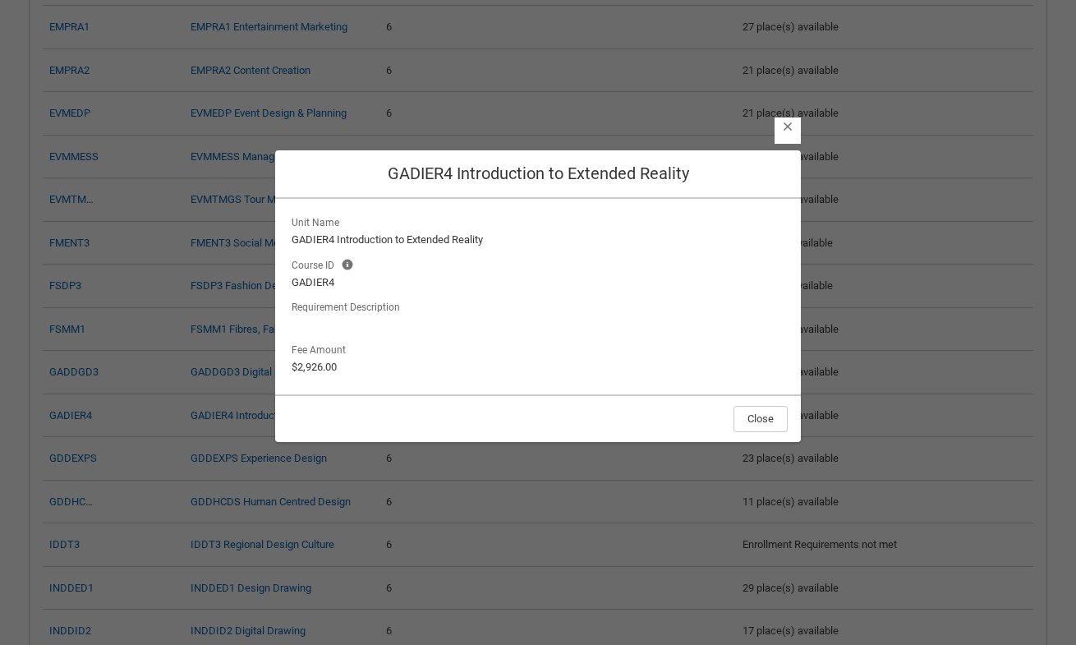
click at [782, 129] on lightning-primitive-icon "button" at bounding box center [787, 126] width 11 height 12
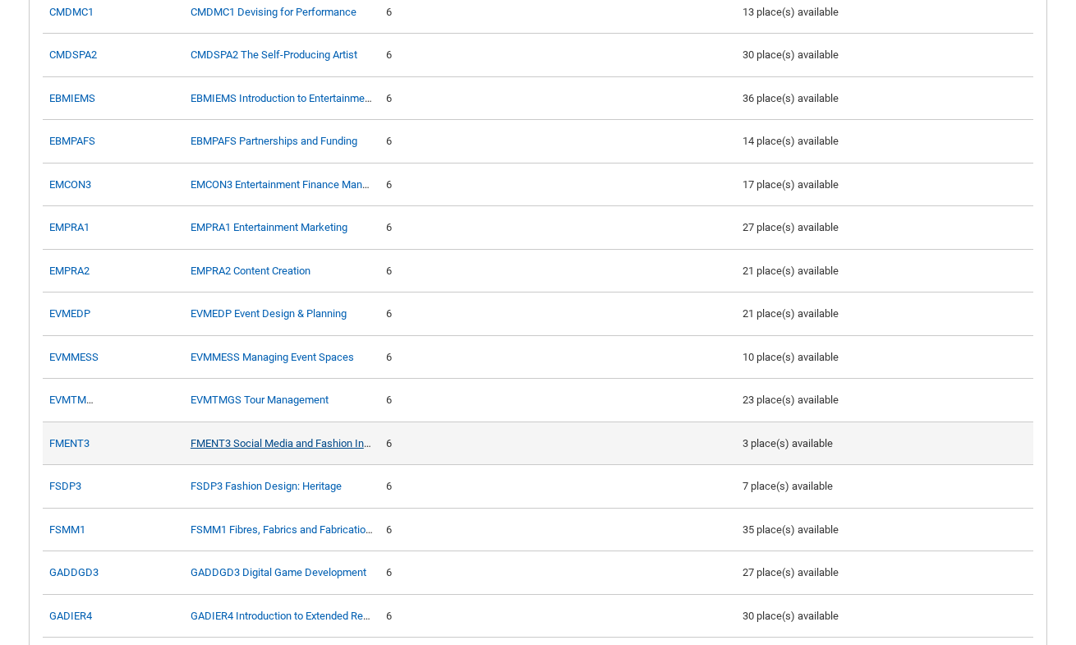
scroll to position [1277, 0]
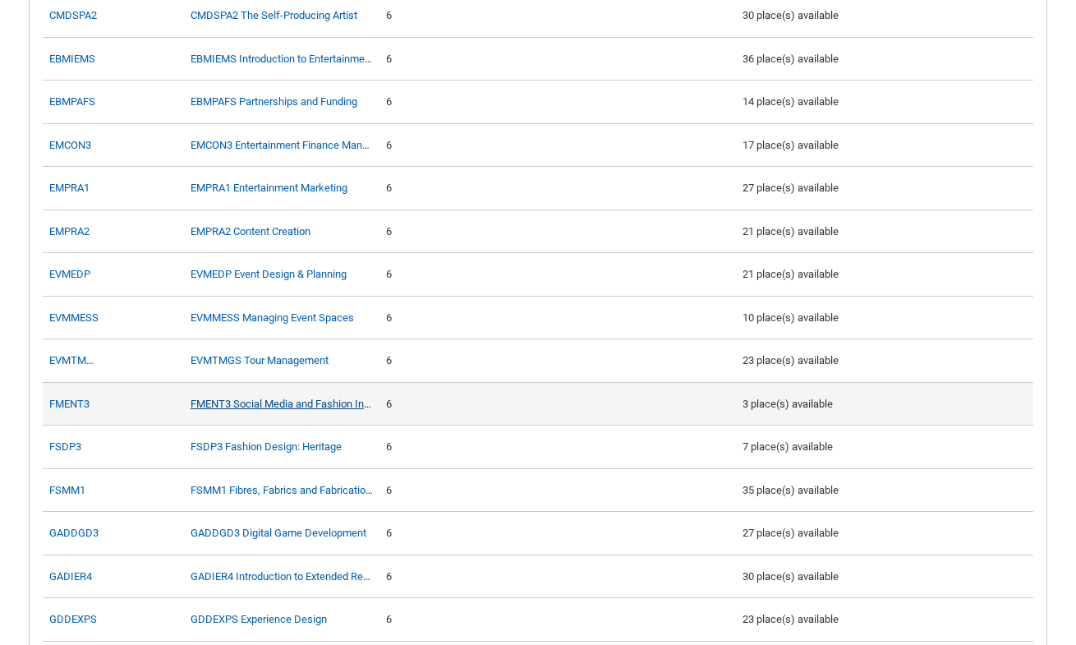
click at [279, 410] on link "FMENT3 Social Media and Fashion Influencers" at bounding box center [298, 403] width 217 height 12
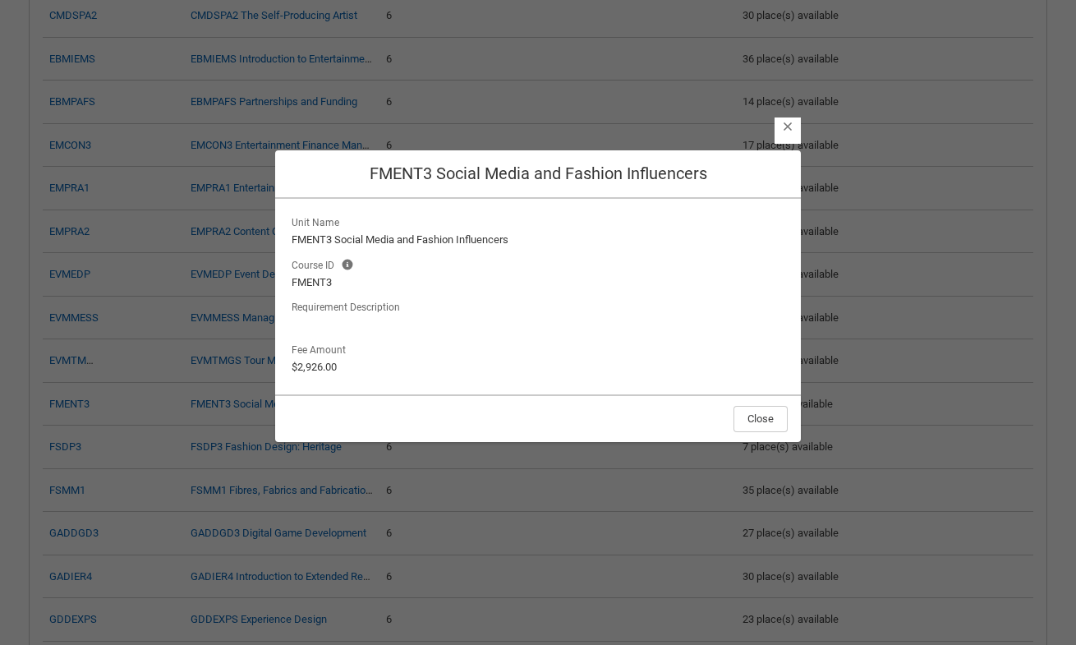
click at [791, 127] on lightning-primitive-icon "button" at bounding box center [787, 126] width 11 height 12
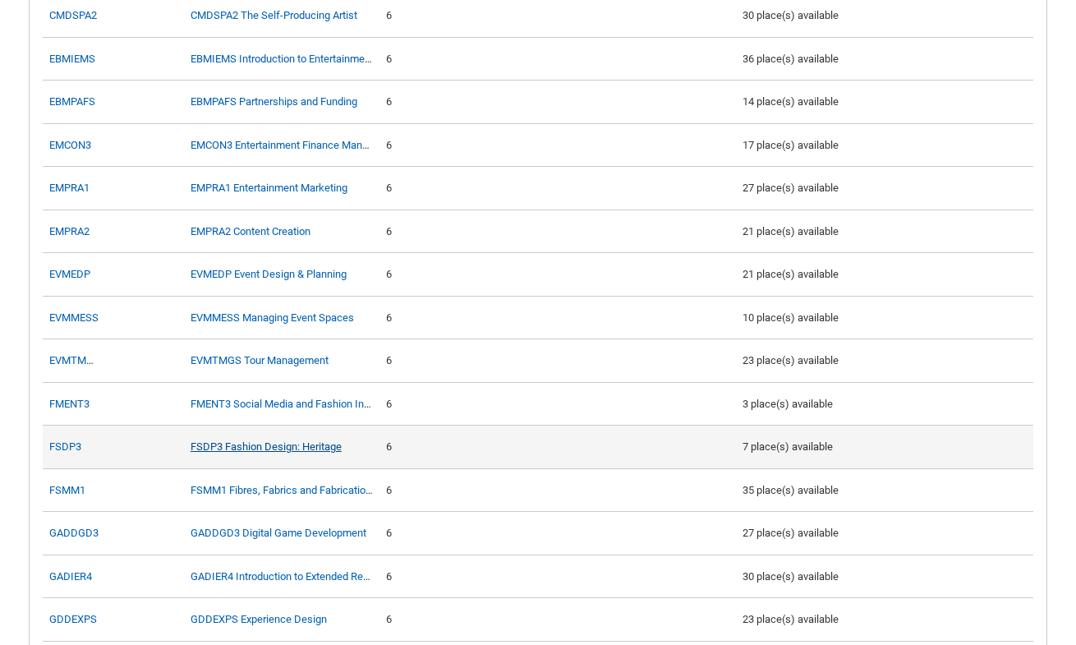
click at [279, 452] on link "FSDP3 Fashion Design: Heritage" at bounding box center [265, 446] width 151 height 12
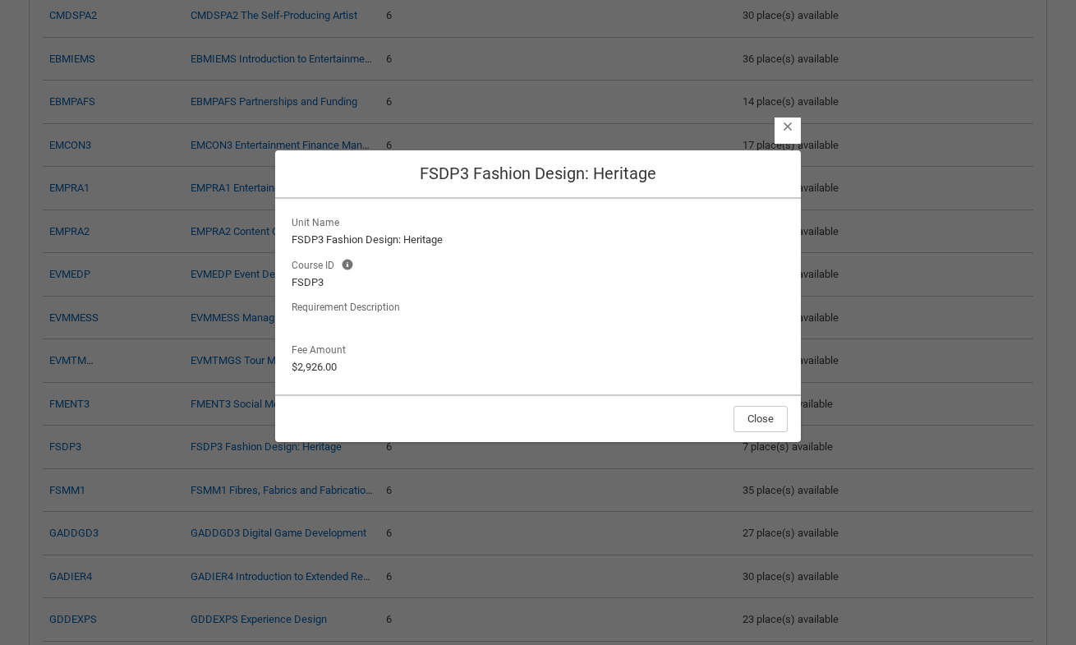
click at [787, 126] on lightning-primitive-icon "button" at bounding box center [787, 126] width 11 height 12
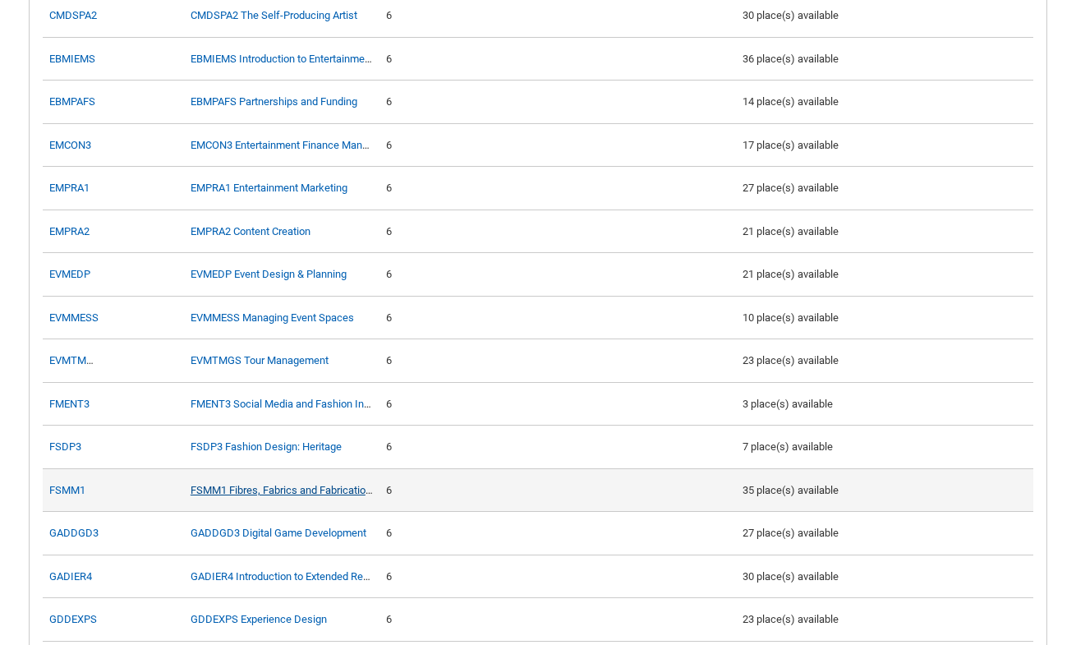
scroll to position [1311, 0]
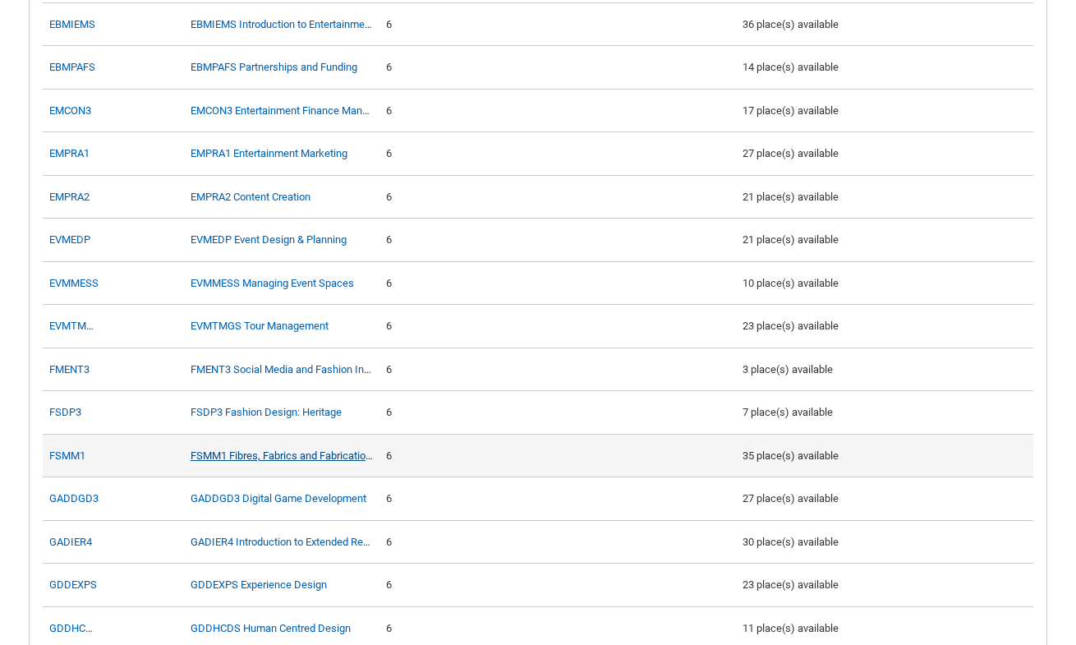
click at [310, 461] on link "FSMM1 Fibres, Fabrics and Fabrications" at bounding box center [283, 455] width 186 height 12
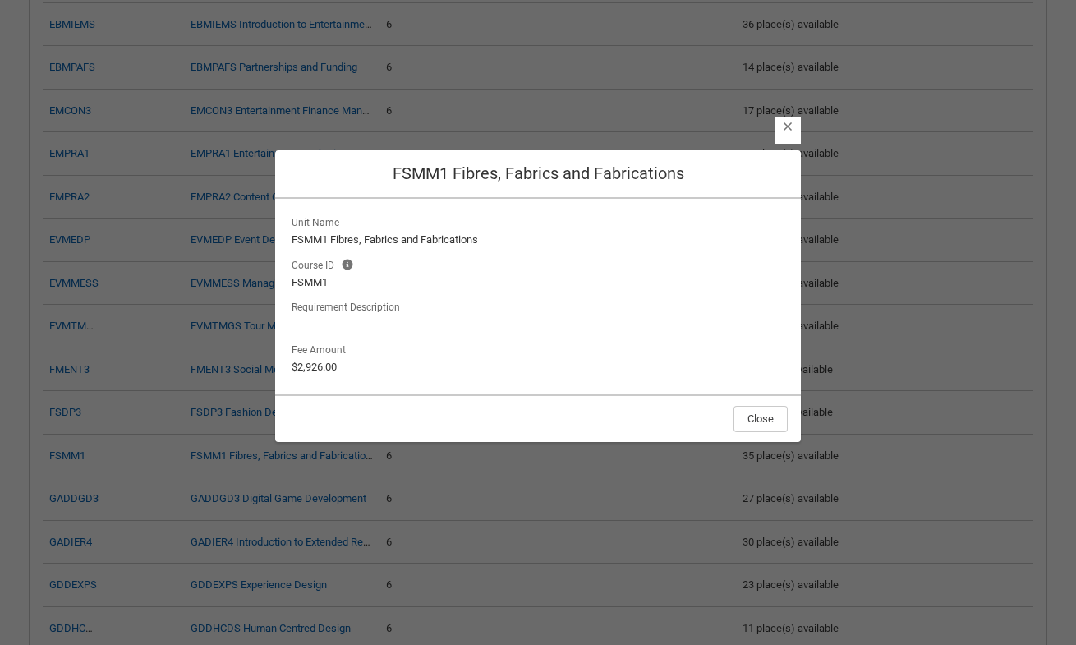
click at [784, 130] on lightning-primitive-icon "button" at bounding box center [787, 126] width 11 height 12
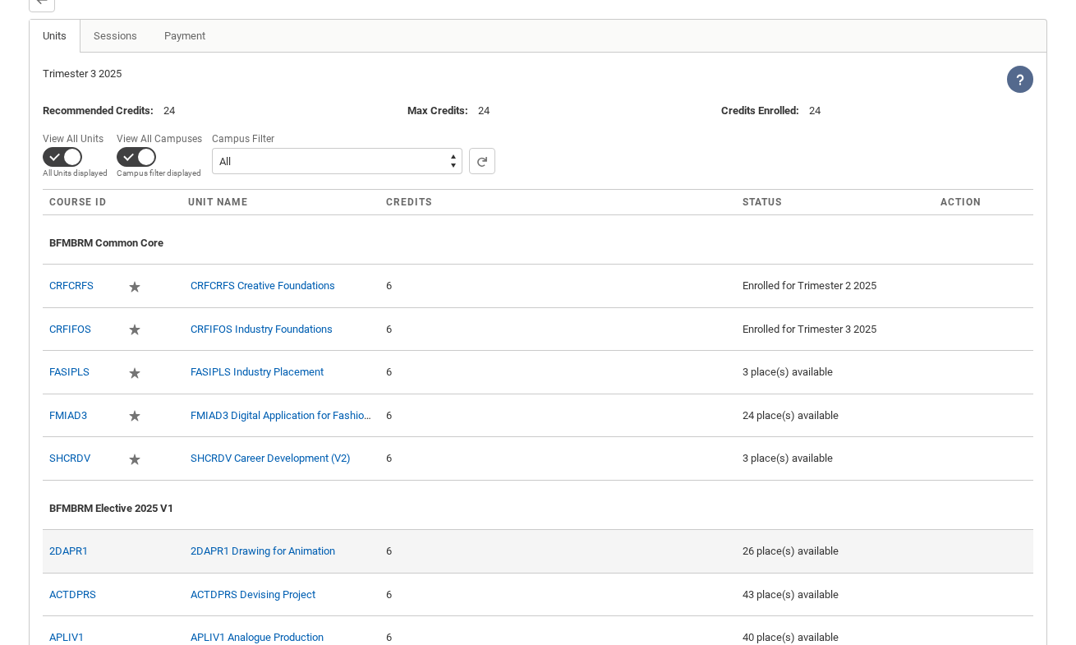
scroll to position [470, 0]
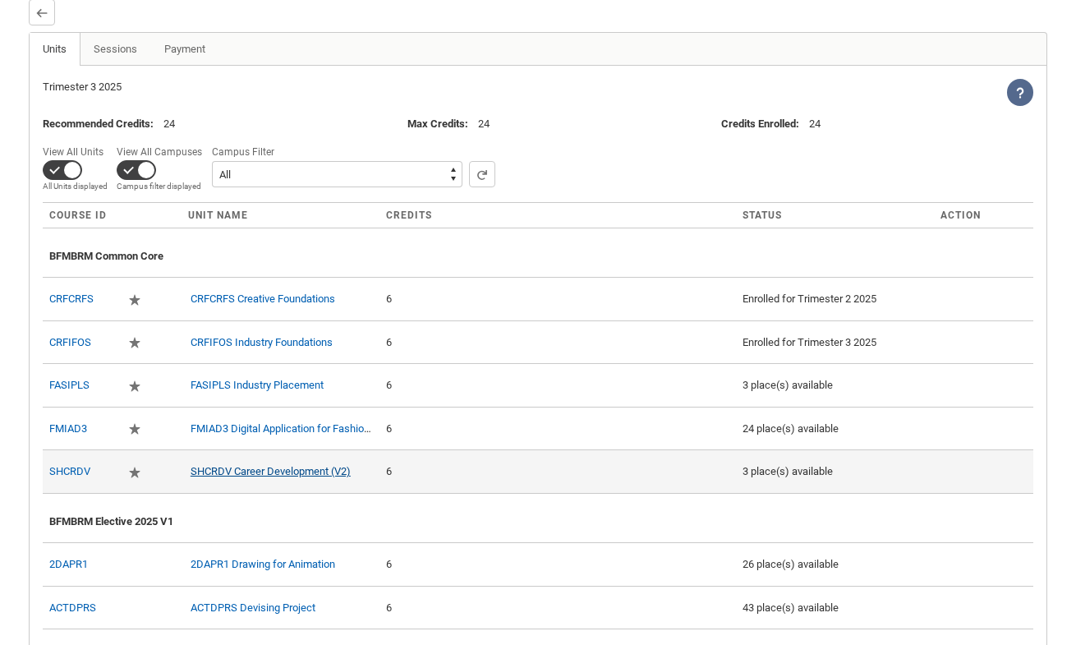
click at [330, 477] on link "SHCRDV Career Development (V2)" at bounding box center [270, 471] width 160 height 12
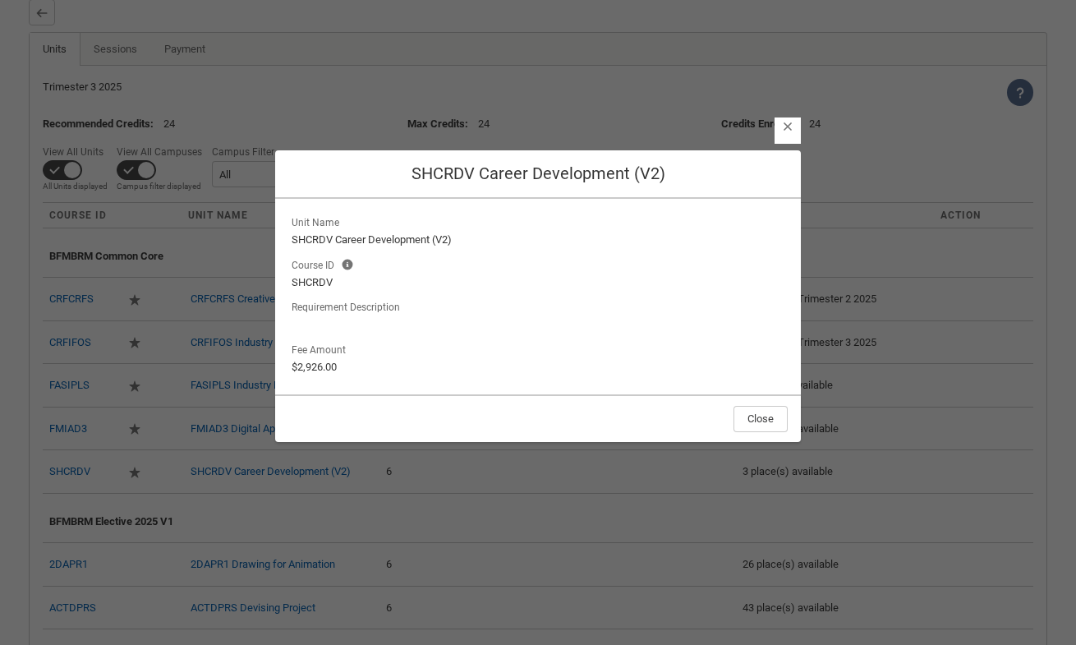
click at [788, 124] on lightning-primitive-icon "button" at bounding box center [787, 126] width 11 height 12
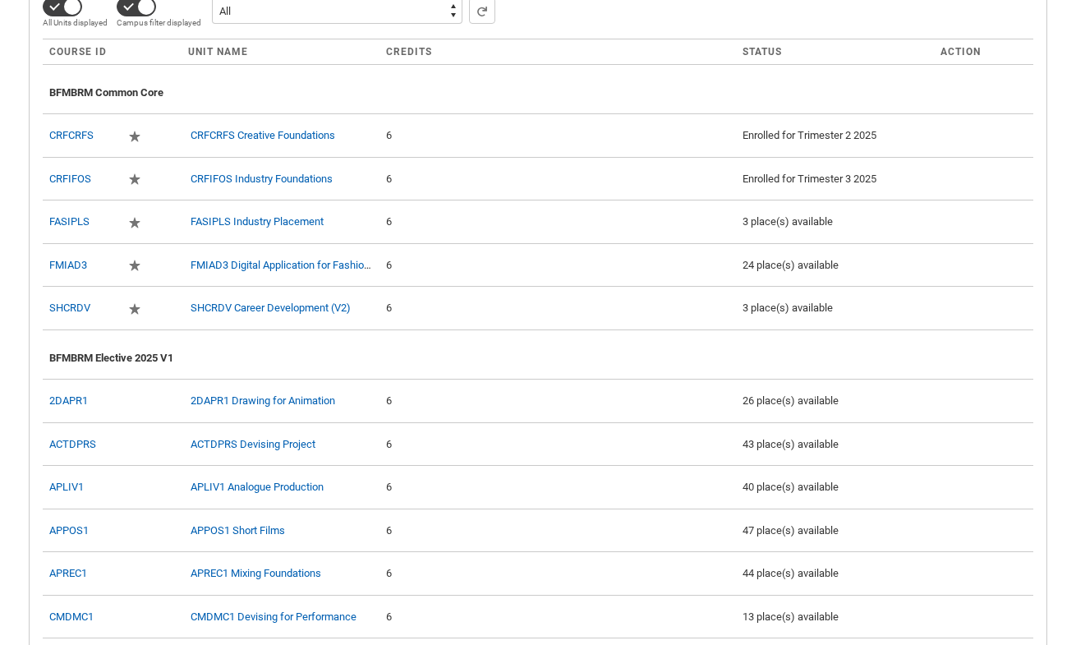
scroll to position [626, 0]
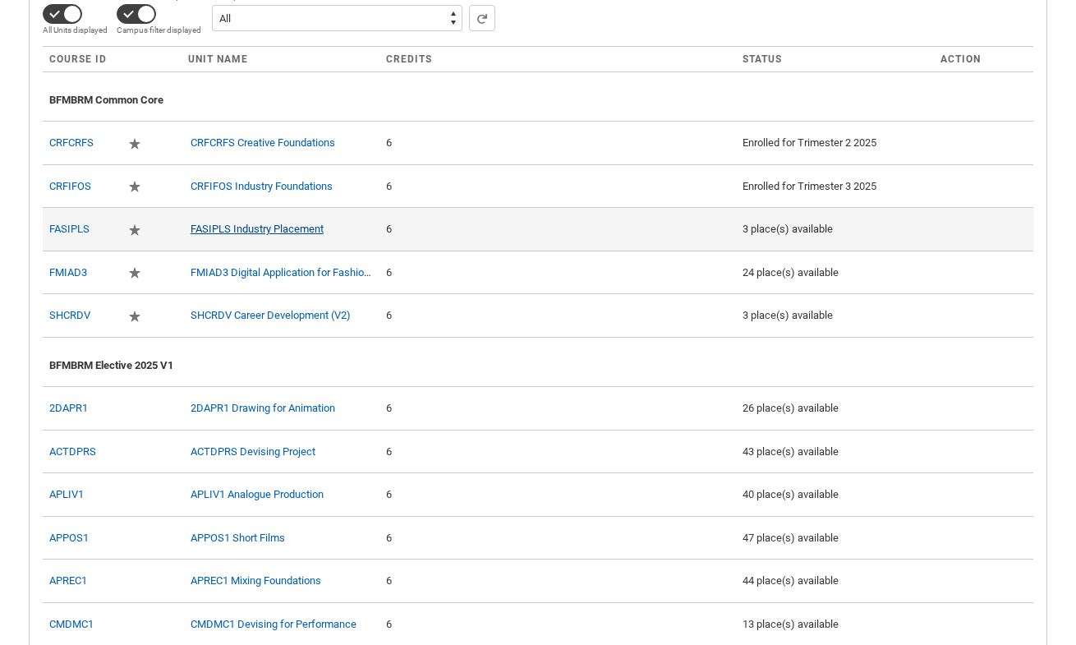
click at [234, 235] on link "FASIPLS Industry Placement" at bounding box center [256, 229] width 133 height 12
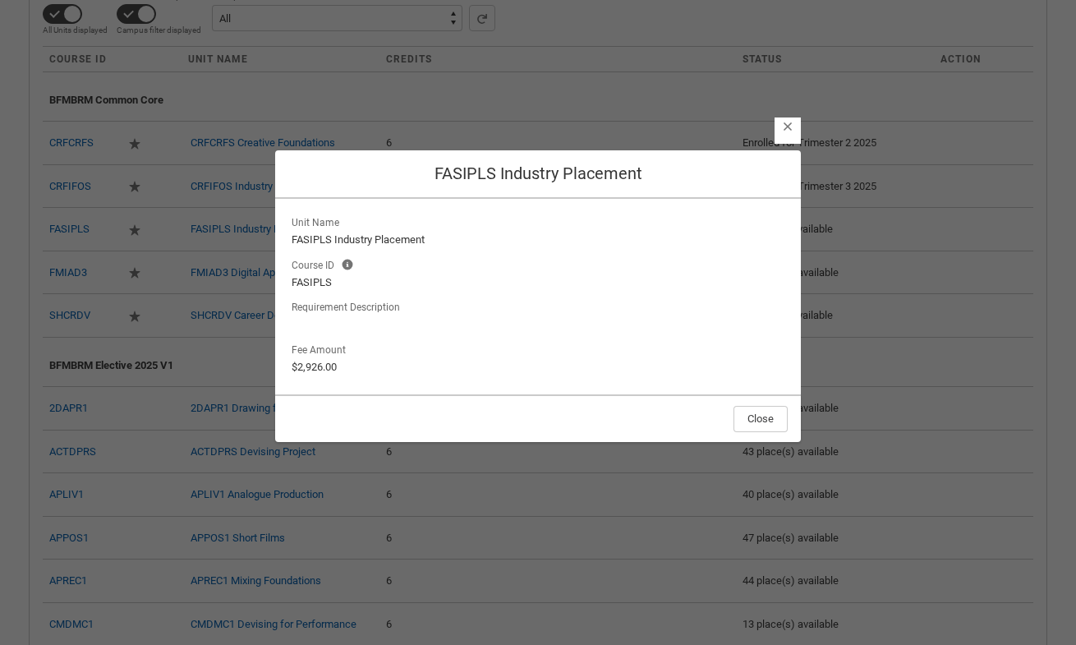
click at [787, 131] on lightning-primitive-icon "button" at bounding box center [787, 126] width 11 height 12
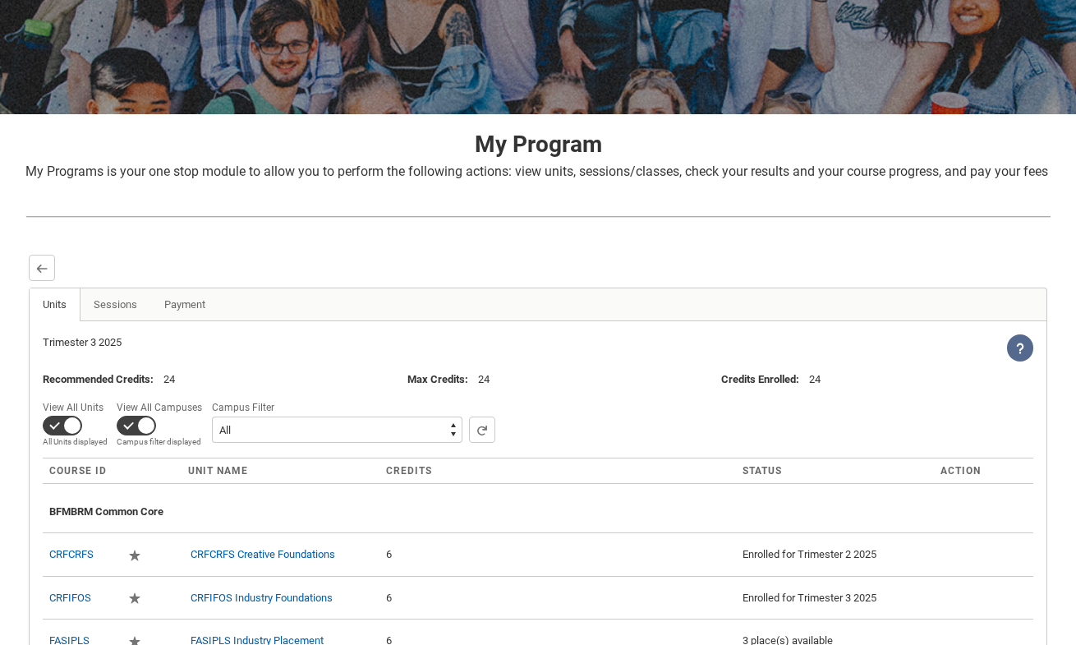
scroll to position [249, 0]
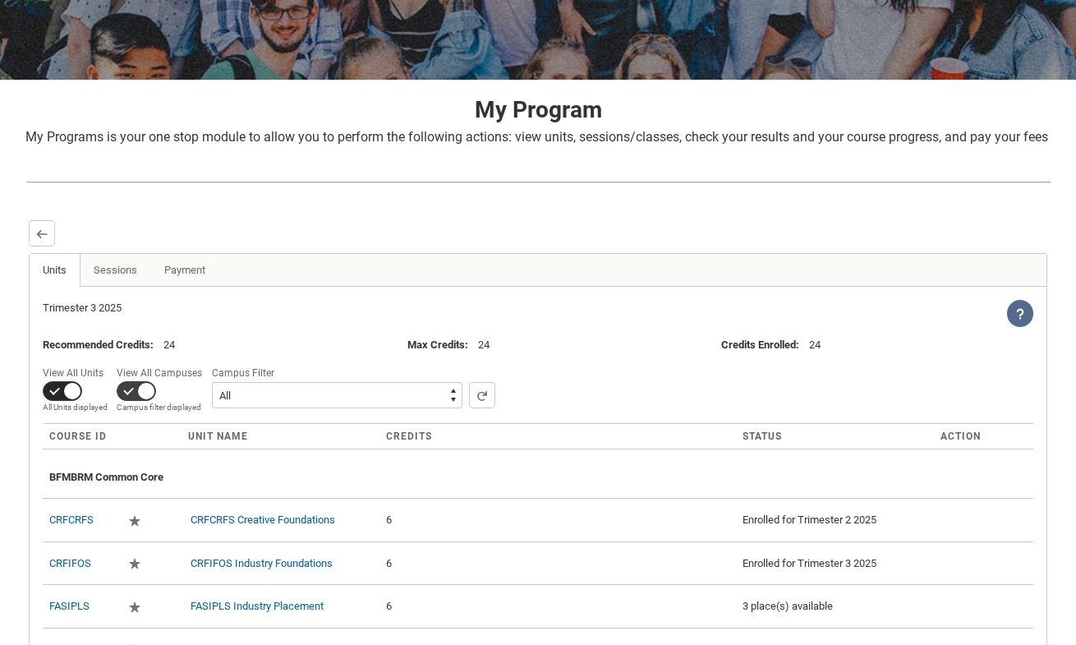
click at [76, 401] on span at bounding box center [62, 391] width 39 height 20
click at [109, 362] on input "View All Units All Units displayed Pathway Units displayed" at bounding box center [109, 361] width 1 height 1
checkbox input "false"
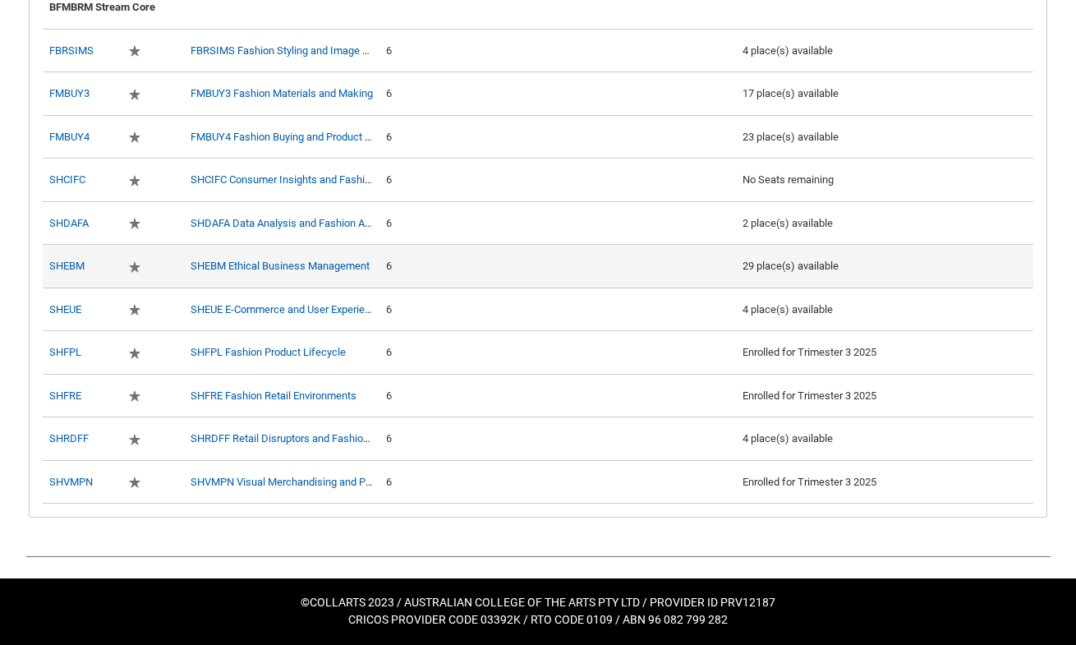
scroll to position [951, 0]
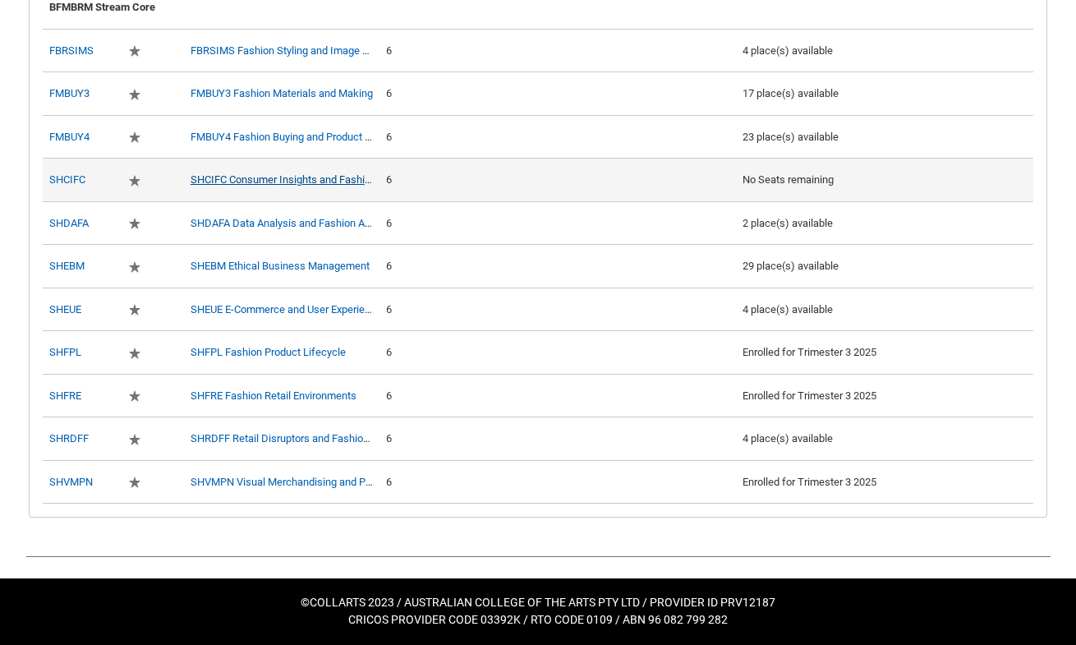
click at [359, 186] on link "SHCIFC Consumer Insights and Fashion Consumption" at bounding box center [315, 179] width 250 height 12
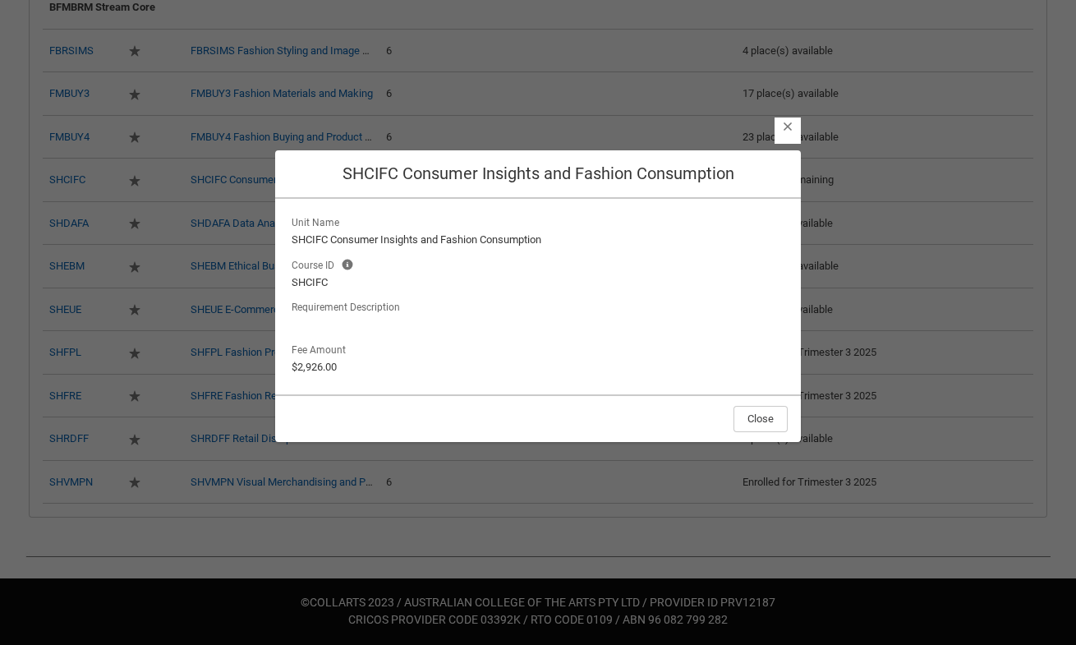
click at [788, 130] on lightning-primitive-icon "button" at bounding box center [787, 126] width 11 height 12
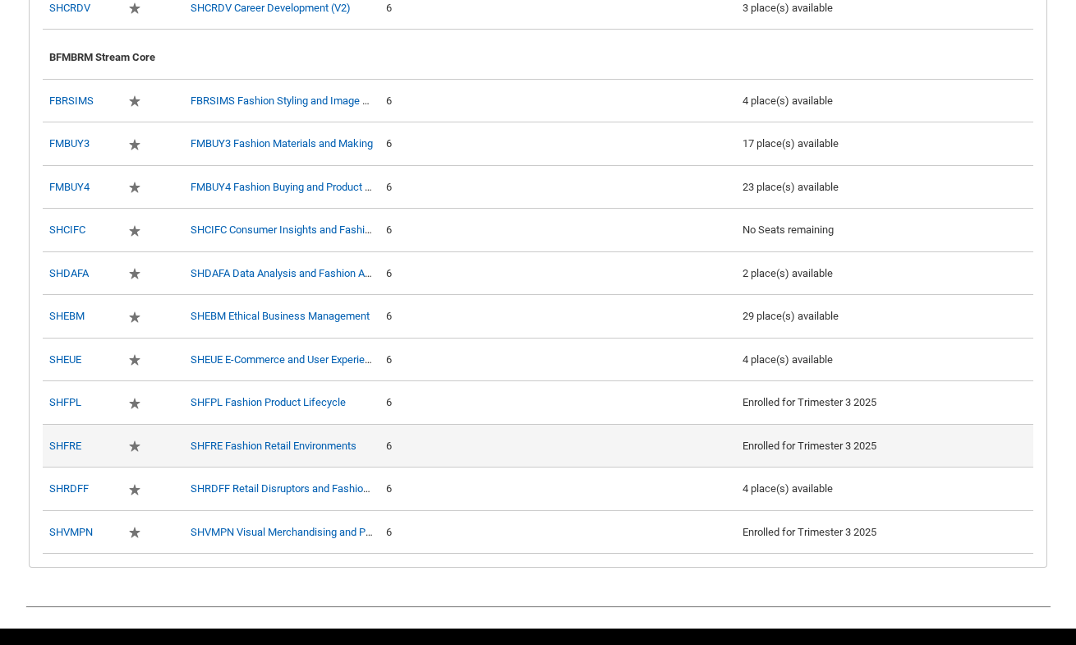
scroll to position [899, 0]
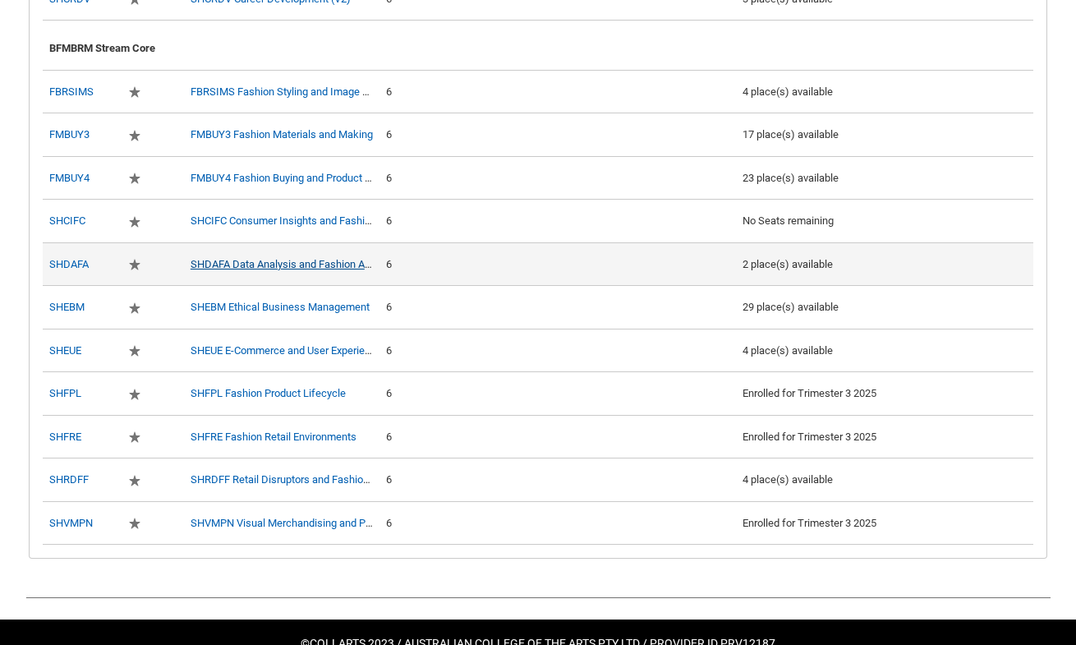
click at [322, 270] on link "SHDAFA Data Analysis and Fashion Analytics" at bounding box center [295, 264] width 210 height 12
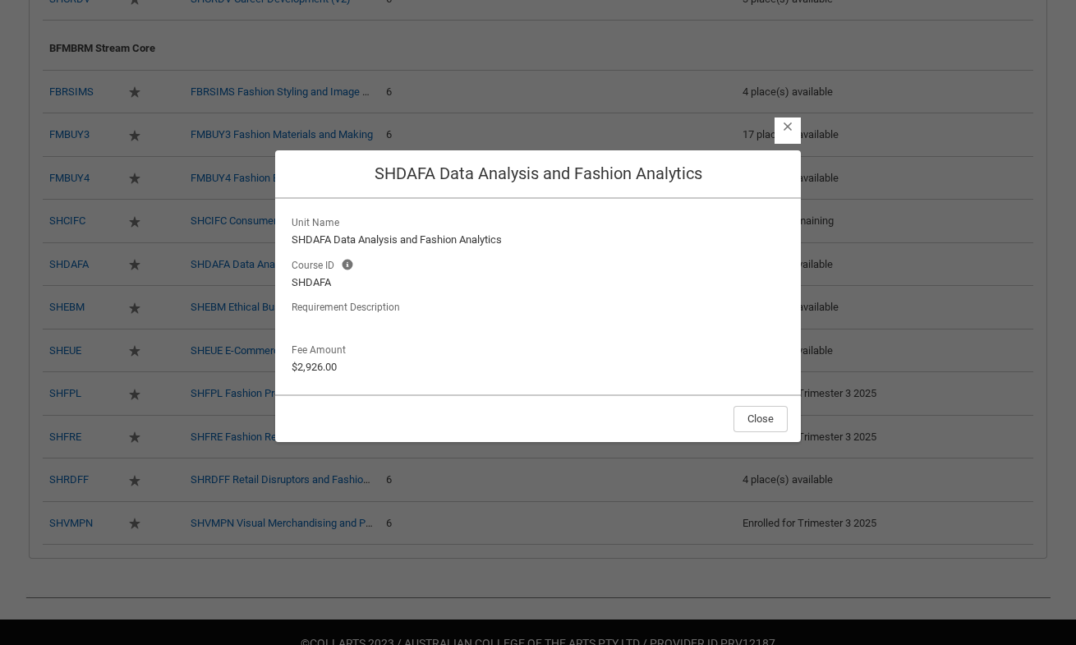
click at [785, 130] on lightning-primitive-icon "button" at bounding box center [787, 126] width 11 height 12
